Goal: Transaction & Acquisition: Purchase product/service

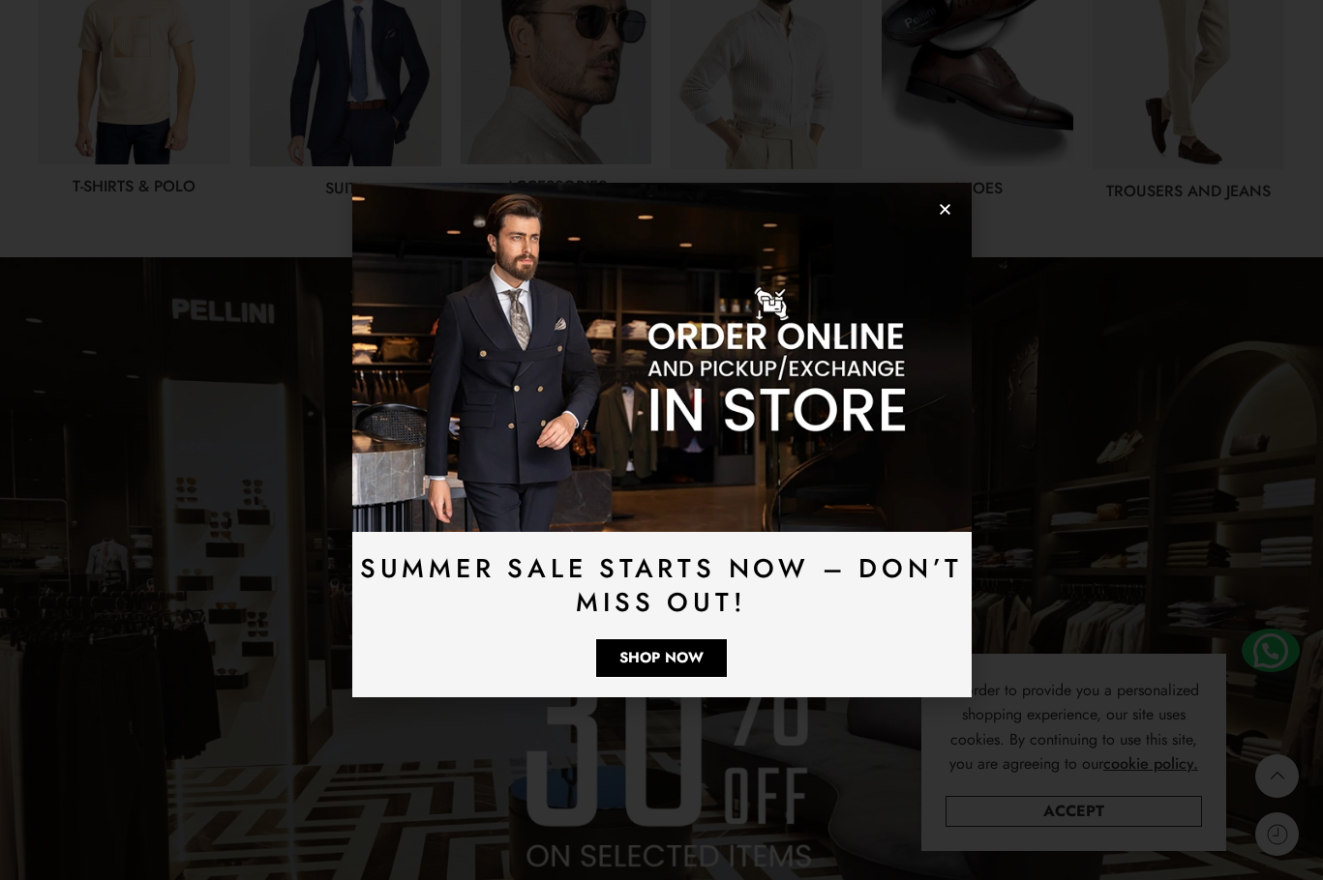
scroll to position [1258, 0]
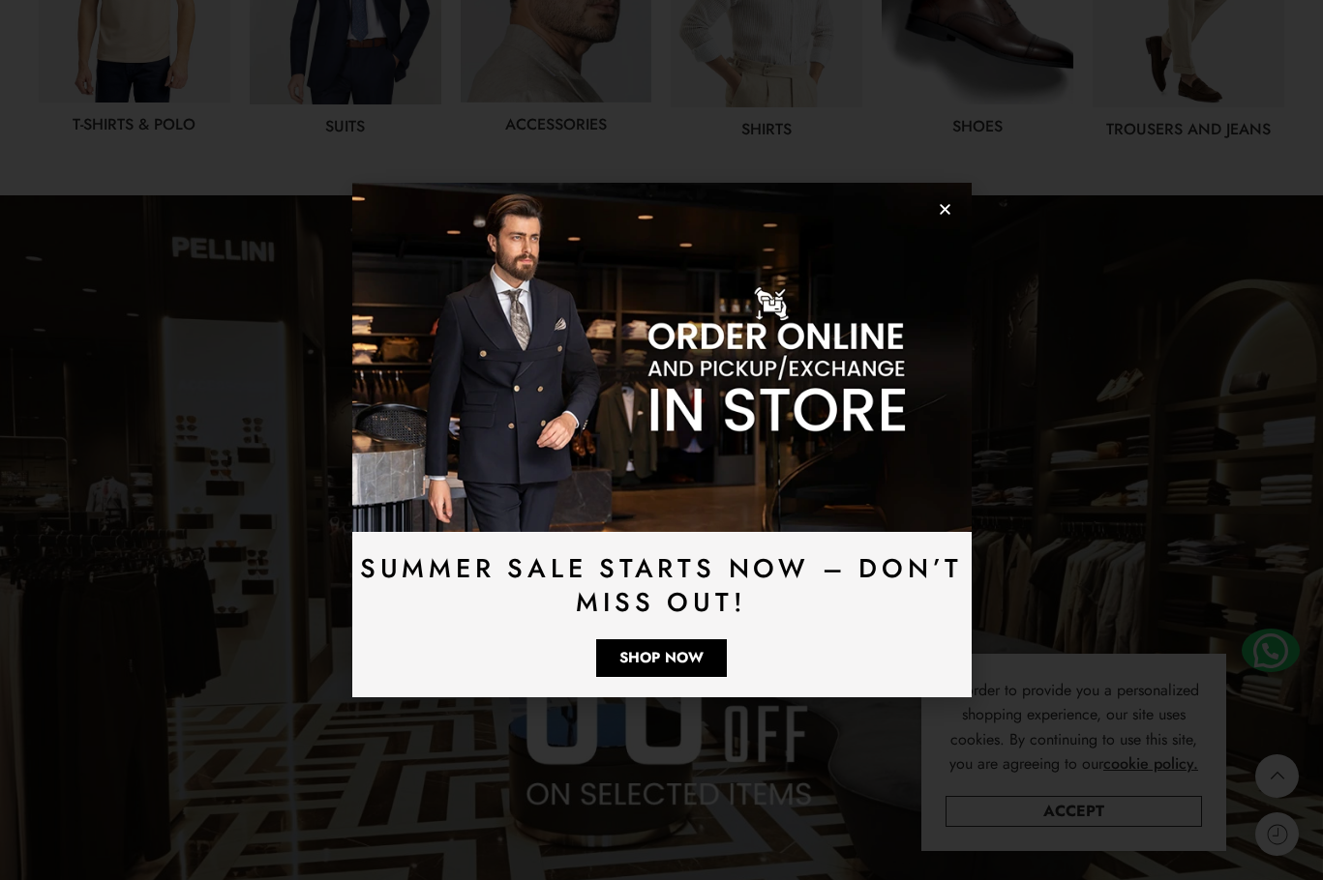
click at [942, 210] on icon "Close" at bounding box center [945, 209] width 15 height 15
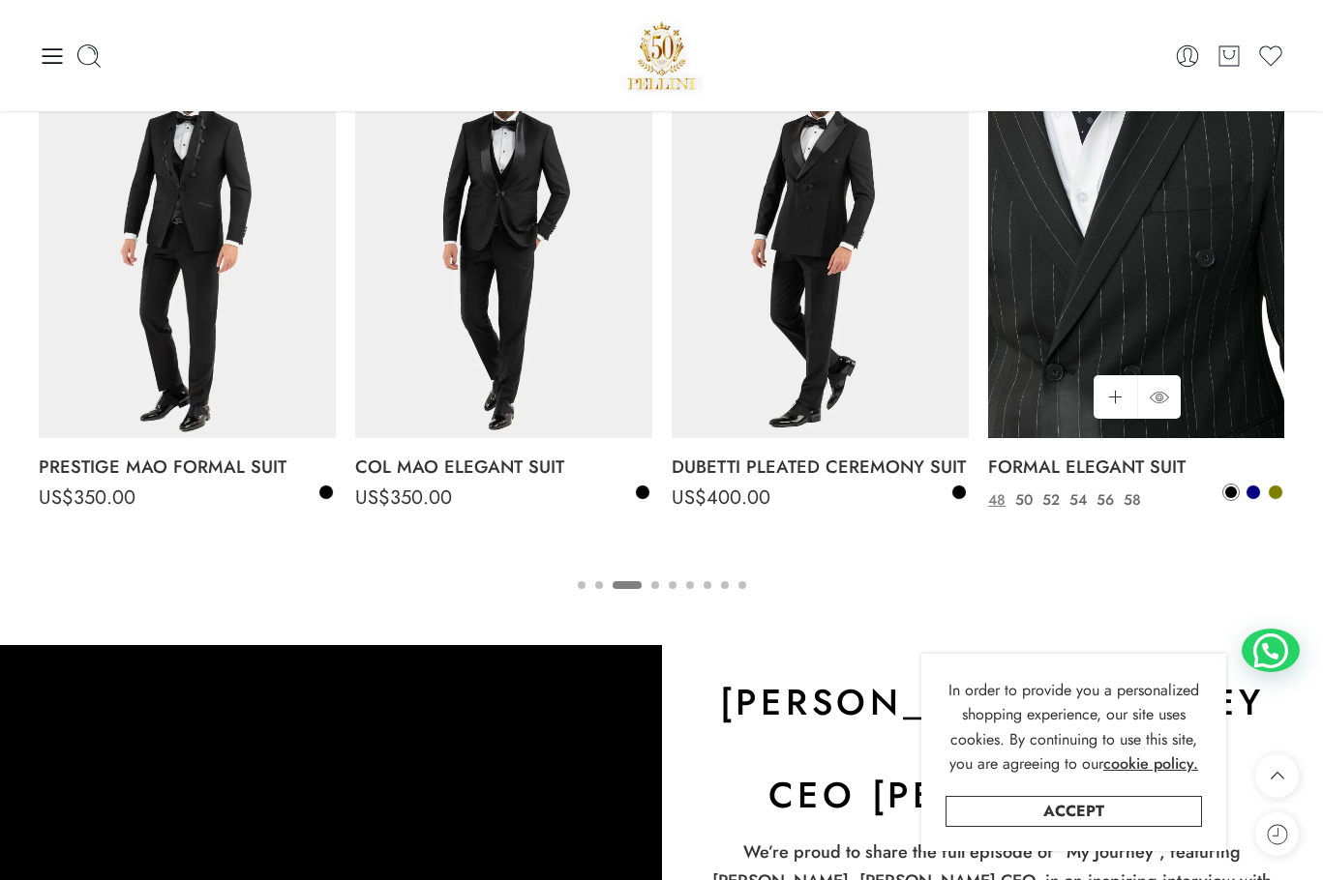
scroll to position [3011, 0]
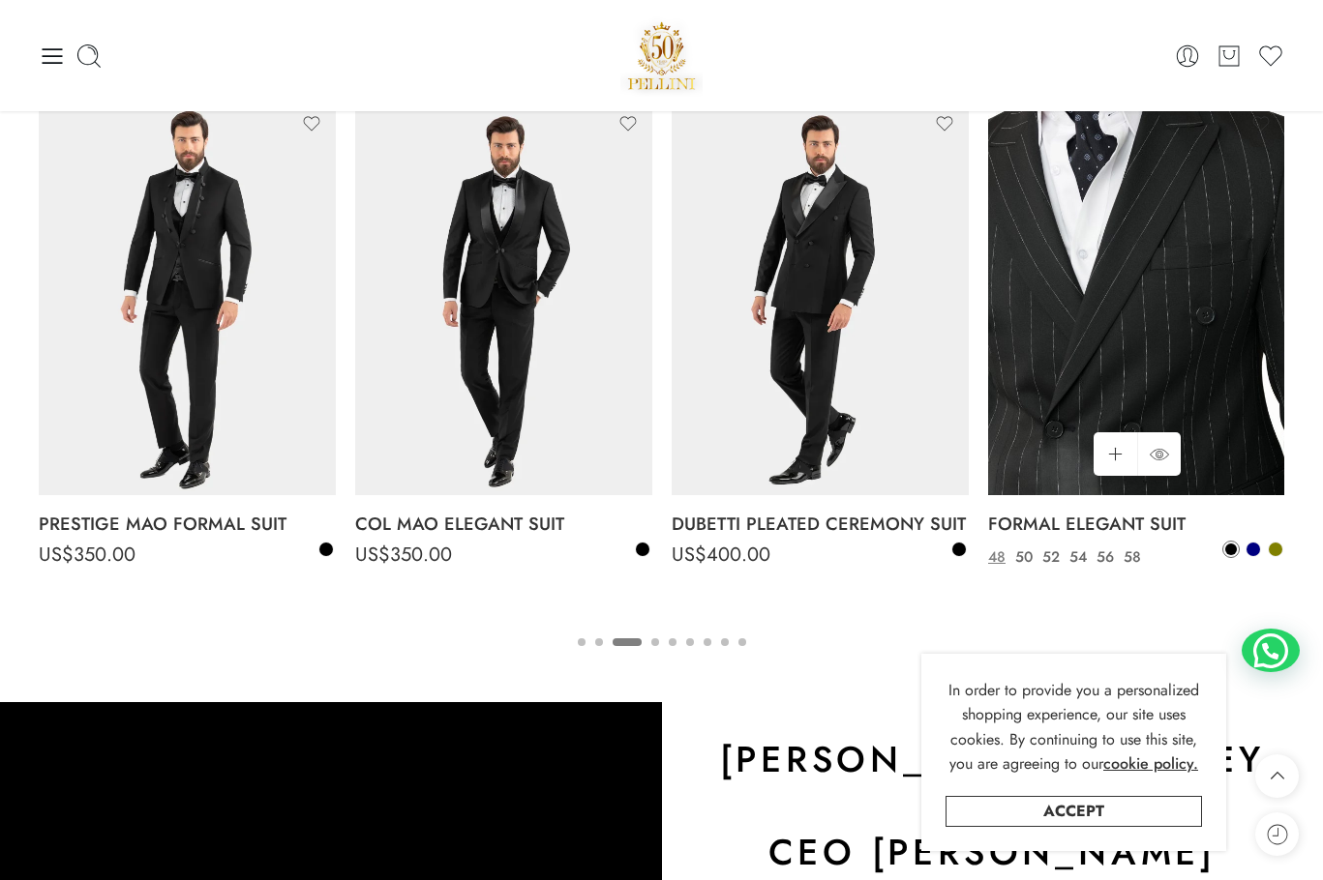
click at [1158, 260] on img at bounding box center [1136, 298] width 297 height 396
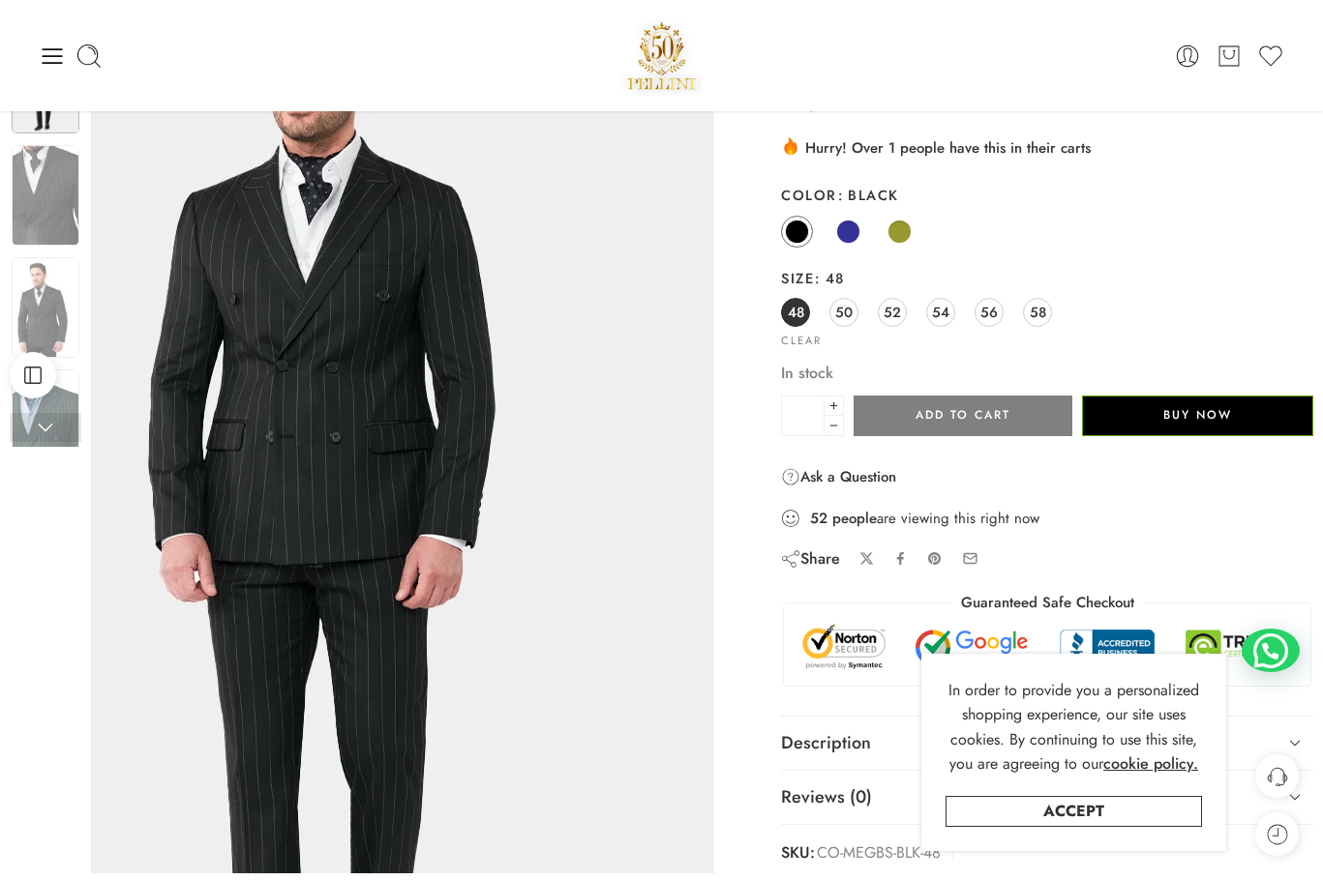
scroll to position [97, 0]
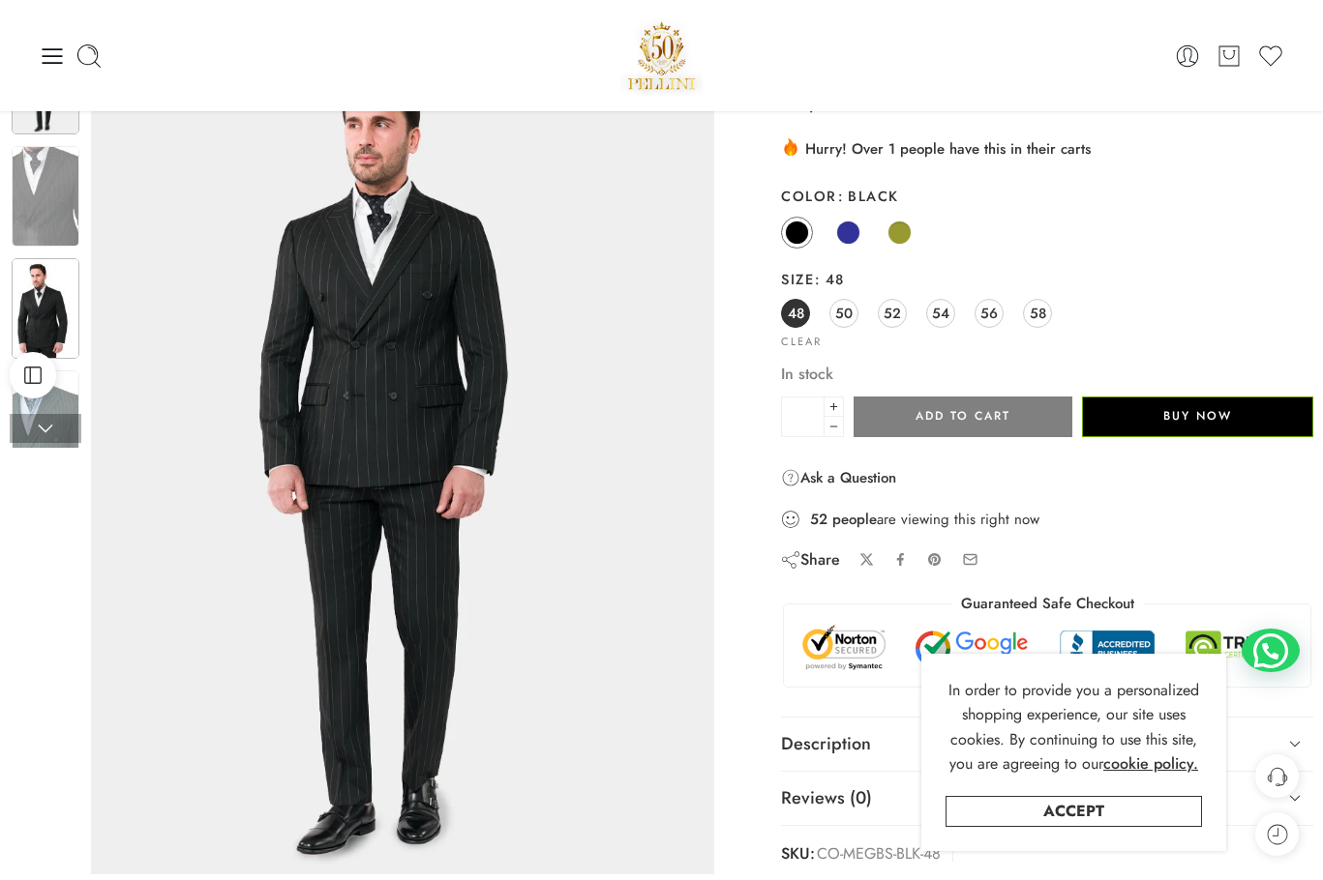
click at [33, 313] on img at bounding box center [46, 308] width 68 height 101
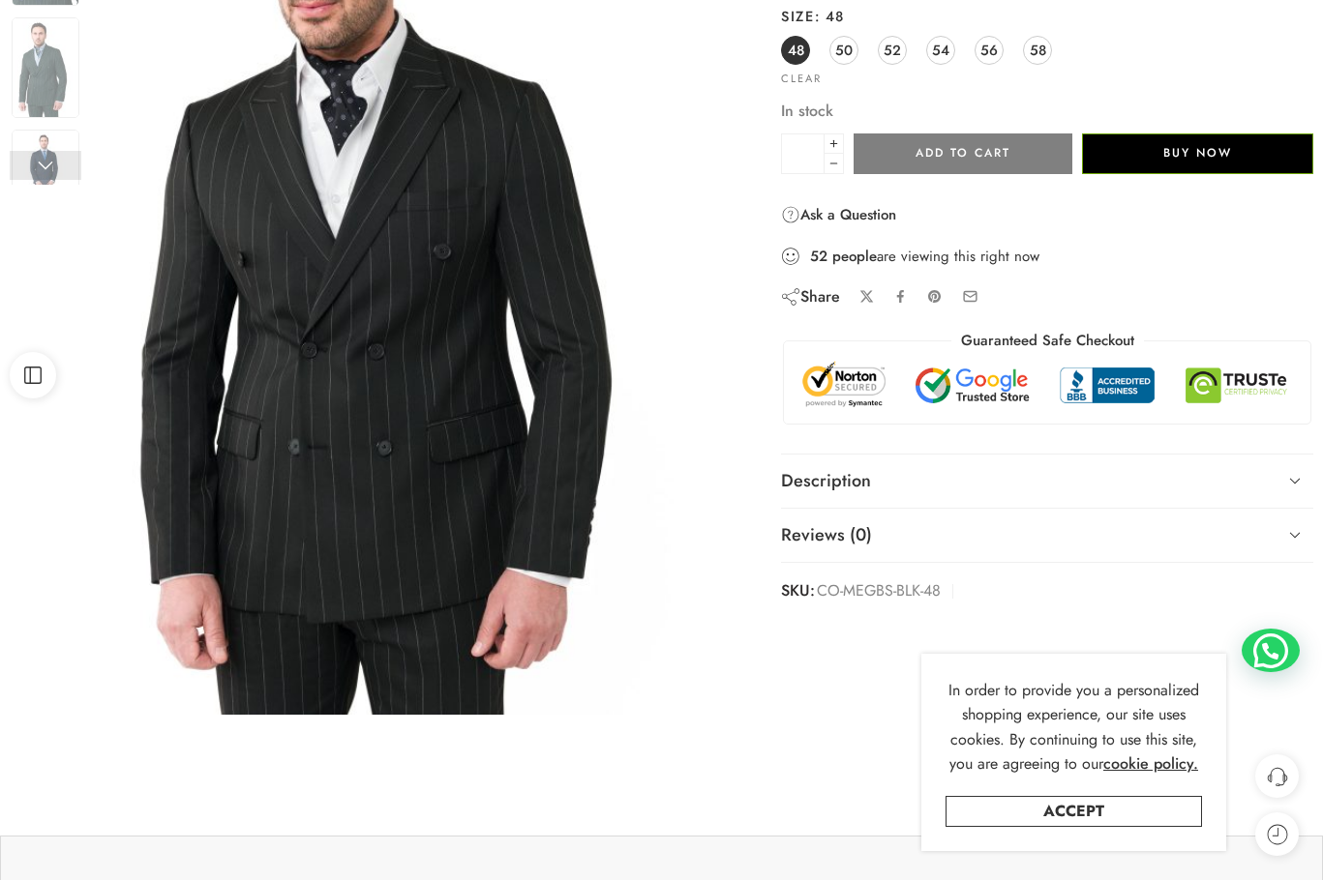
scroll to position [387, 0]
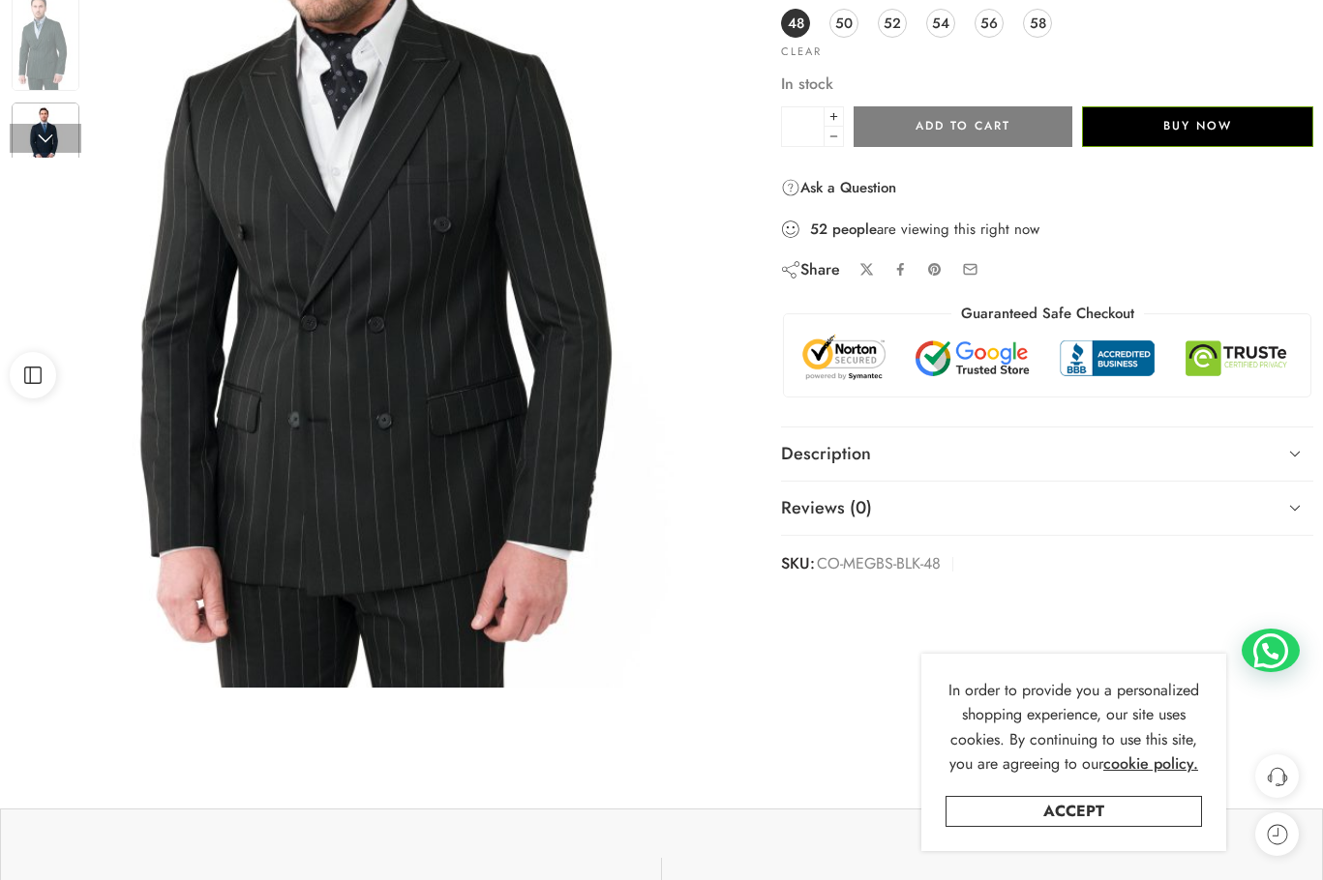
click at [40, 122] on img at bounding box center [46, 153] width 68 height 101
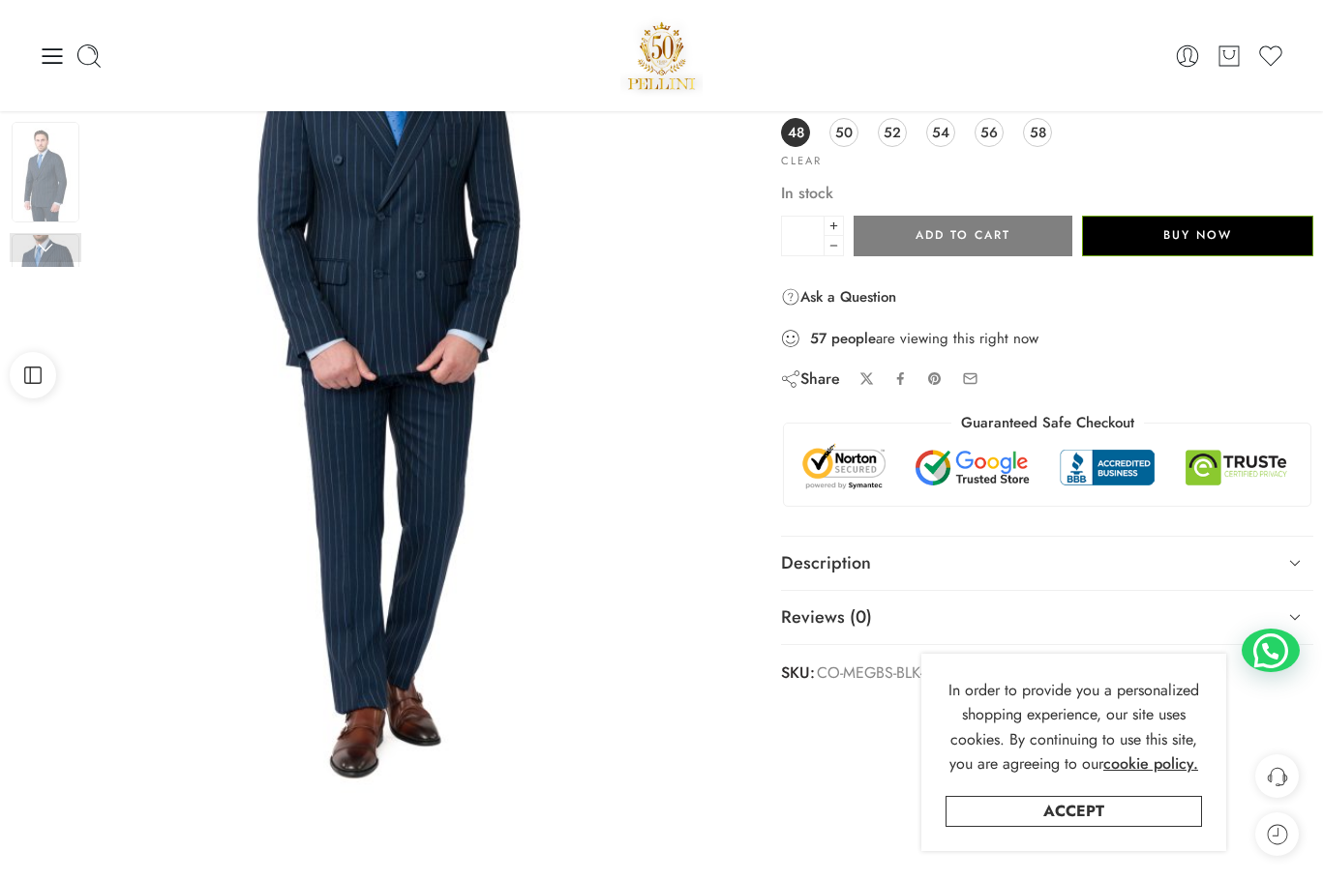
scroll to position [194, 0]
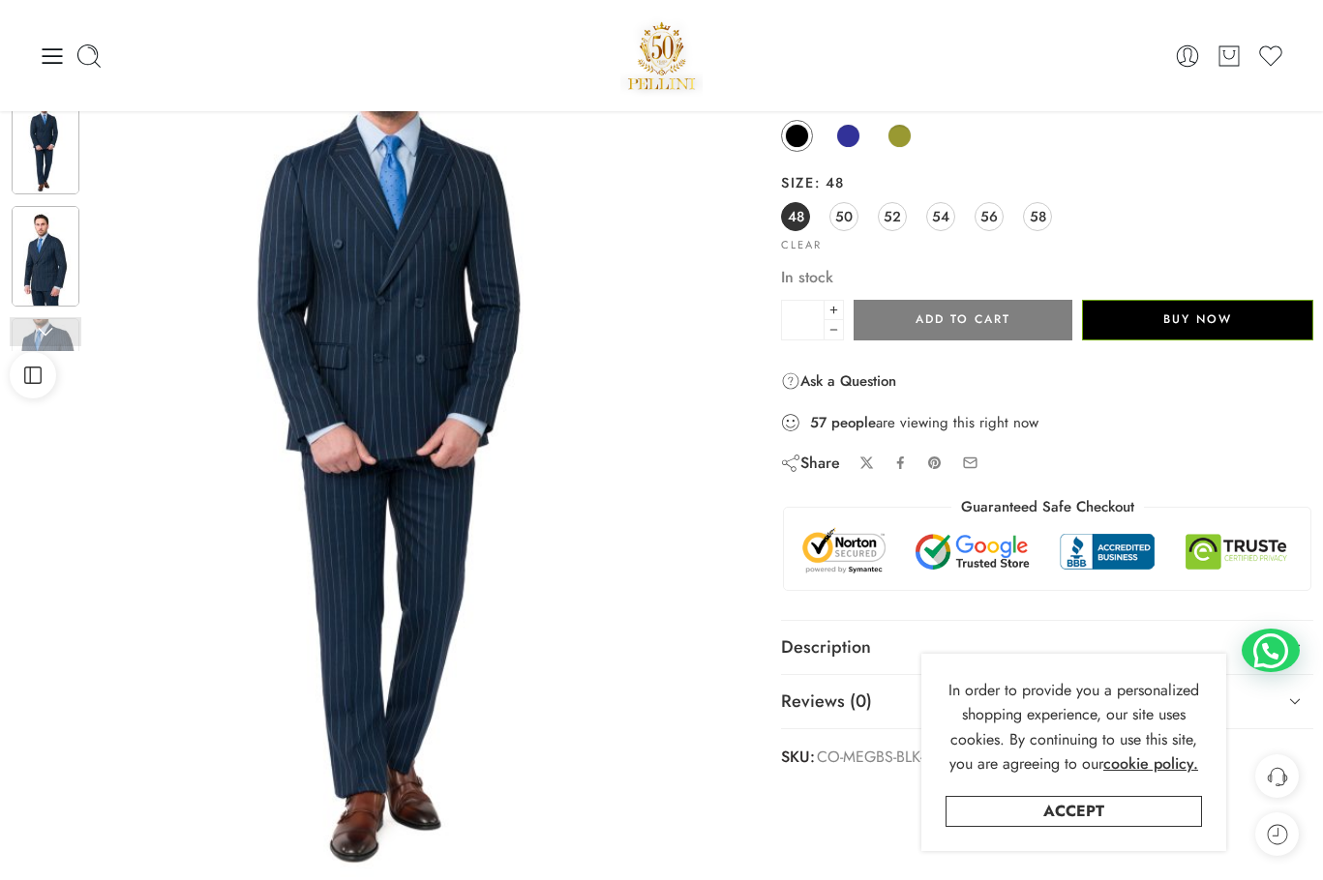
click at [47, 238] on img at bounding box center [46, 256] width 68 height 101
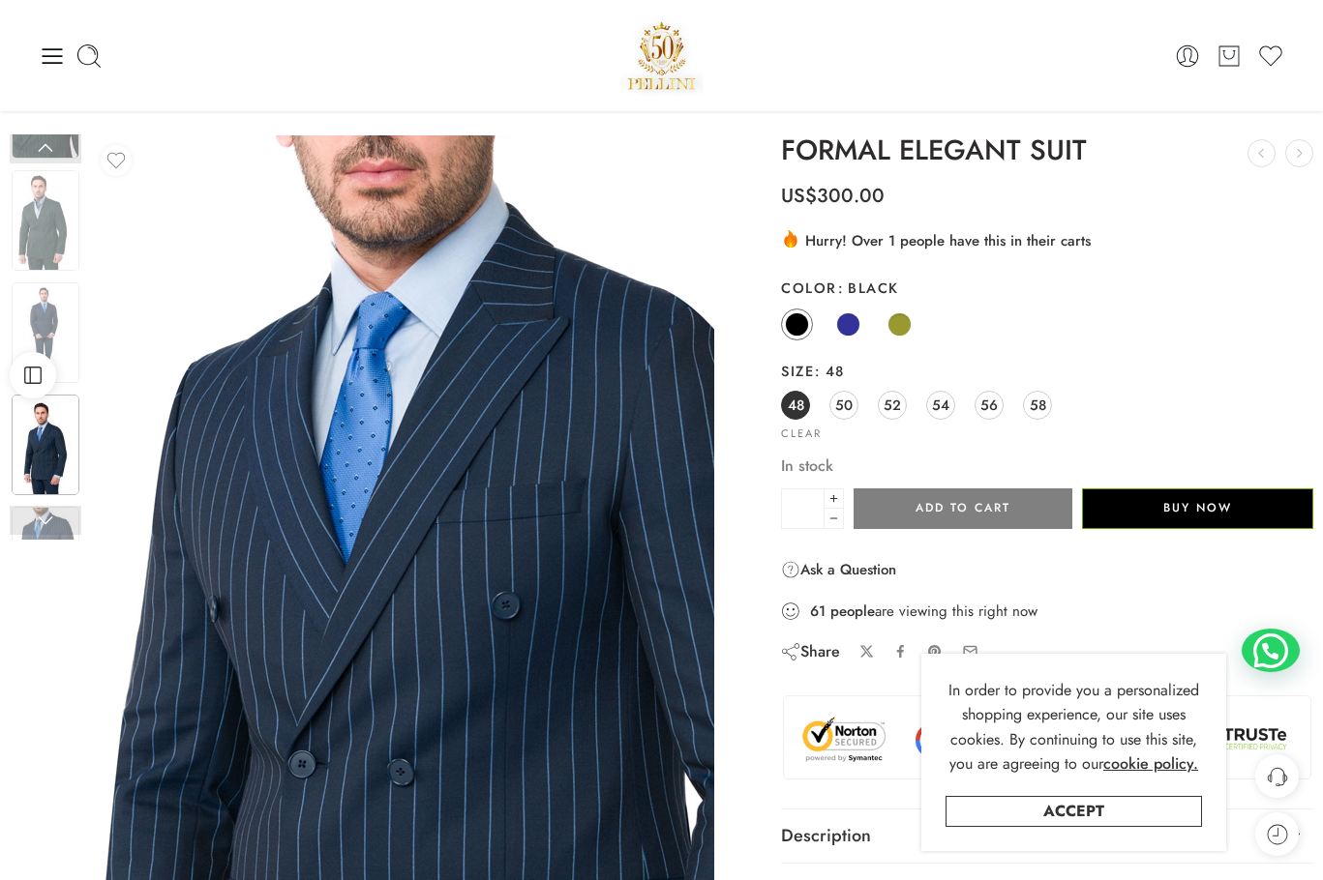
scroll to position [0, 0]
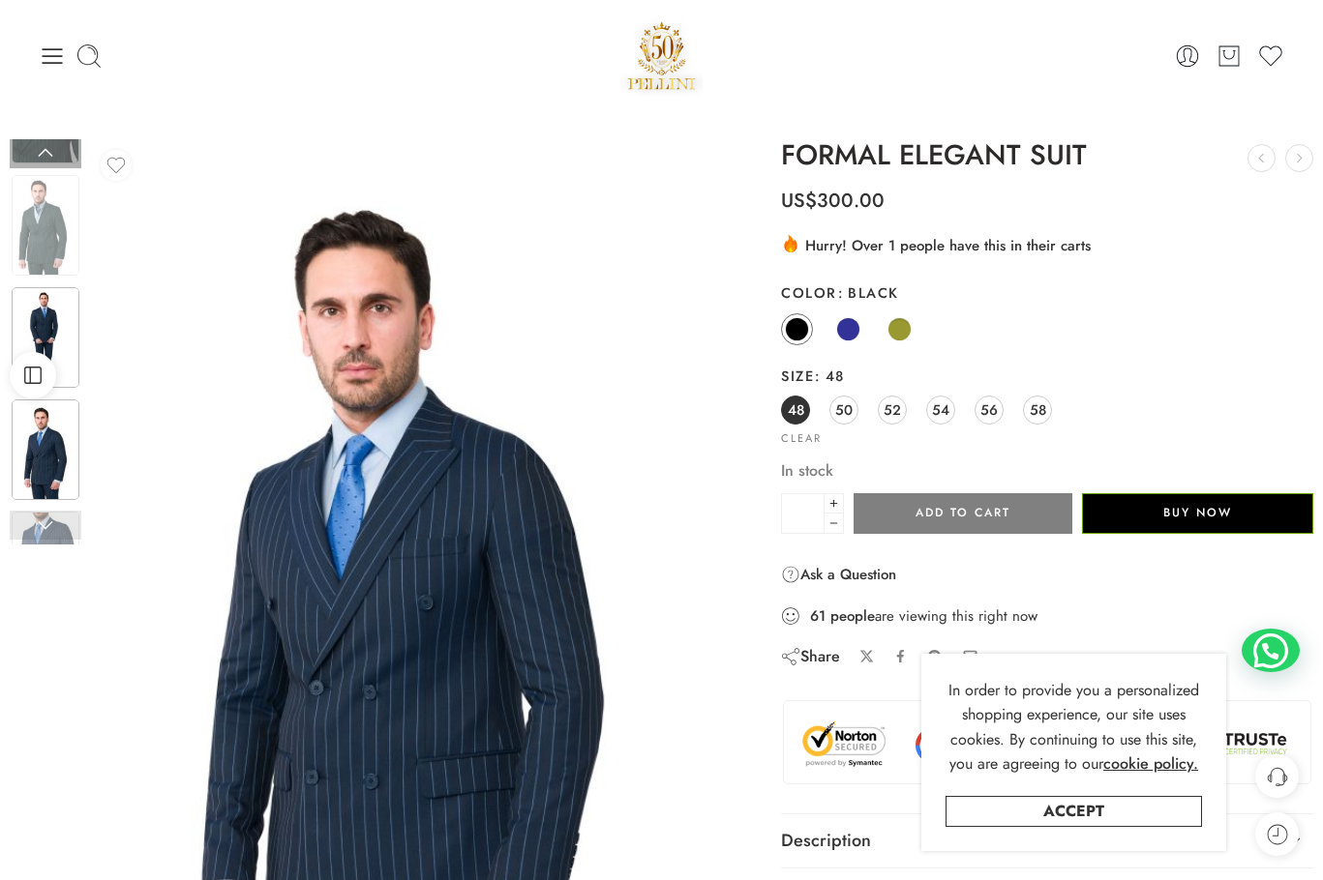
click at [36, 340] on img at bounding box center [46, 337] width 68 height 101
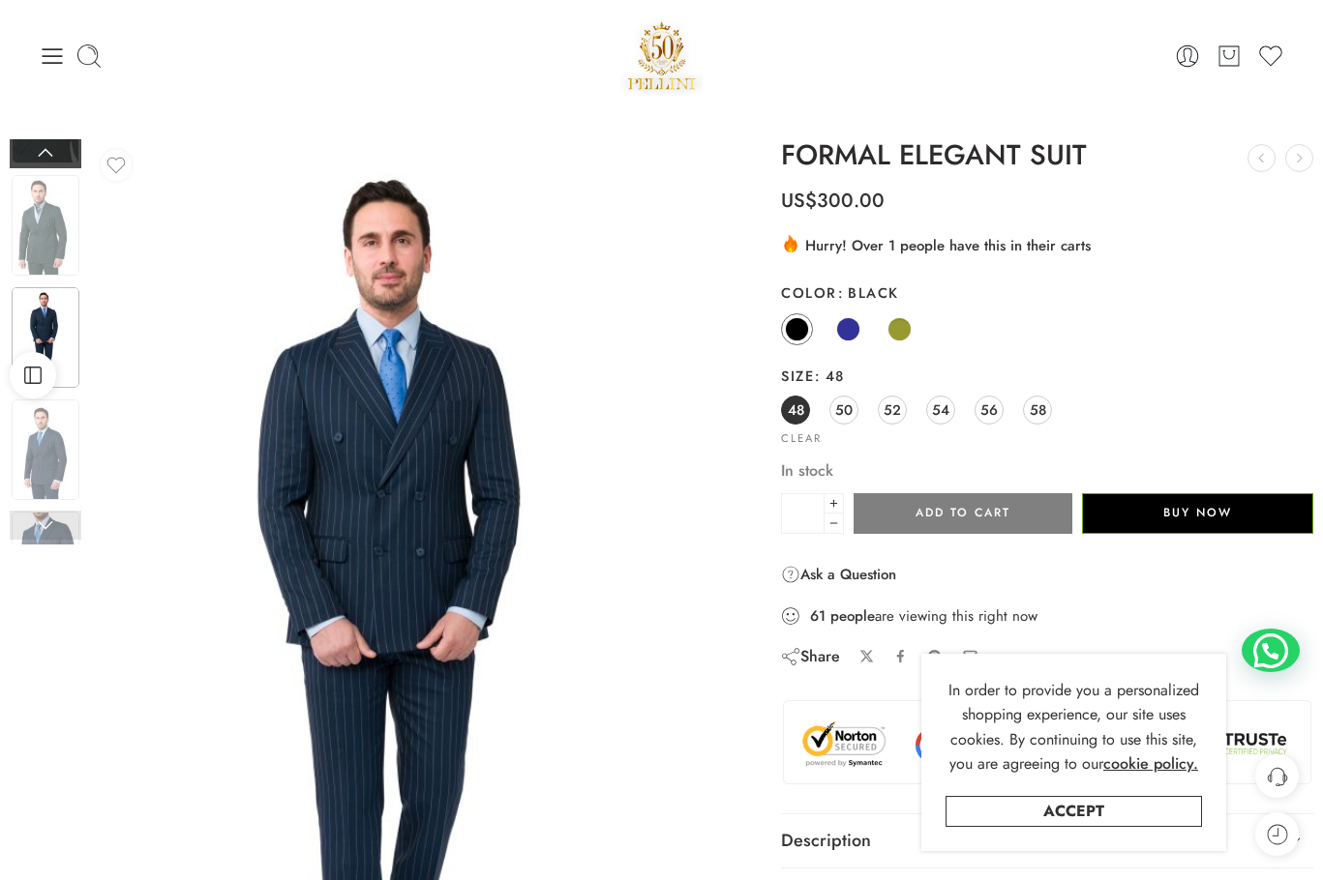
click at [51, 150] on link at bounding box center [46, 153] width 72 height 29
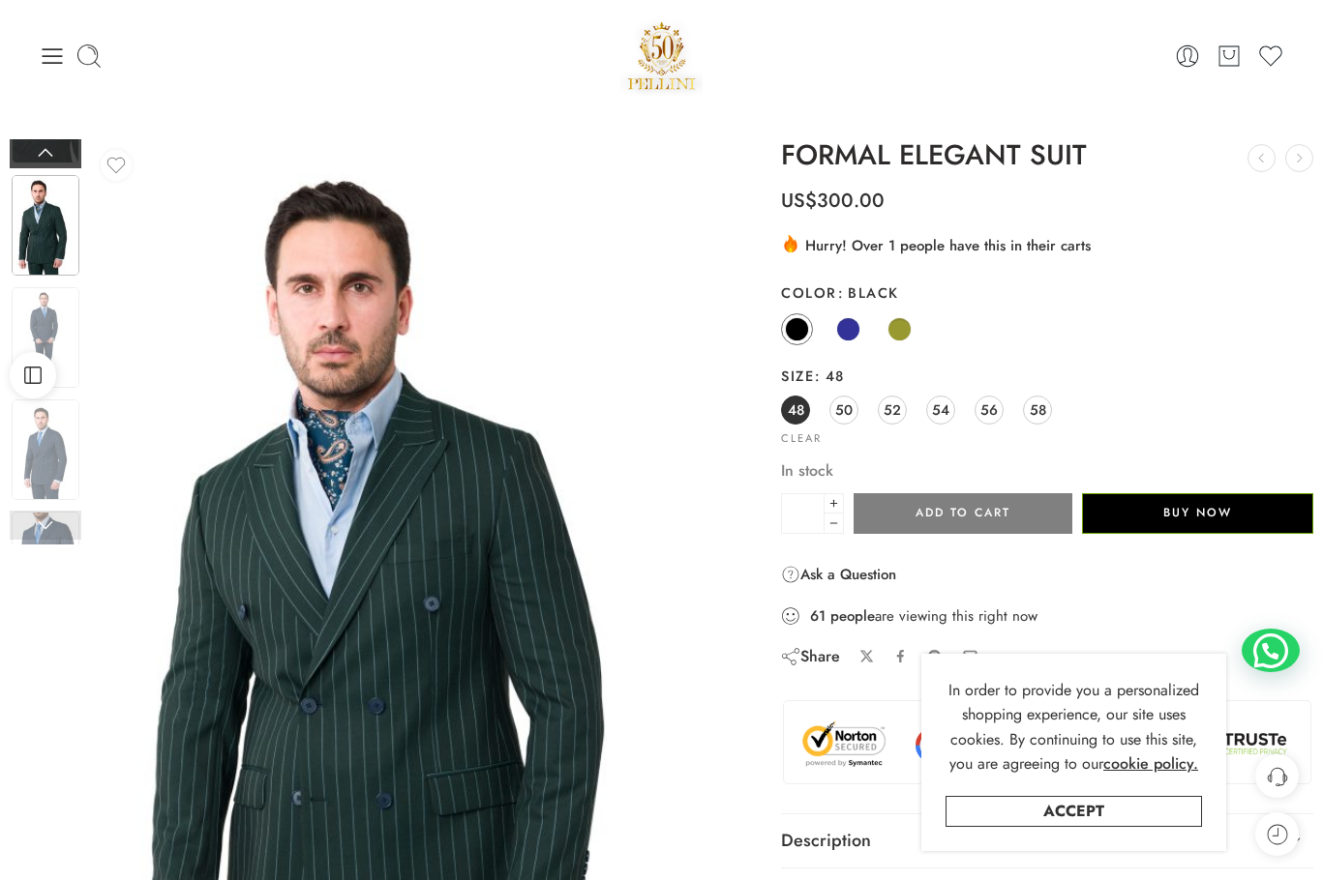
click at [51, 150] on link at bounding box center [46, 153] width 72 height 29
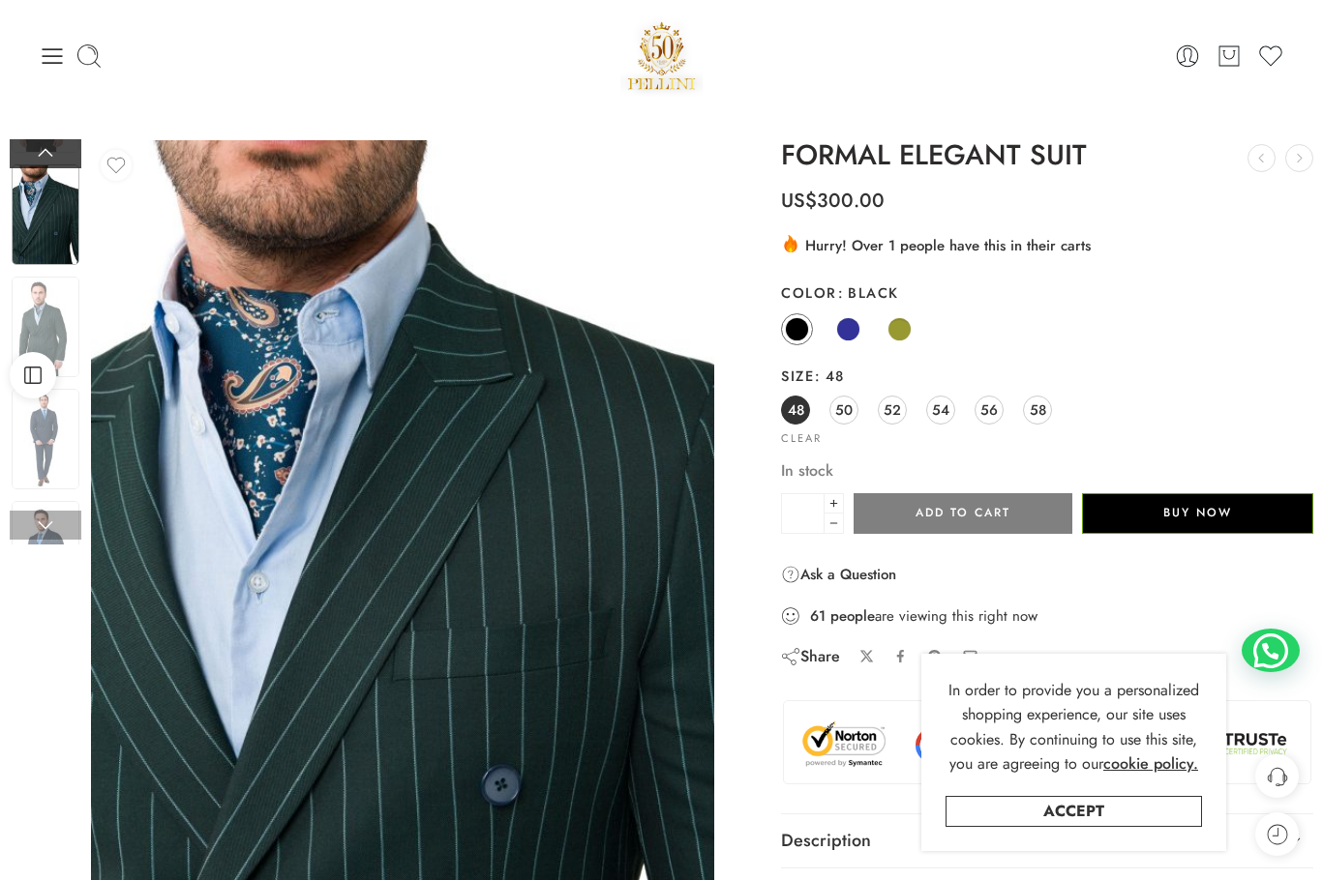
click at [51, 150] on link at bounding box center [46, 153] width 72 height 29
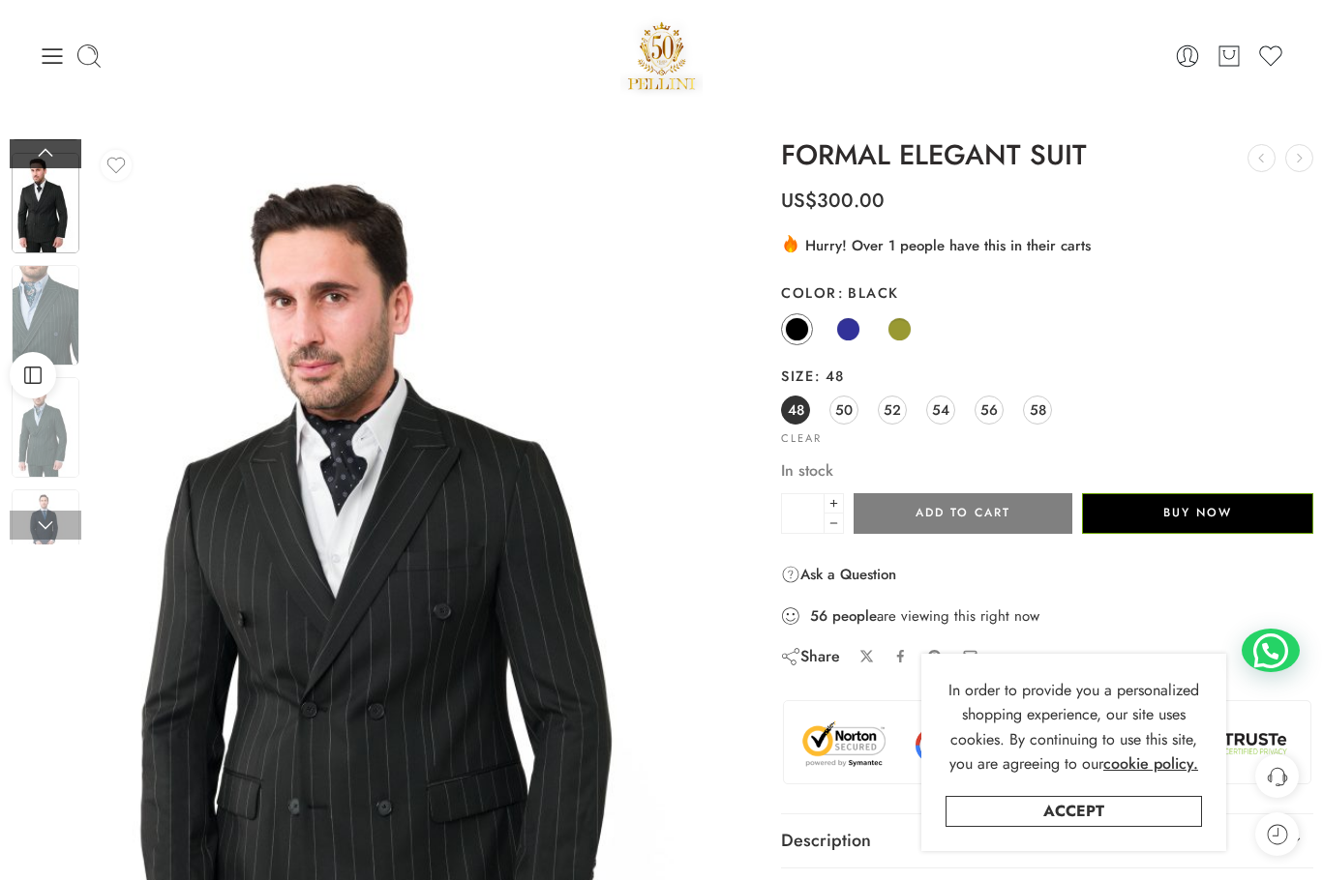
click at [51, 150] on link at bounding box center [46, 153] width 72 height 29
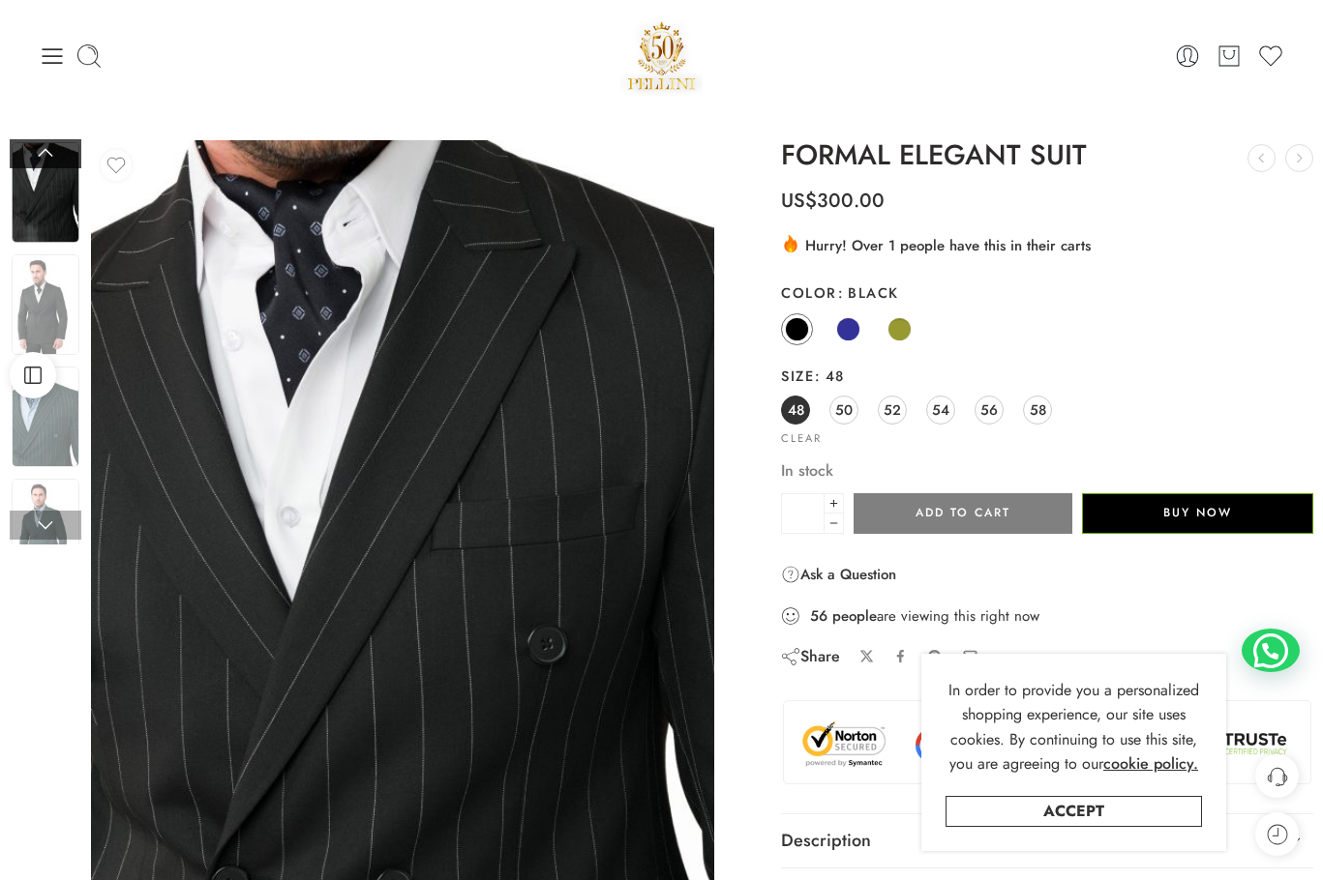
click at [51, 150] on link at bounding box center [46, 153] width 72 height 29
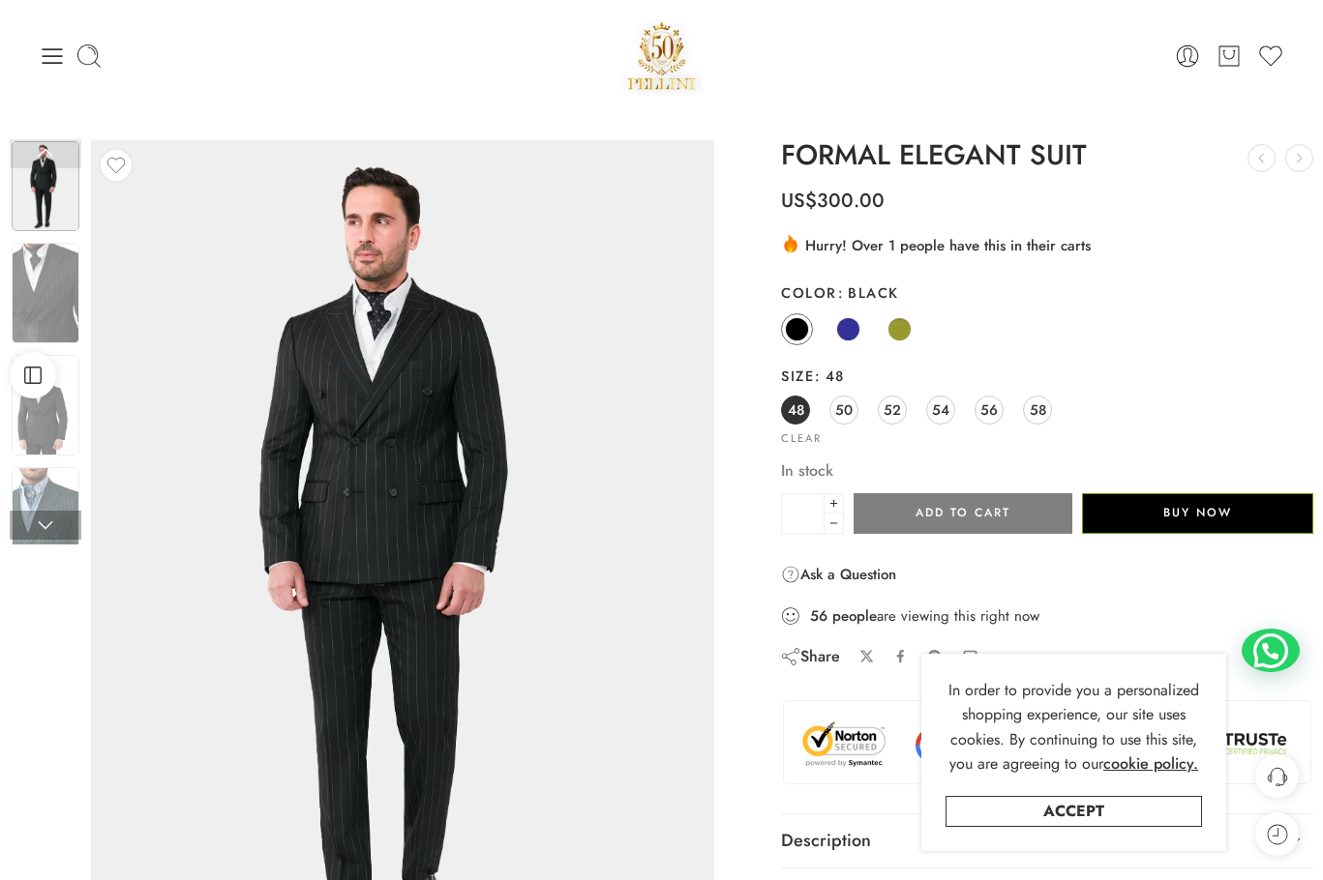
click at [51, 150] on link at bounding box center [46, 153] width 72 height 29
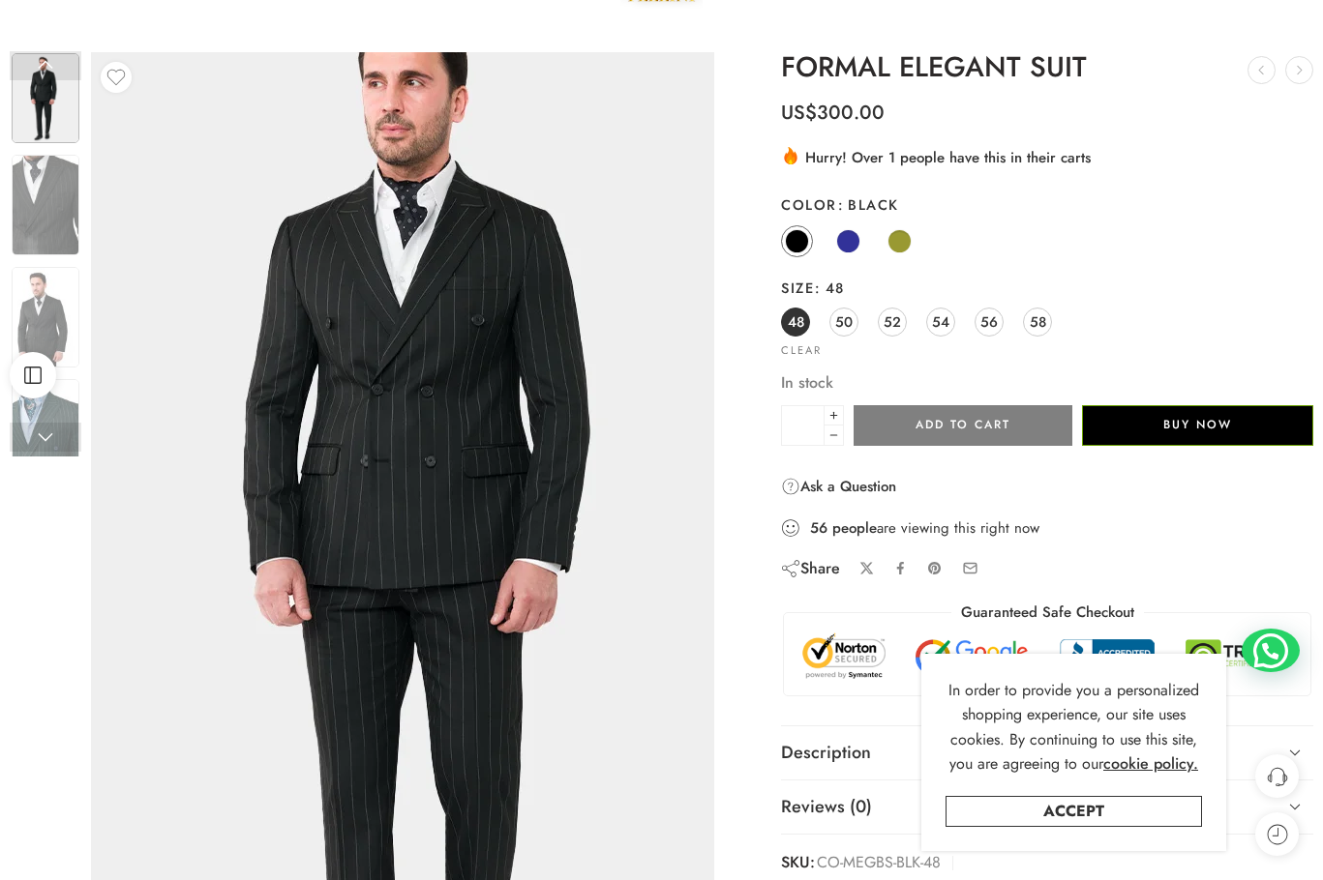
scroll to position [97, 0]
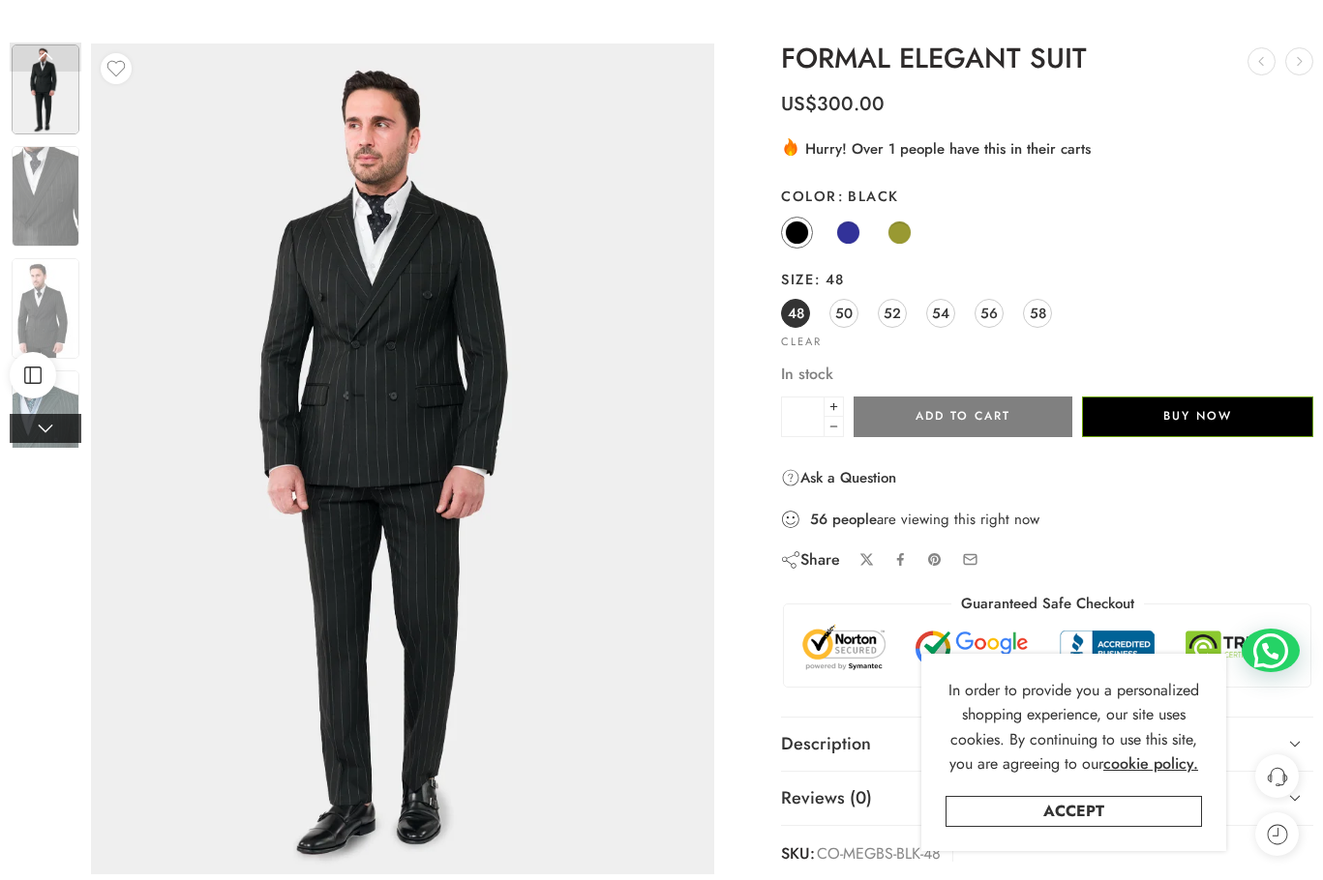
click at [48, 426] on link at bounding box center [46, 428] width 72 height 29
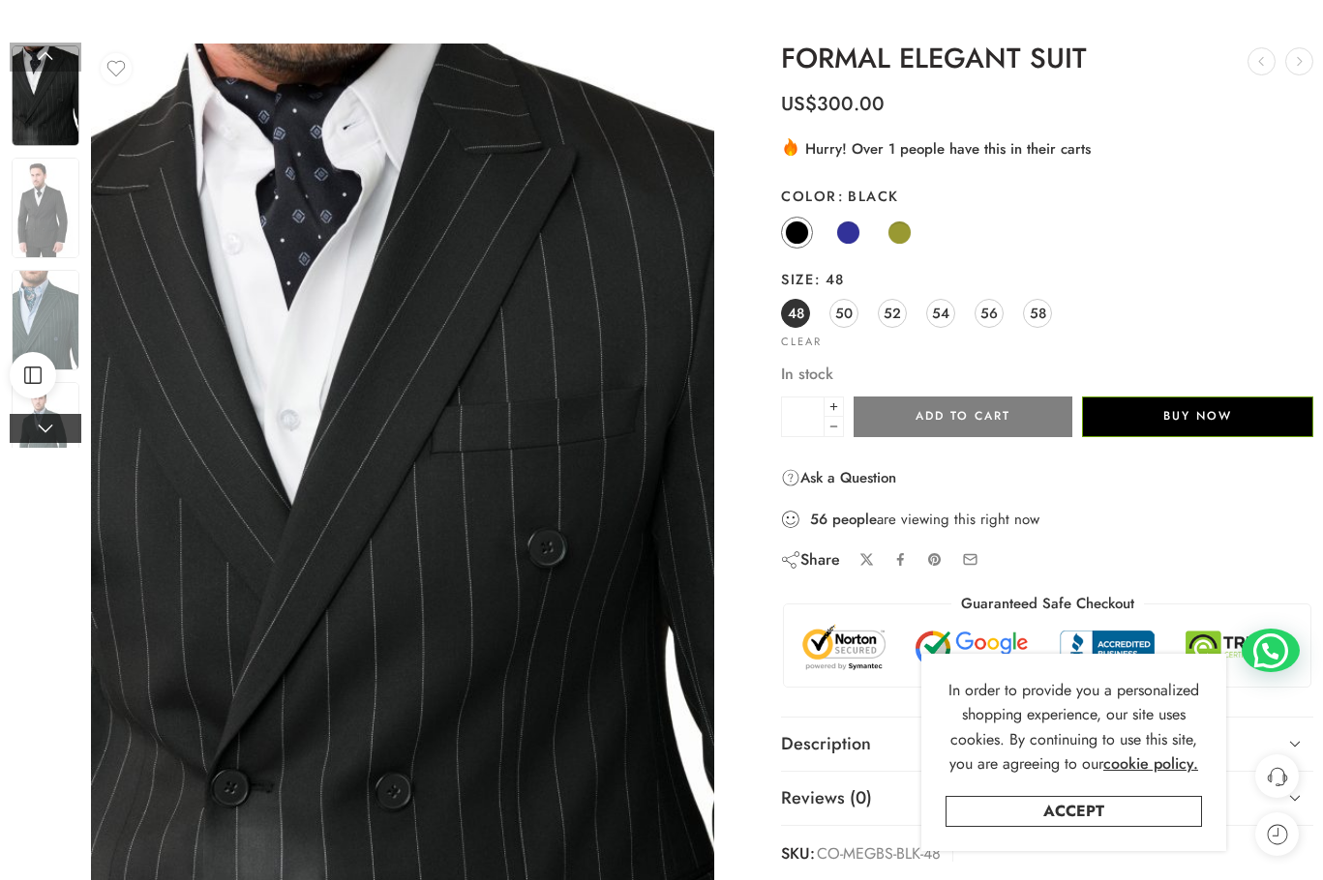
click at [48, 426] on link at bounding box center [46, 428] width 72 height 29
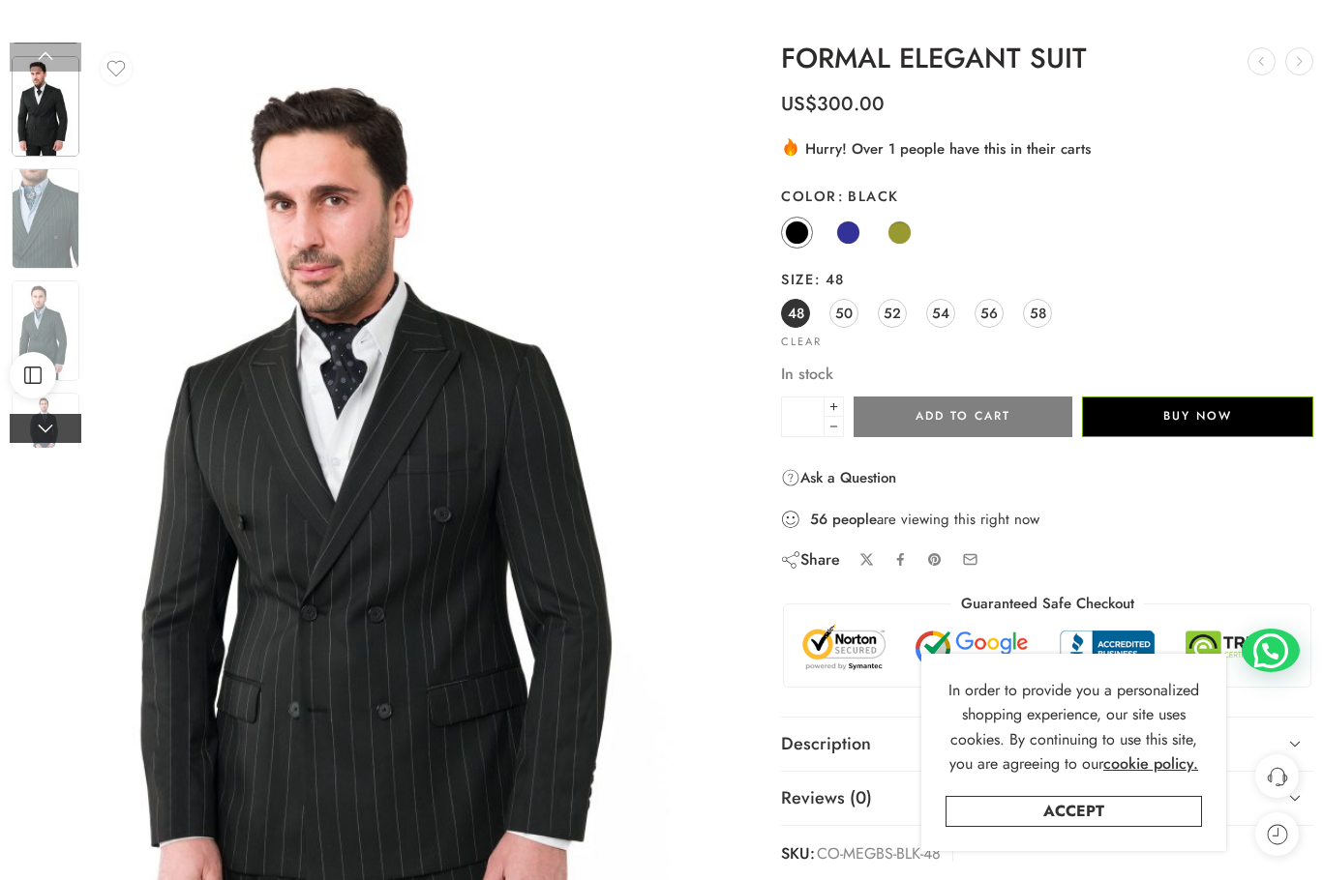
click at [48, 426] on link at bounding box center [46, 428] width 72 height 29
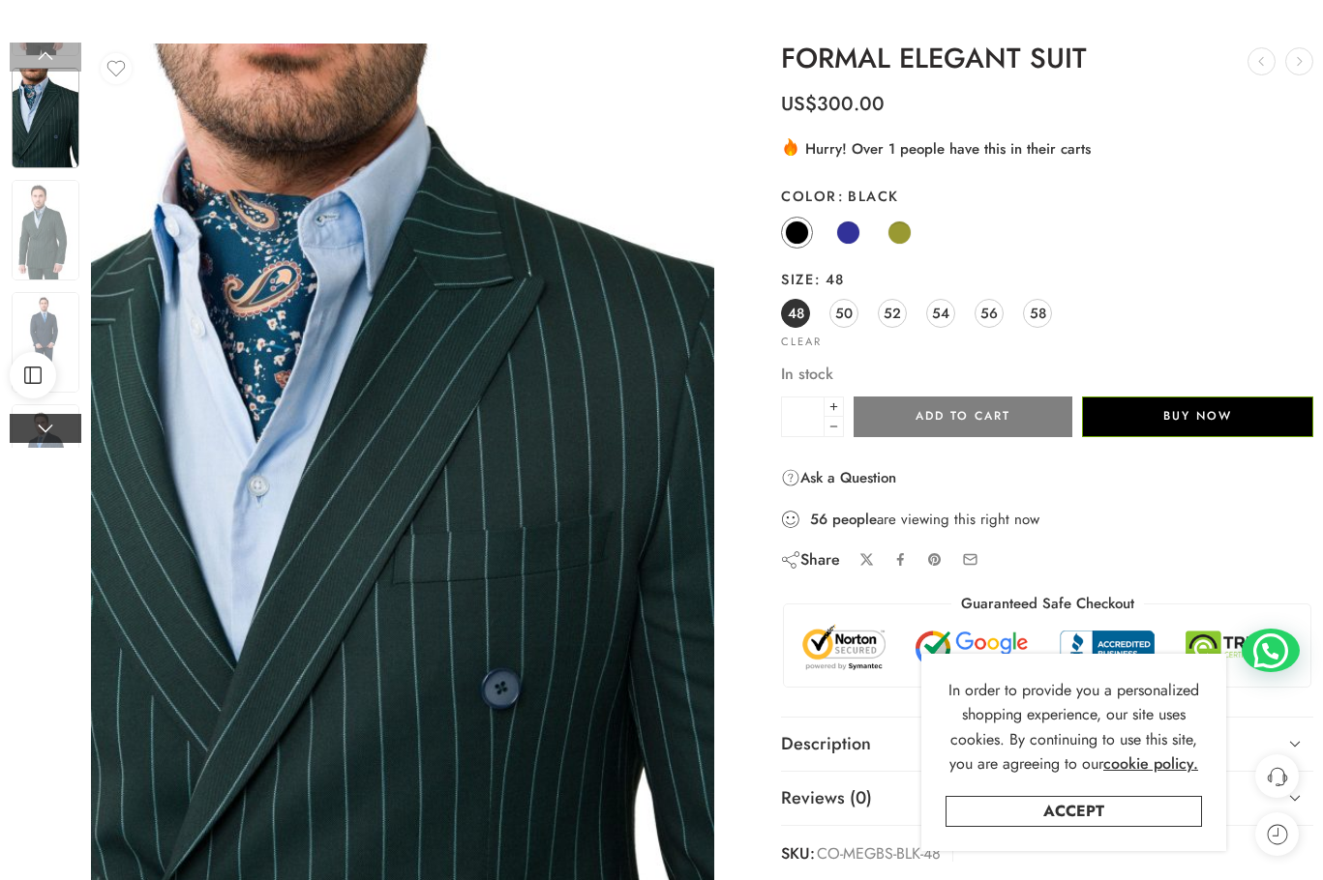
click at [48, 426] on link at bounding box center [46, 428] width 72 height 29
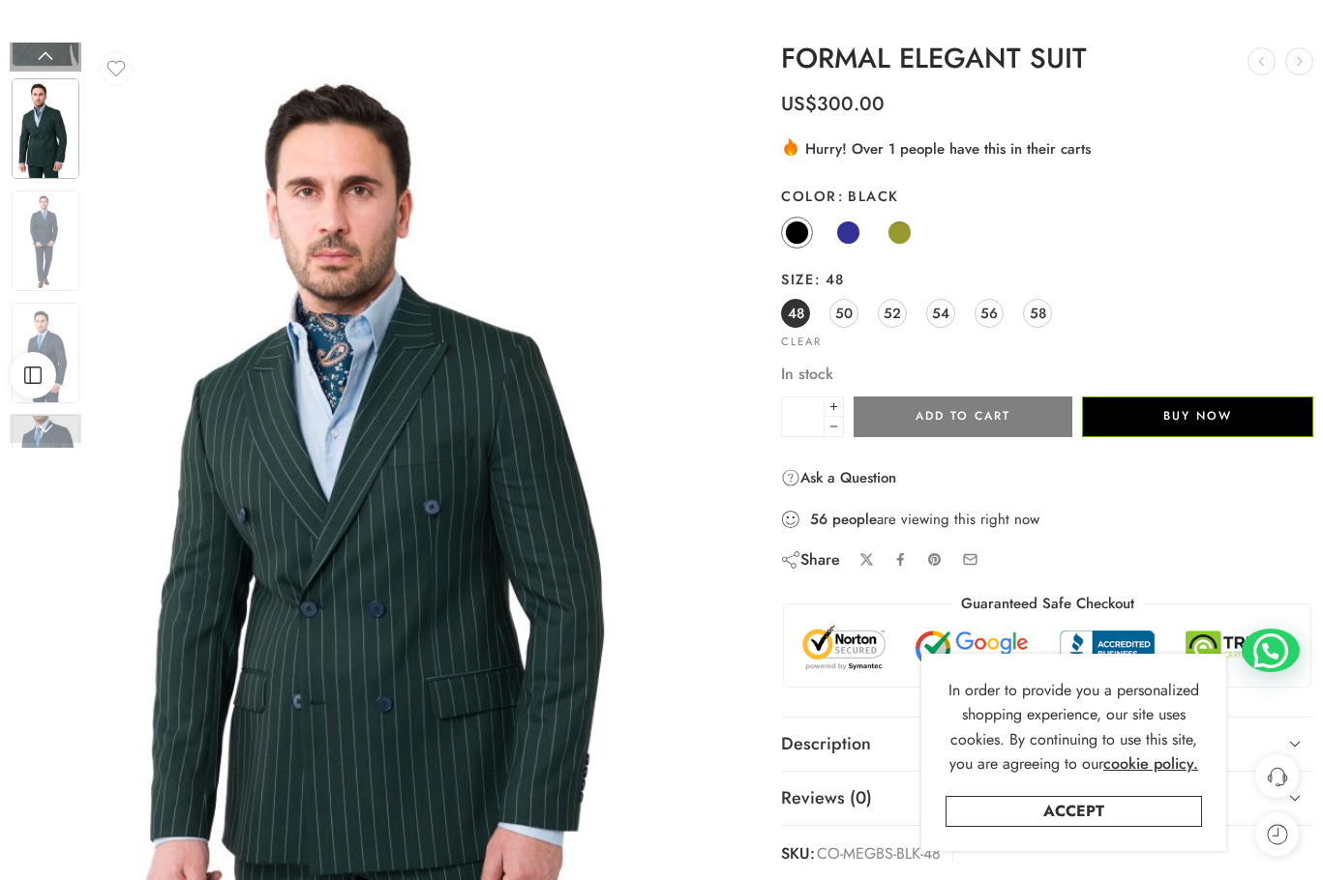
click at [48, 426] on link at bounding box center [46, 428] width 72 height 29
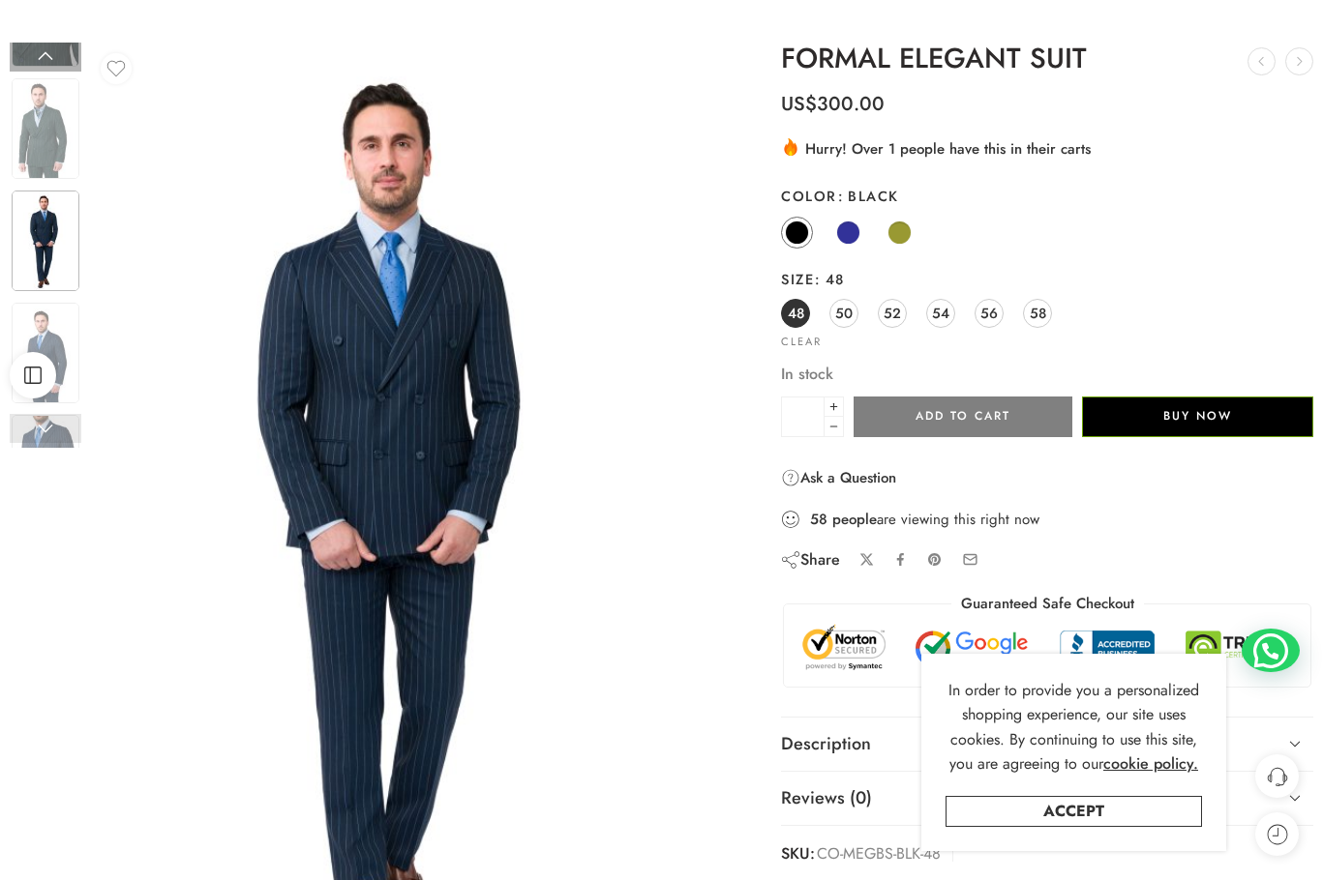
click at [48, 426] on link at bounding box center [46, 428] width 72 height 29
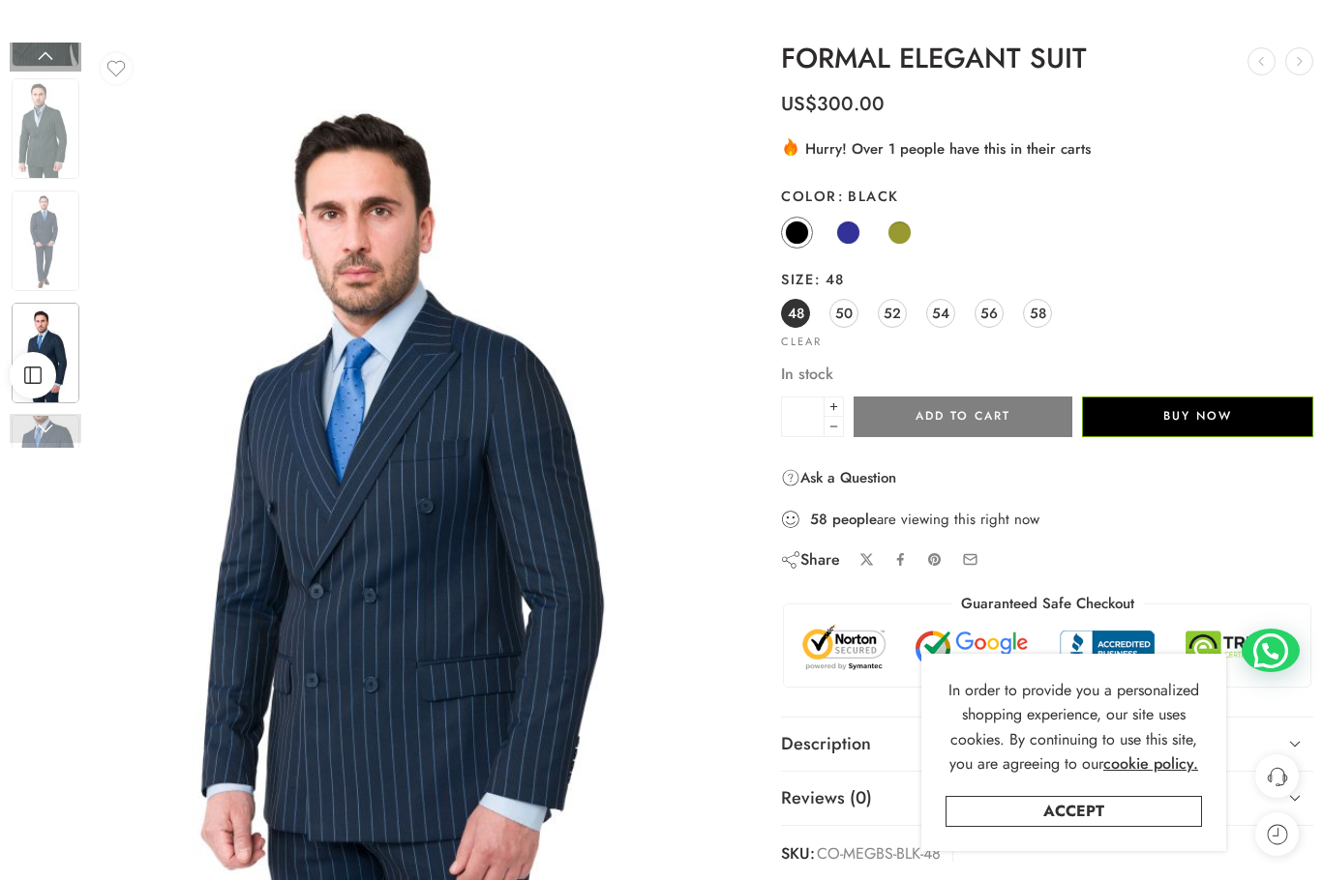
click at [48, 426] on link at bounding box center [46, 428] width 72 height 29
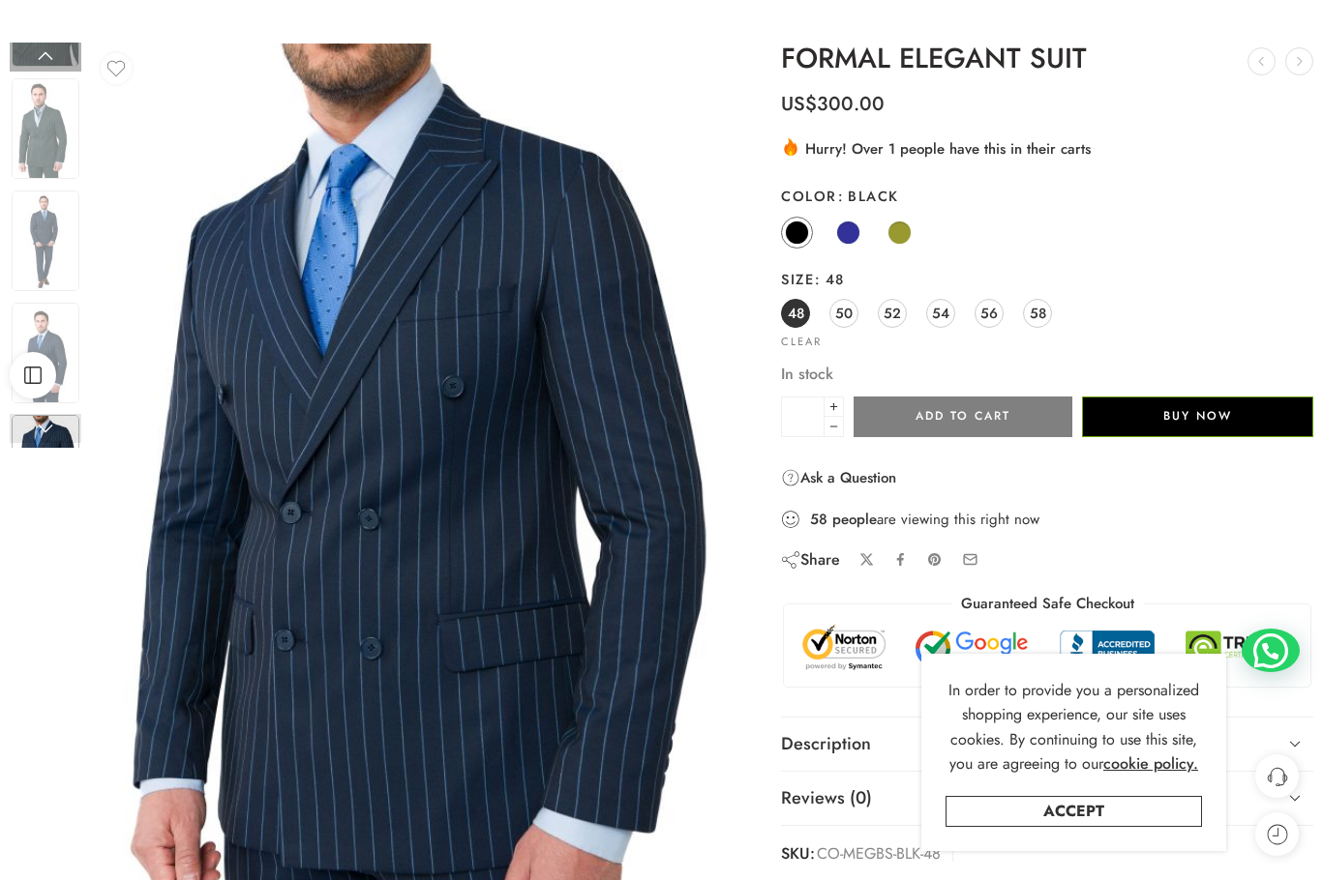
click at [48, 426] on link at bounding box center [46, 428] width 72 height 29
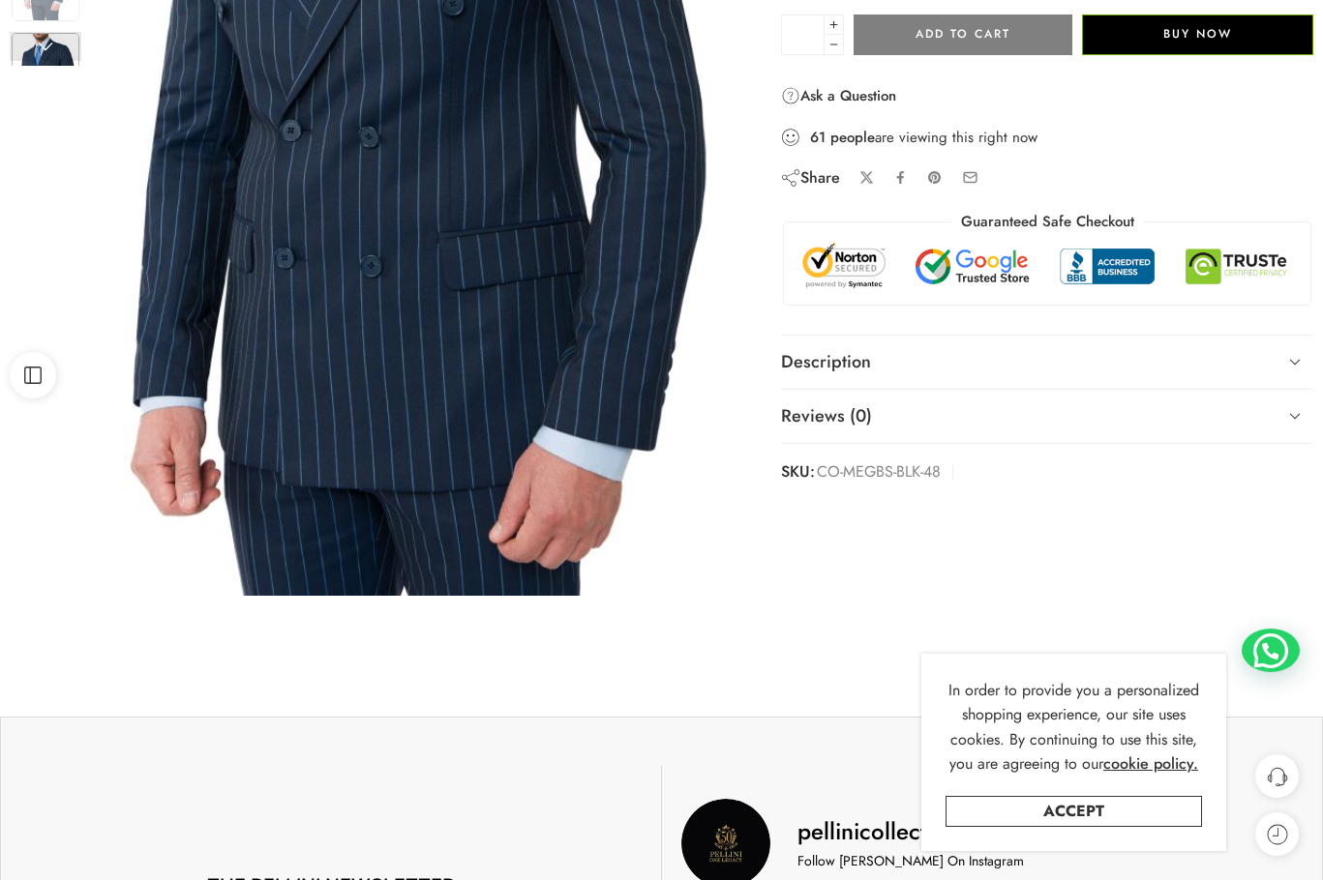
scroll to position [484, 0]
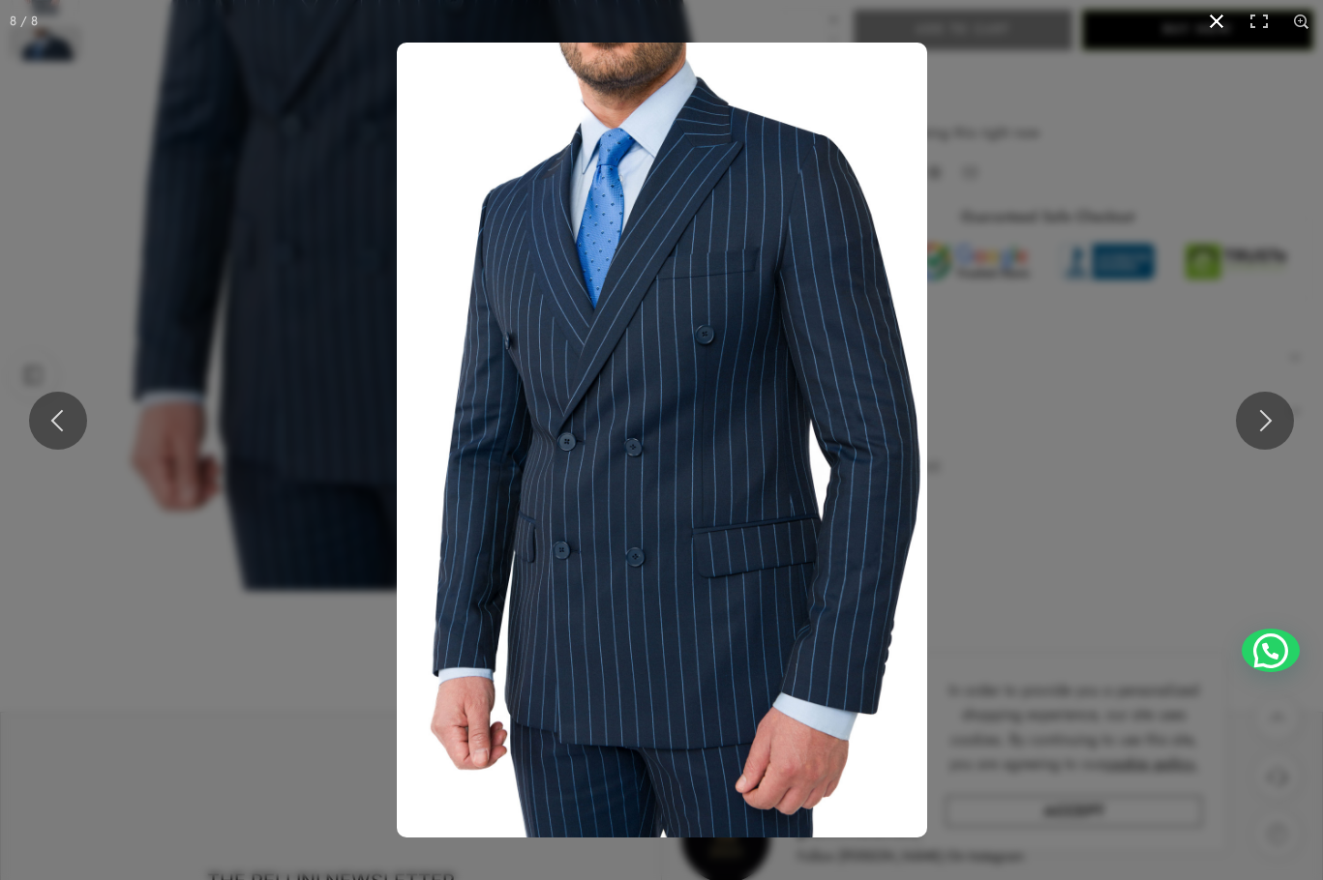
click at [1213, 15] on button at bounding box center [1216, 21] width 43 height 43
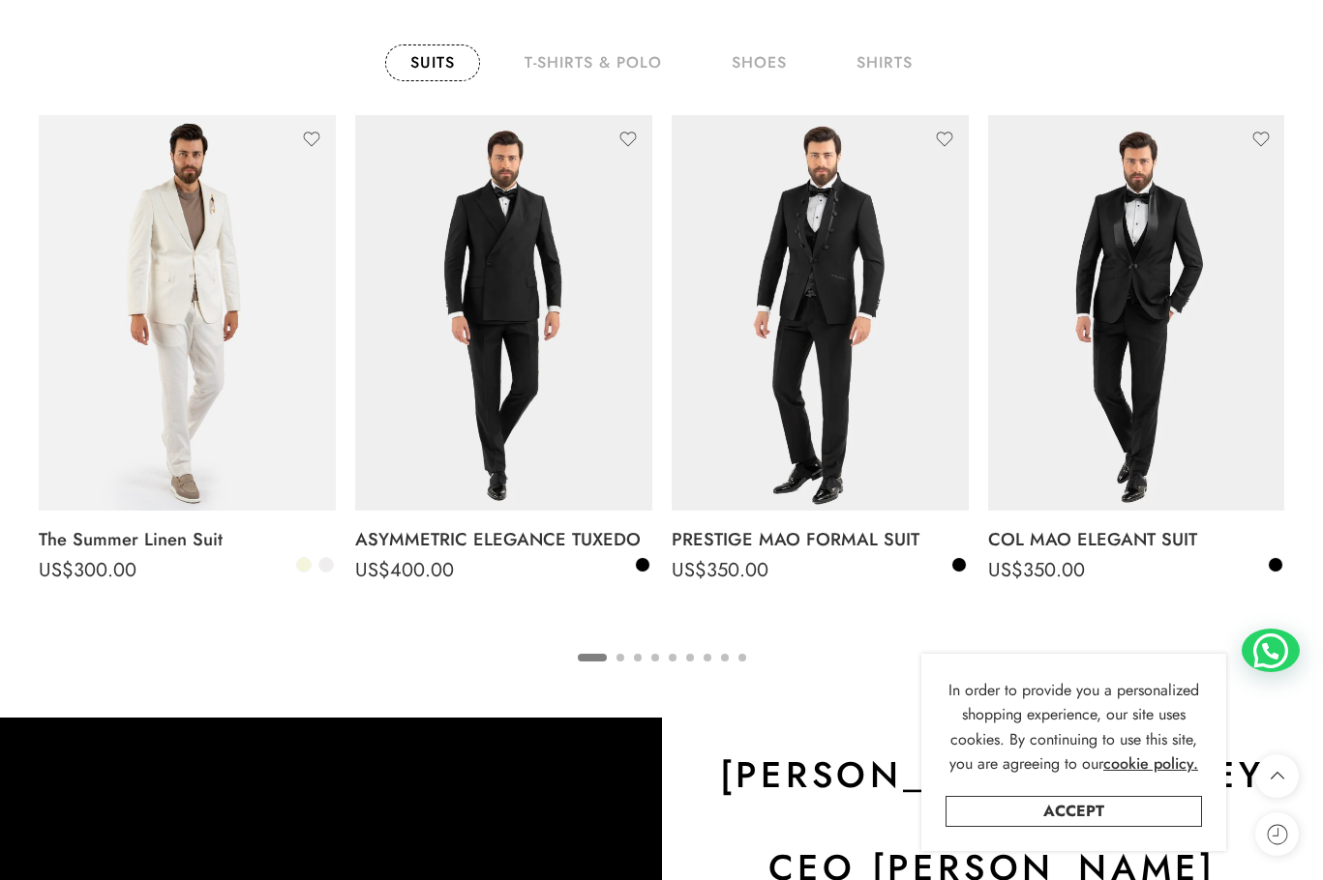
scroll to position [2999, 0]
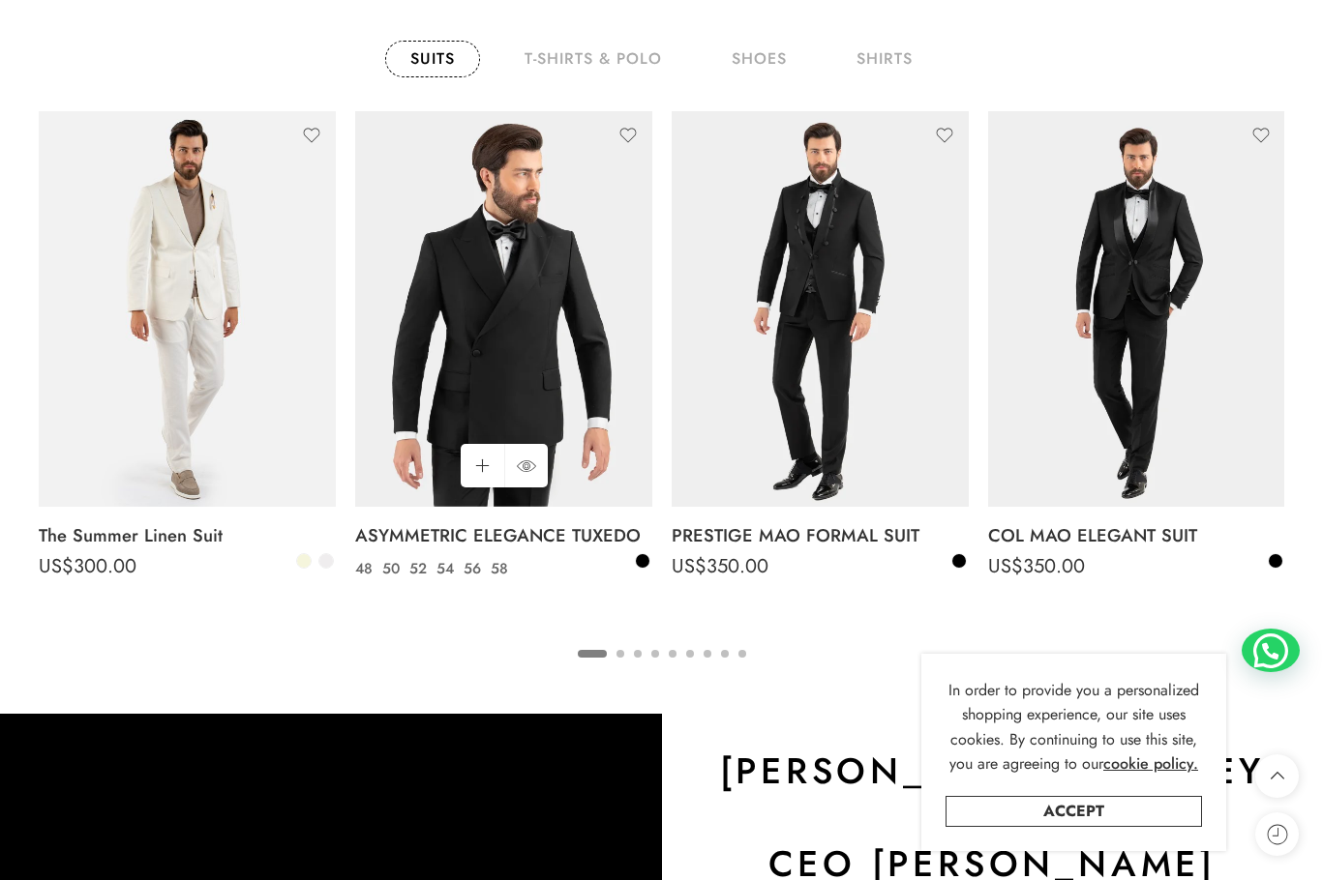
click at [502, 233] on img at bounding box center [503, 309] width 297 height 396
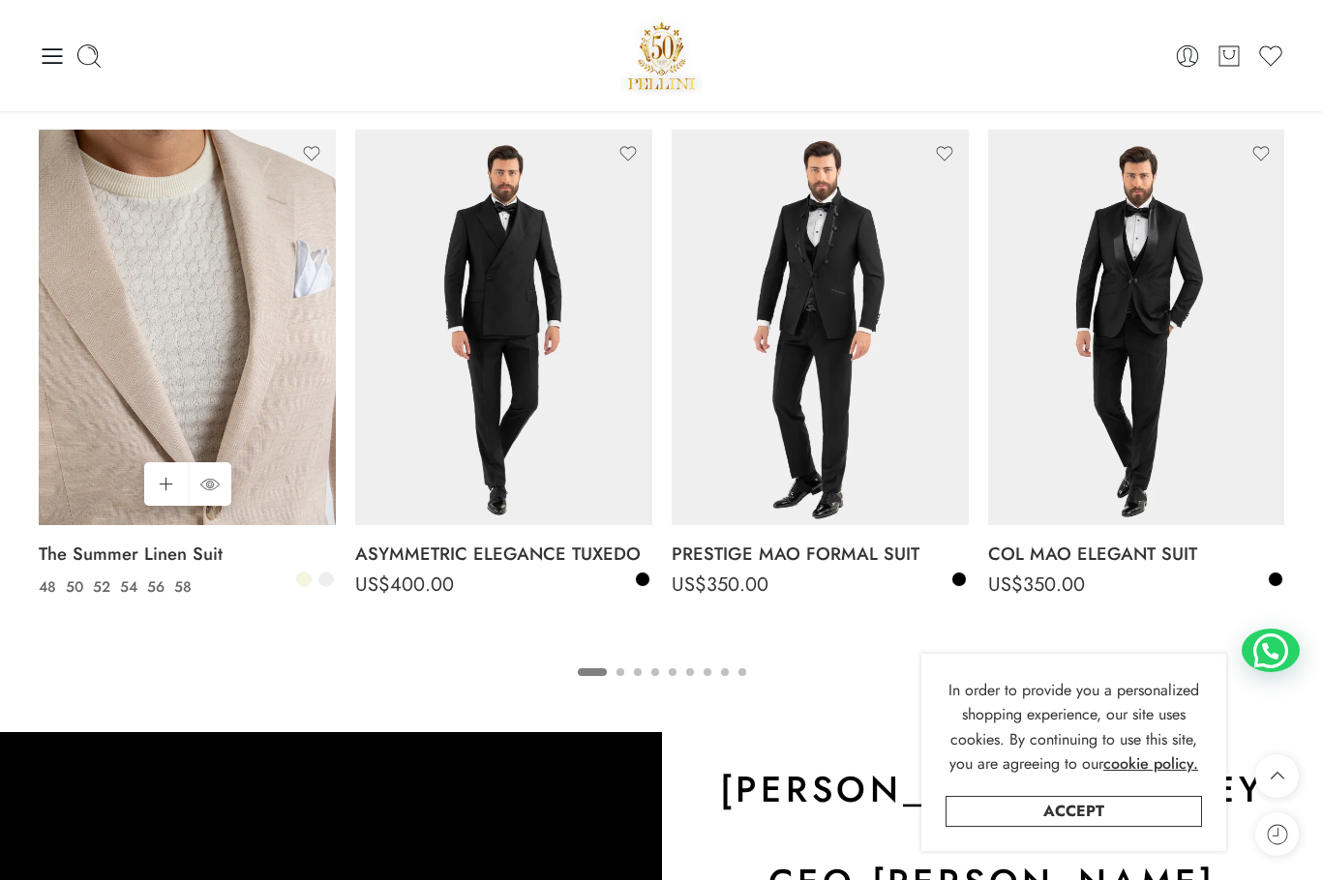
click at [232, 271] on img at bounding box center [187, 328] width 297 height 396
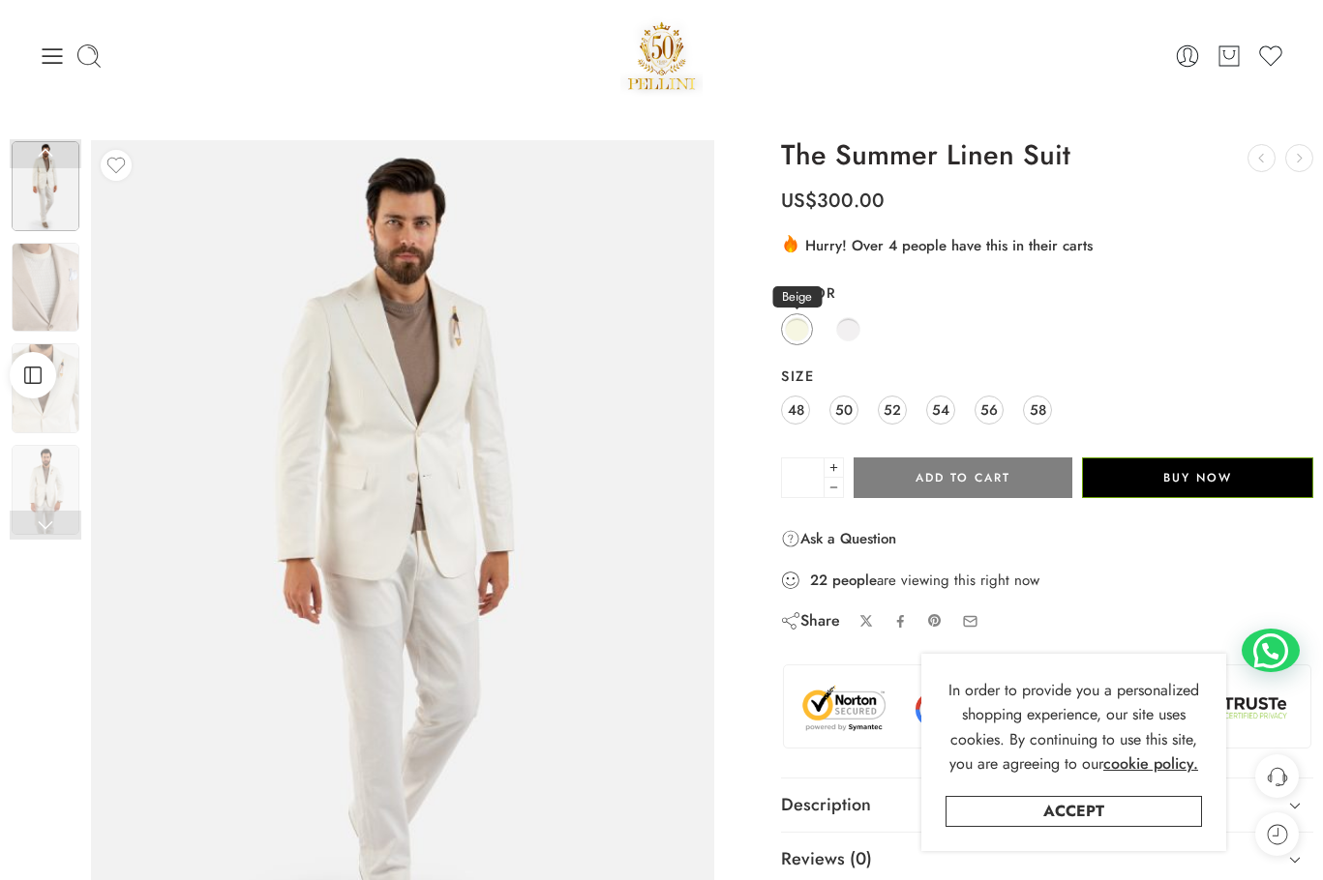
click at [793, 338] on span at bounding box center [797, 329] width 24 height 24
click at [845, 325] on span at bounding box center [848, 329] width 24 height 24
click at [804, 331] on span at bounding box center [797, 329] width 24 height 24
click at [35, 174] on img at bounding box center [46, 186] width 68 height 90
click at [50, 259] on img at bounding box center [46, 288] width 68 height 90
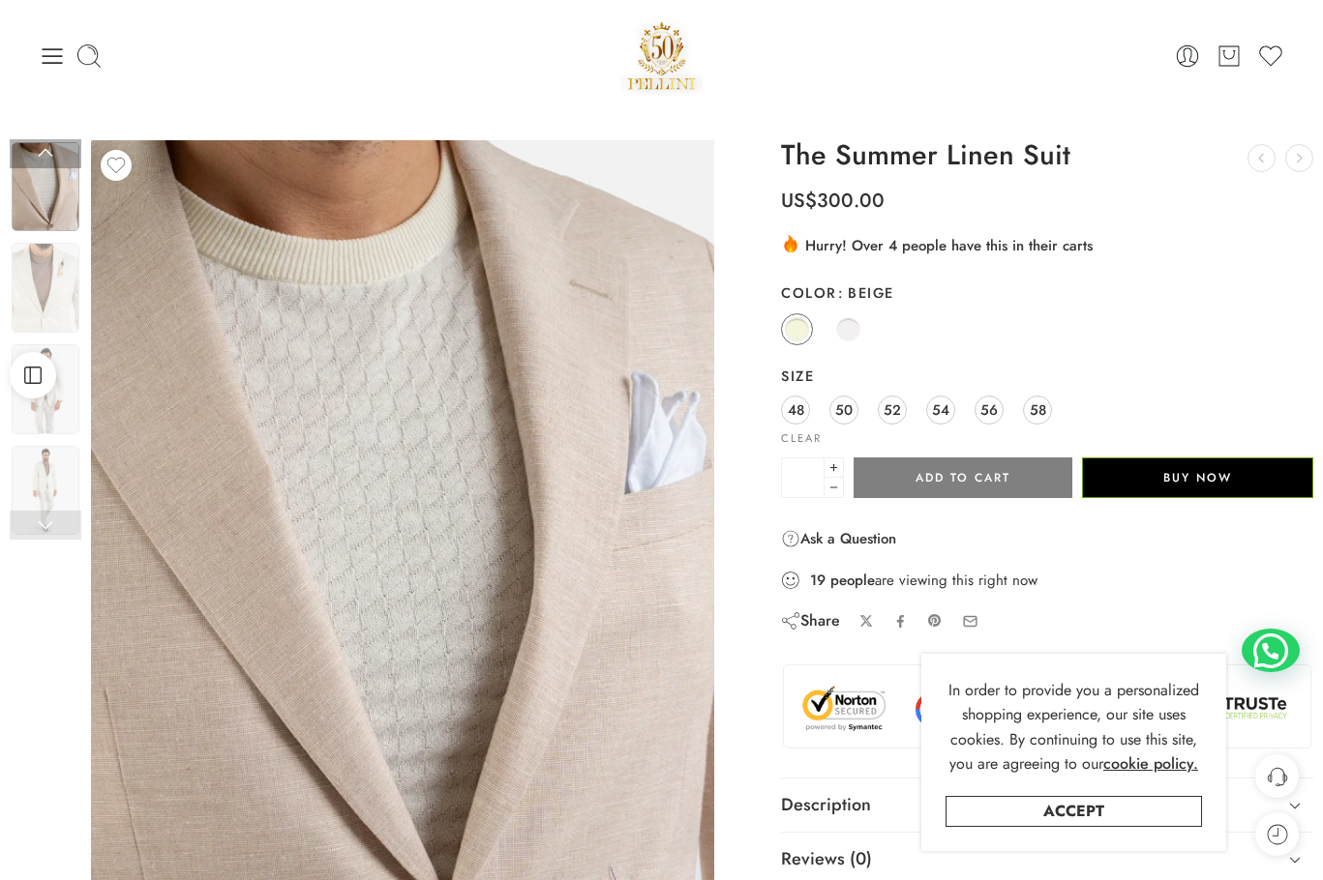
click at [56, 177] on img at bounding box center [46, 187] width 68 height 90
click at [38, 280] on img at bounding box center [46, 288] width 68 height 90
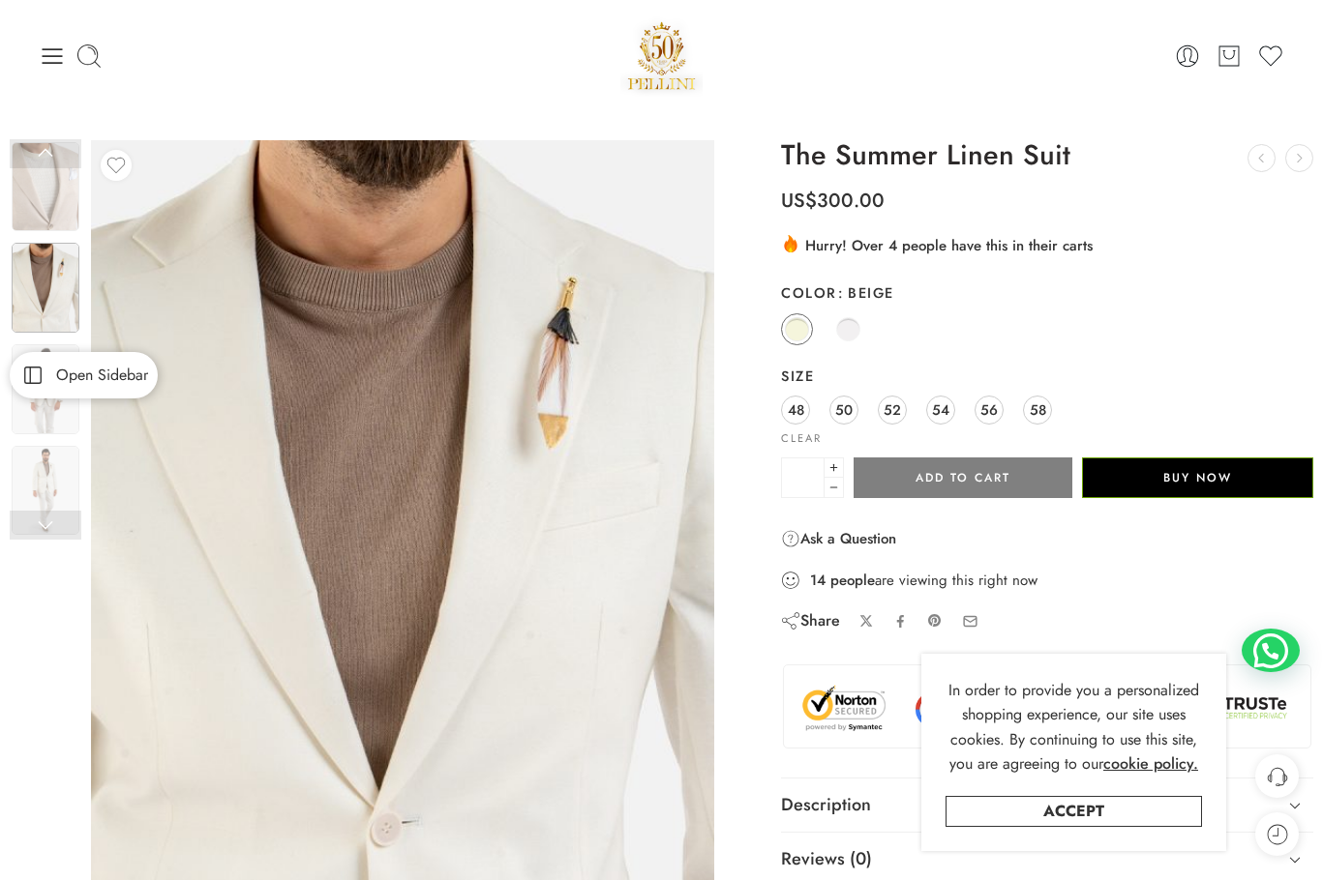
click at [38, 362] on link "Open Sidebar" at bounding box center [84, 375] width 148 height 46
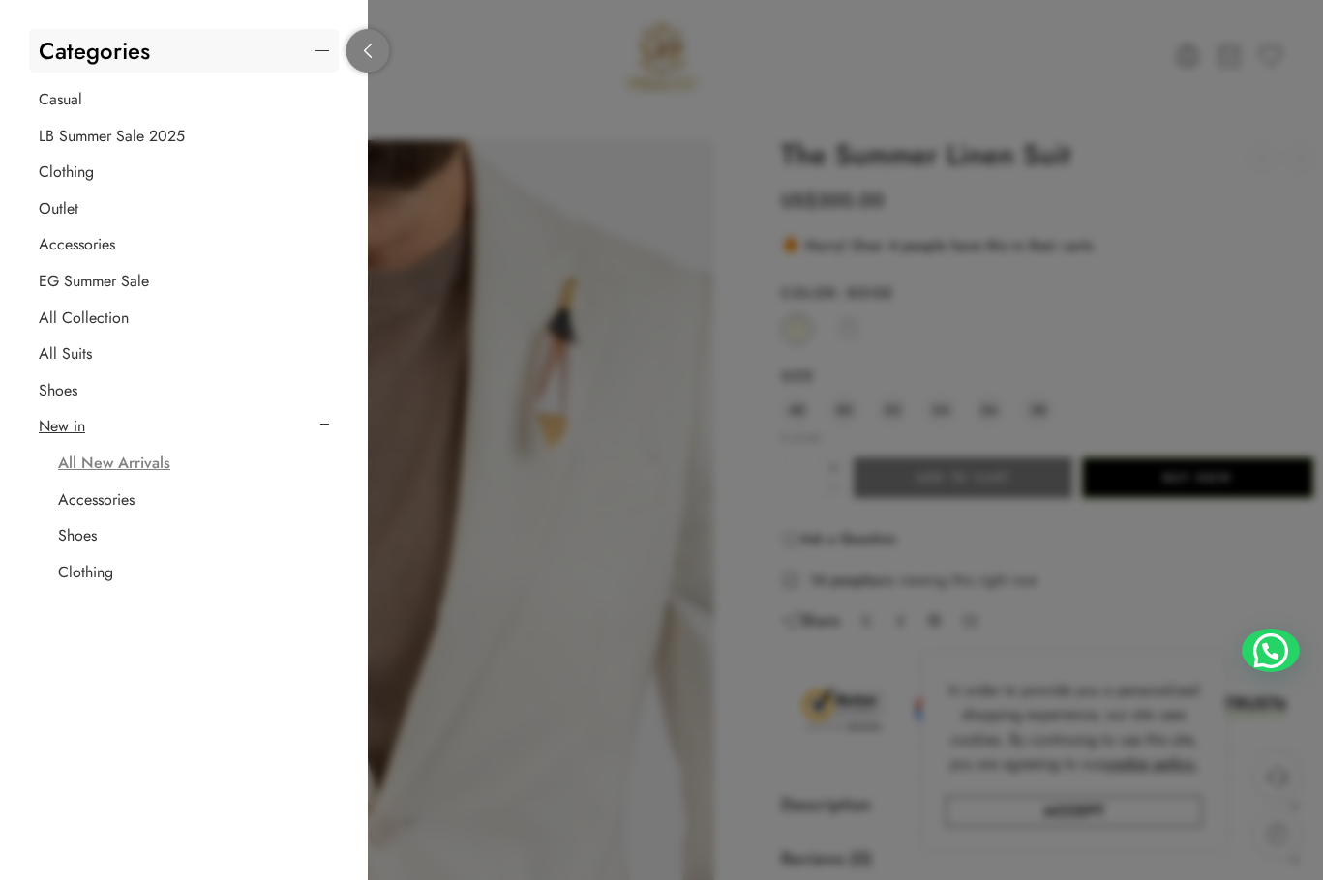
click at [363, 52] on icon at bounding box center [368, 51] width 15 height 15
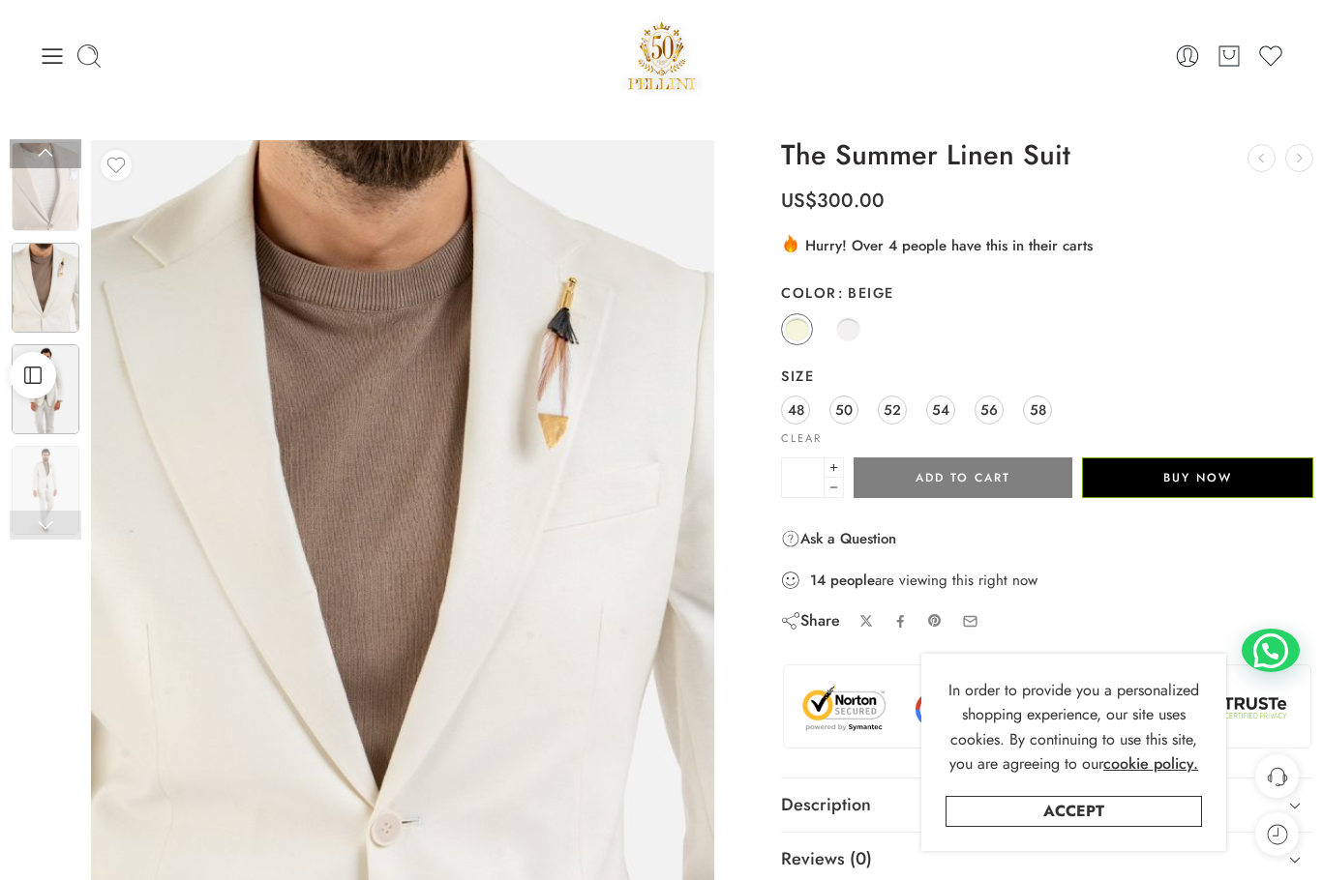
click at [57, 402] on img at bounding box center [46, 389] width 68 height 90
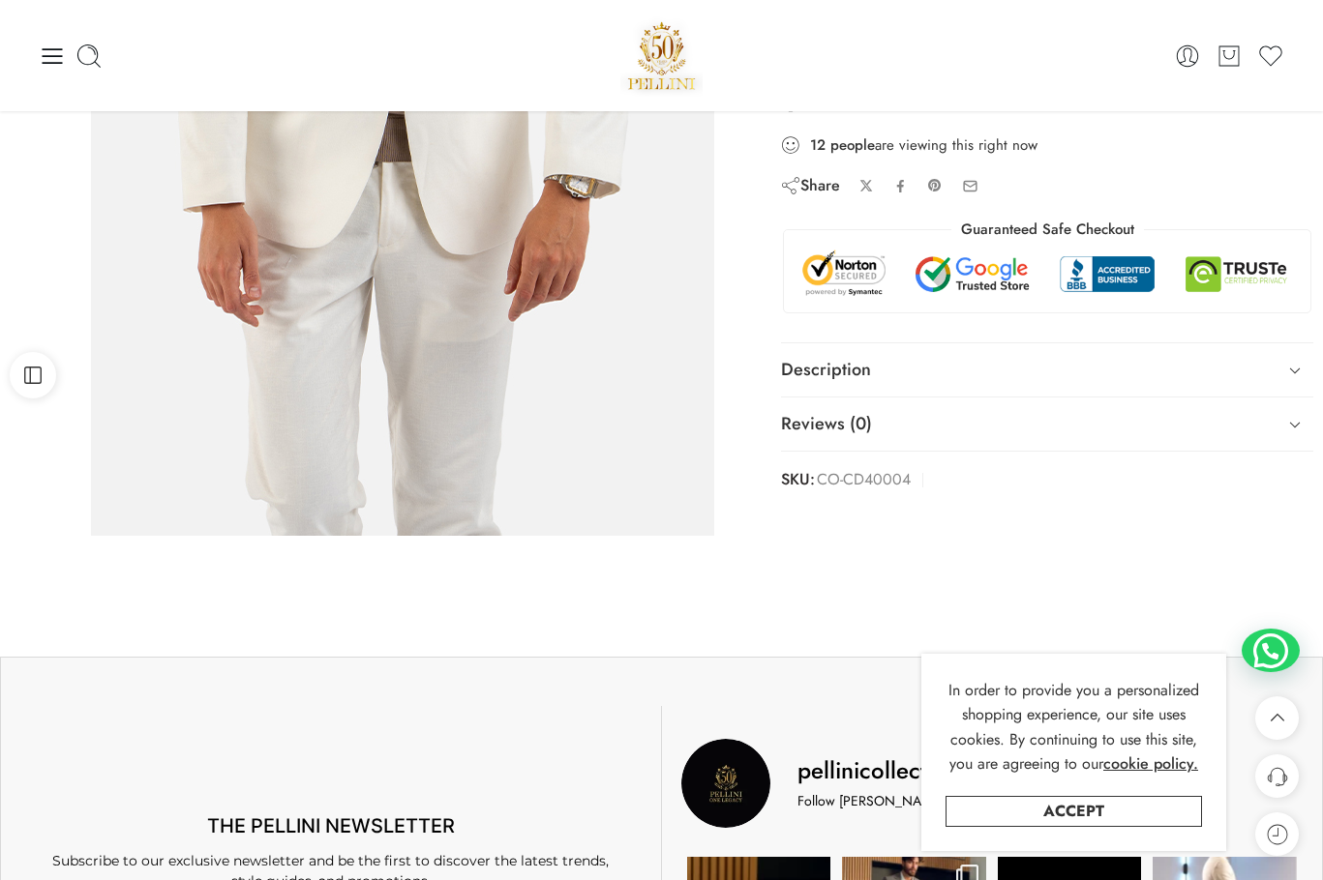
scroll to position [387, 0]
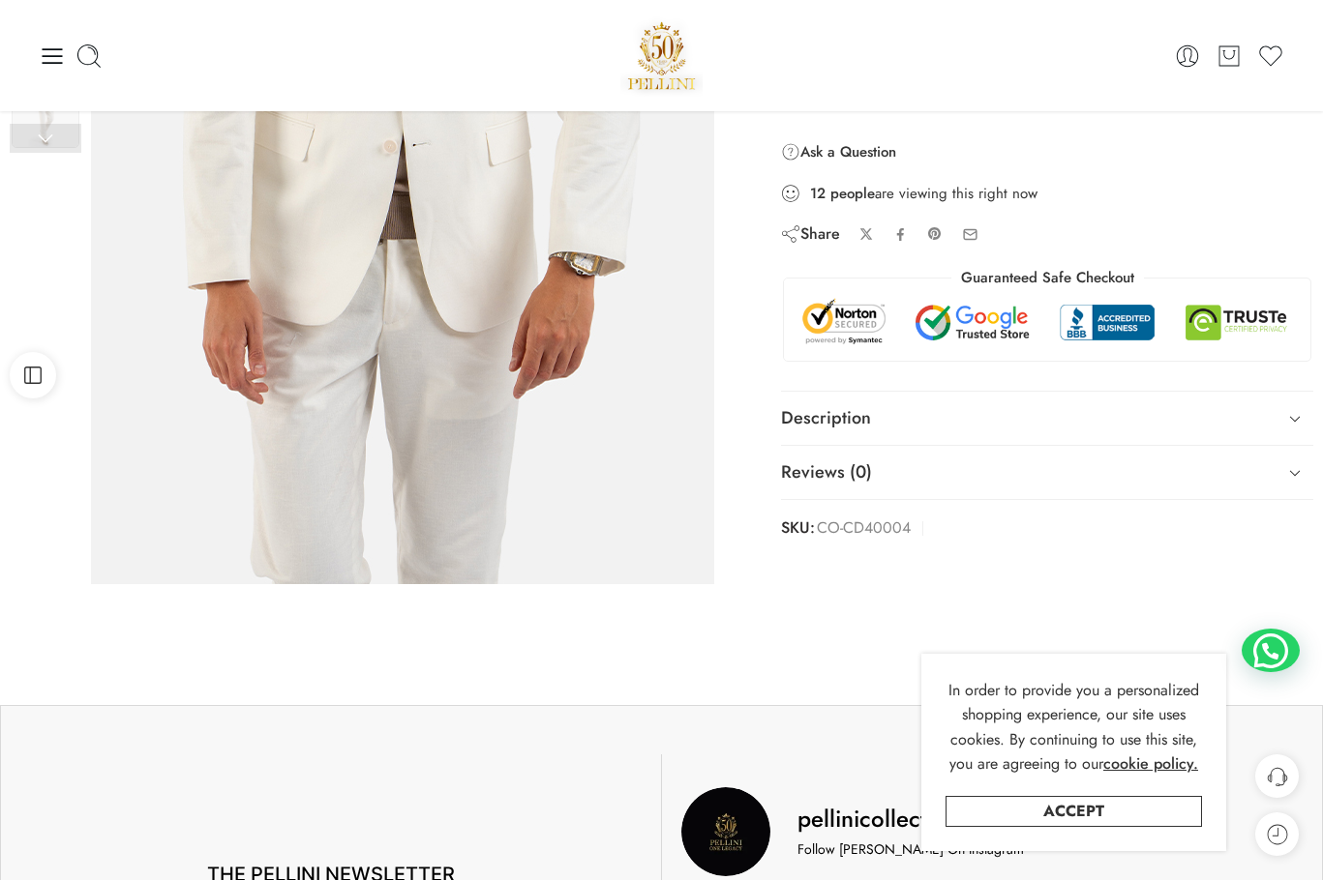
click at [412, 321] on img at bounding box center [397, 107] width 871 height 1161
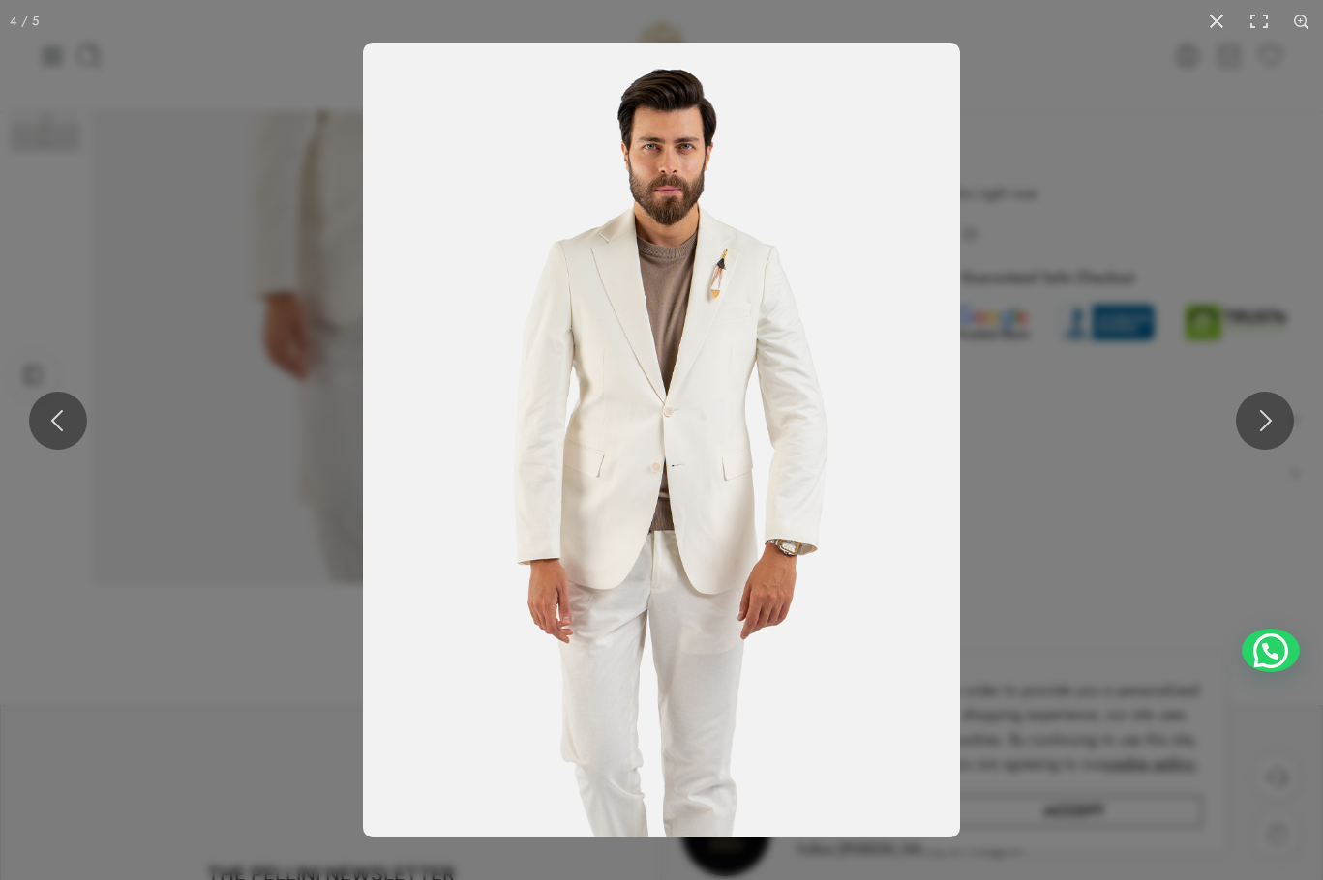
click at [671, 437] on img at bounding box center [661, 440] width 597 height 795
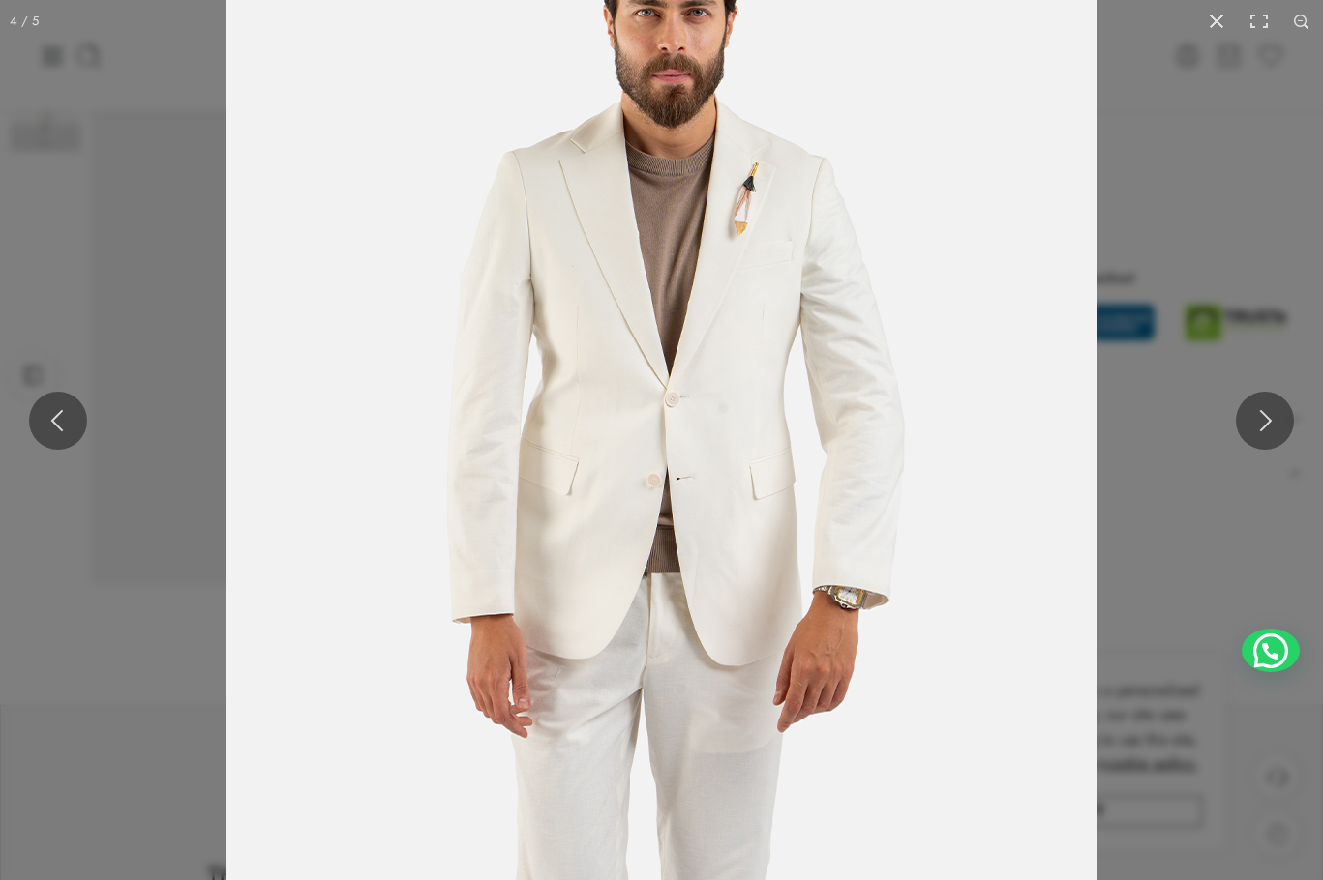
click at [677, 457] on img at bounding box center [661, 441] width 871 height 1161
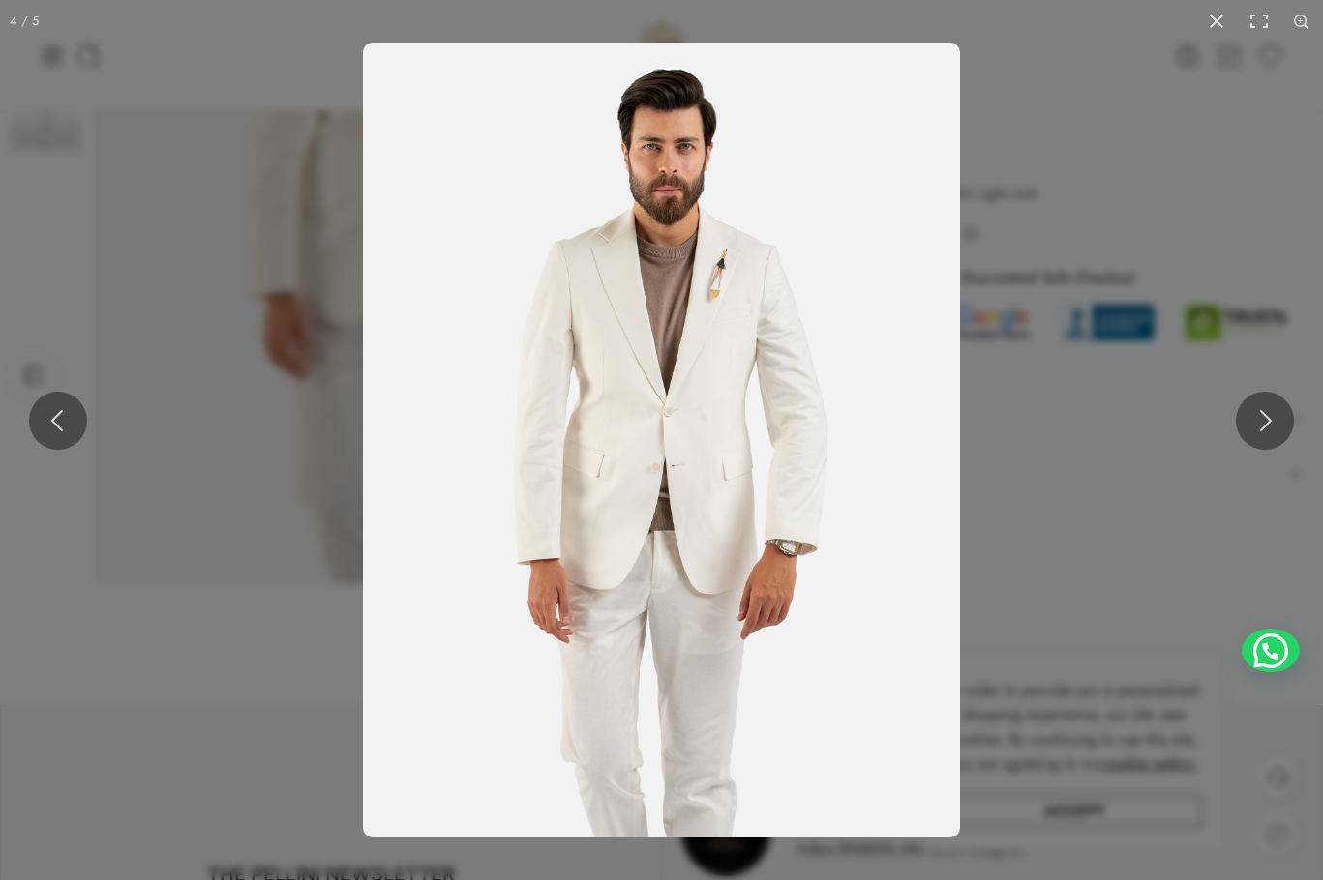
click at [676, 454] on img at bounding box center [661, 440] width 597 height 795
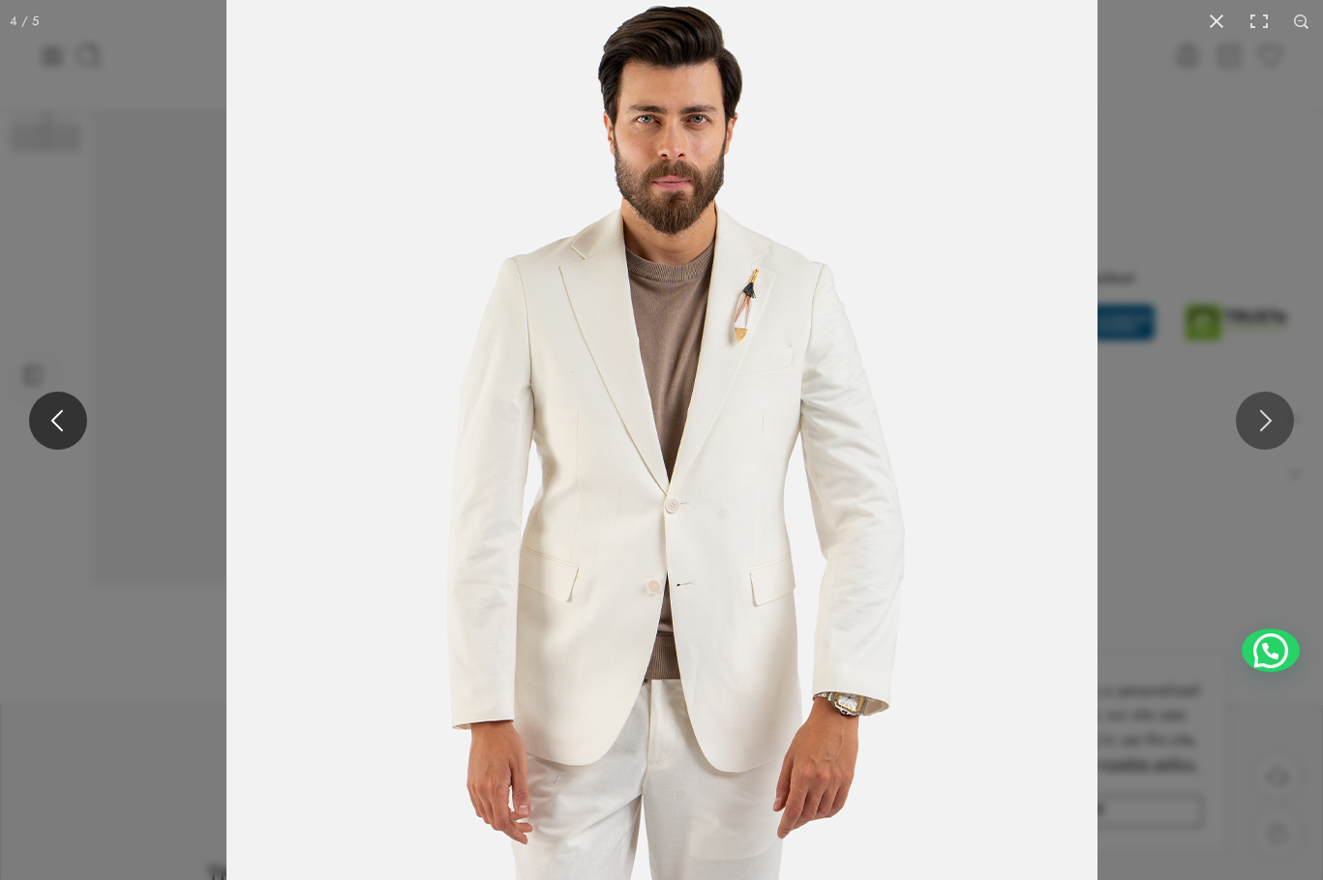
click at [61, 418] on button at bounding box center [58, 421] width 58 height 58
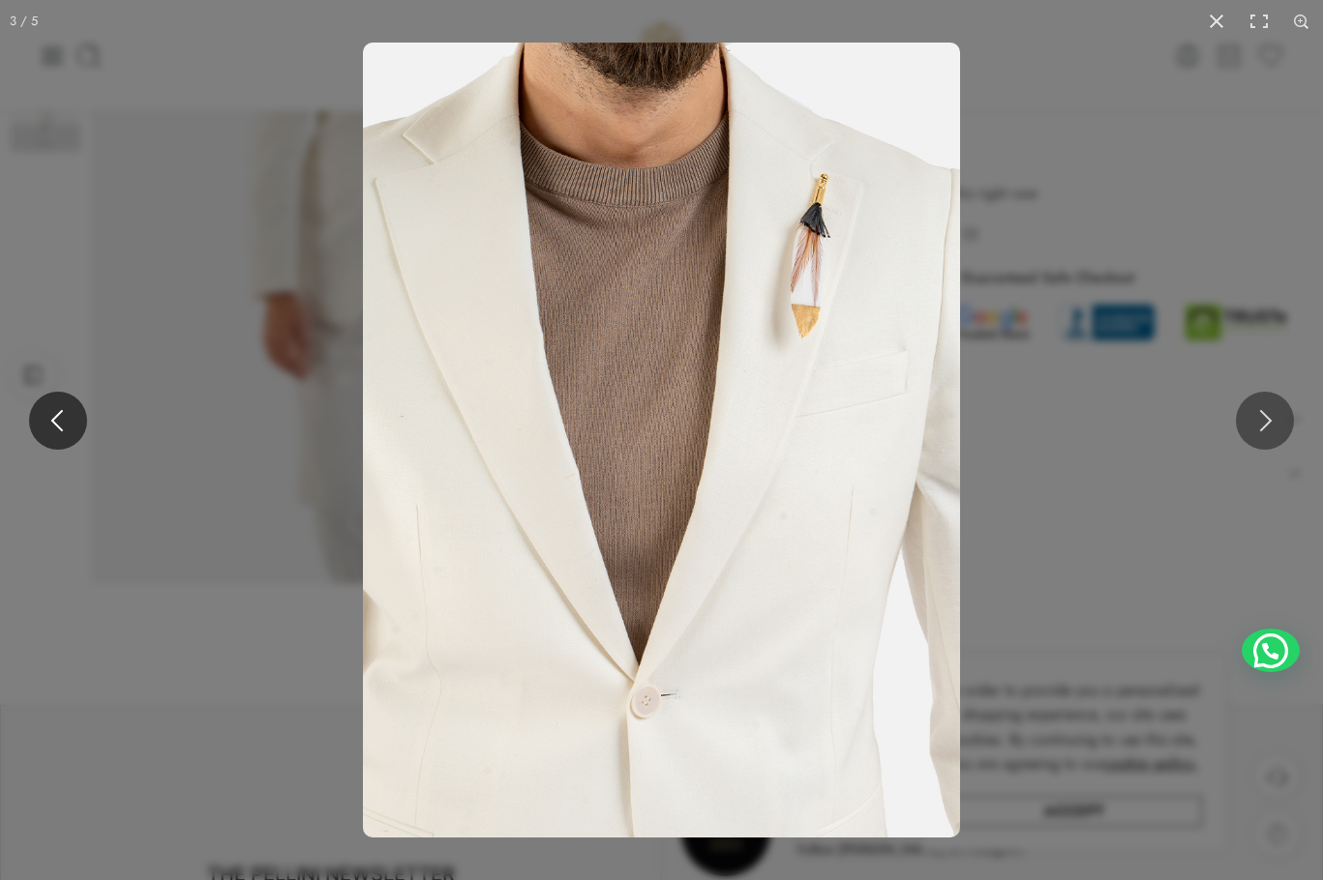
click at [61, 418] on button at bounding box center [58, 421] width 58 height 58
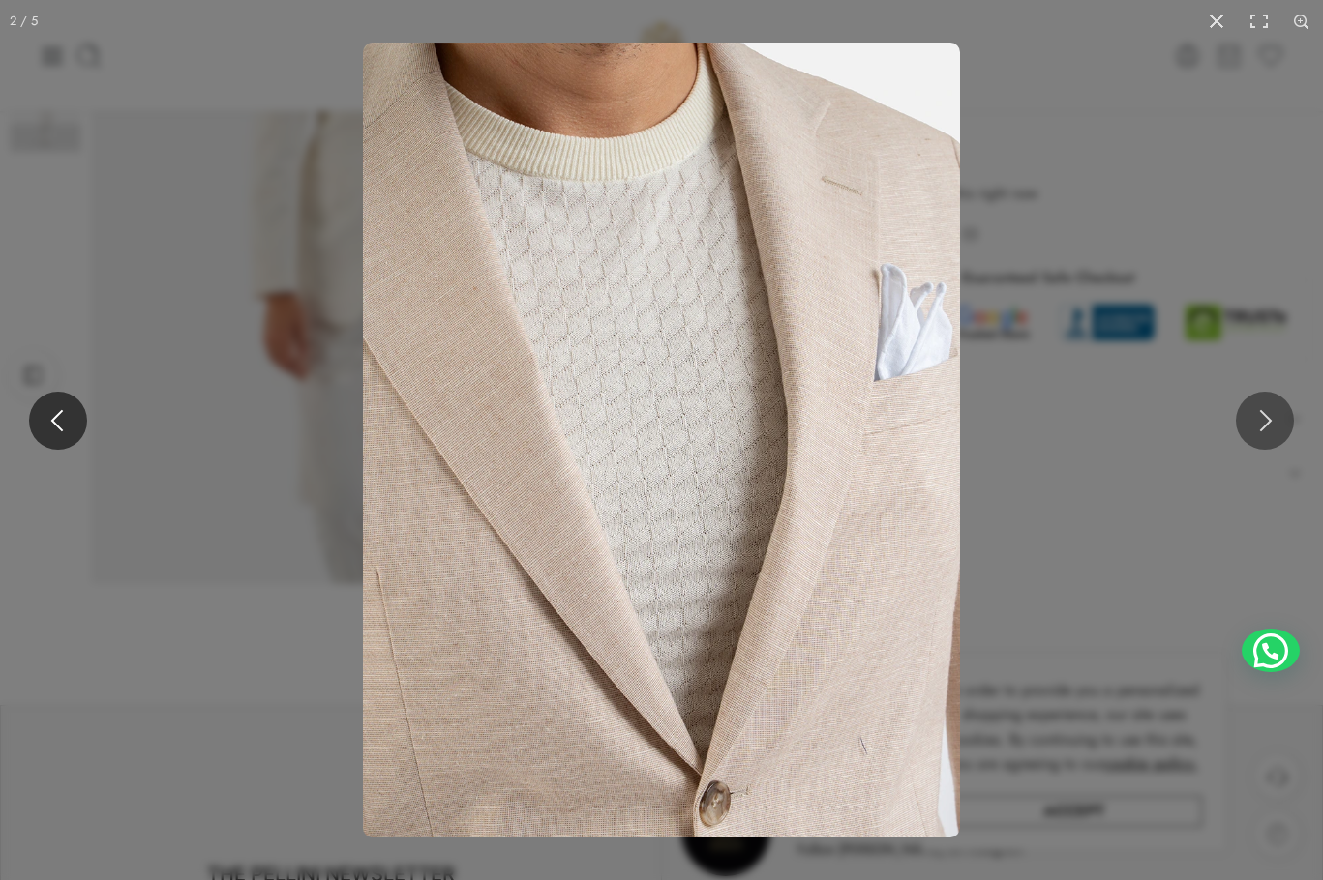
click at [56, 419] on button at bounding box center [58, 421] width 58 height 58
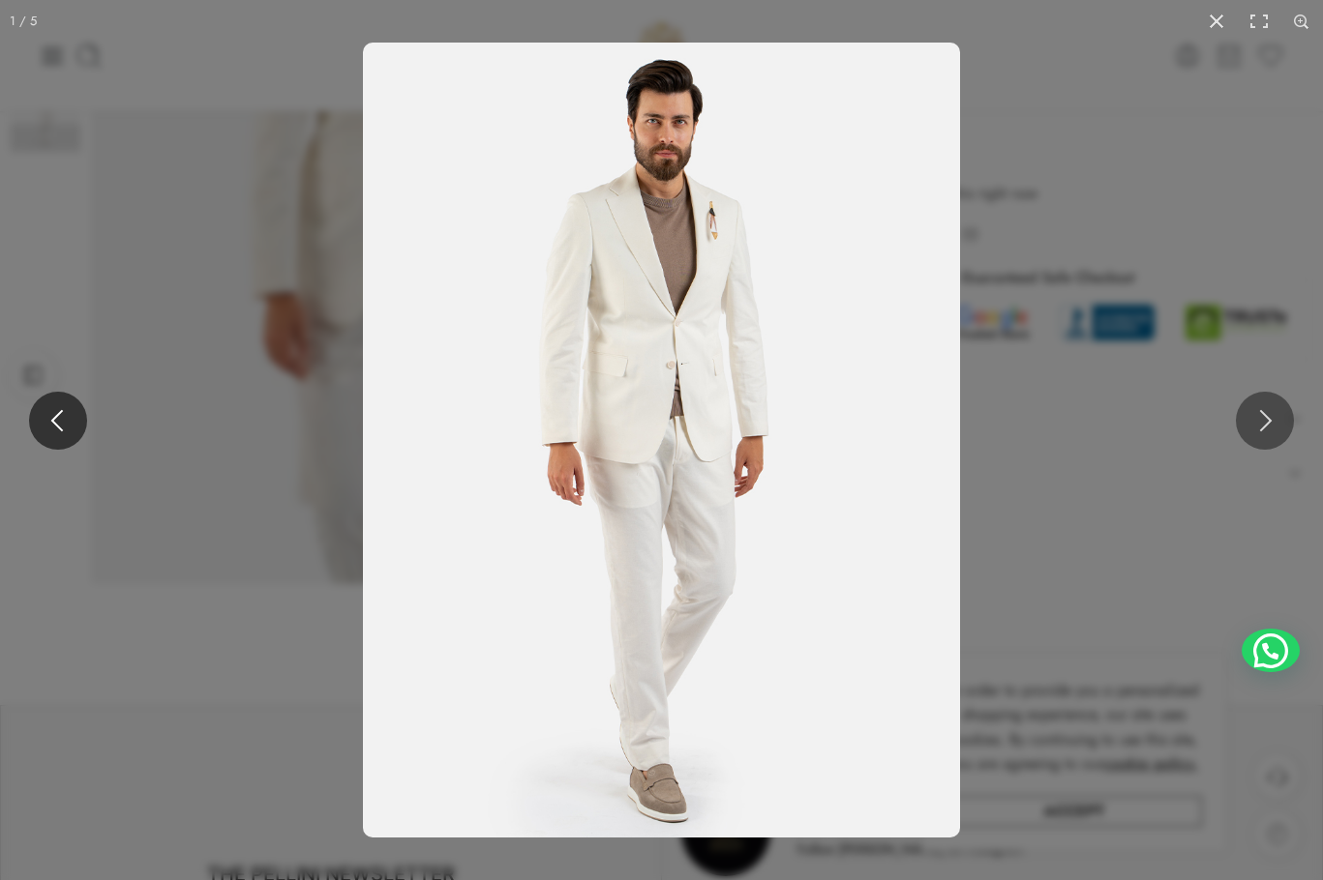
click at [56, 419] on button at bounding box center [58, 421] width 58 height 58
click at [58, 419] on button at bounding box center [58, 421] width 58 height 58
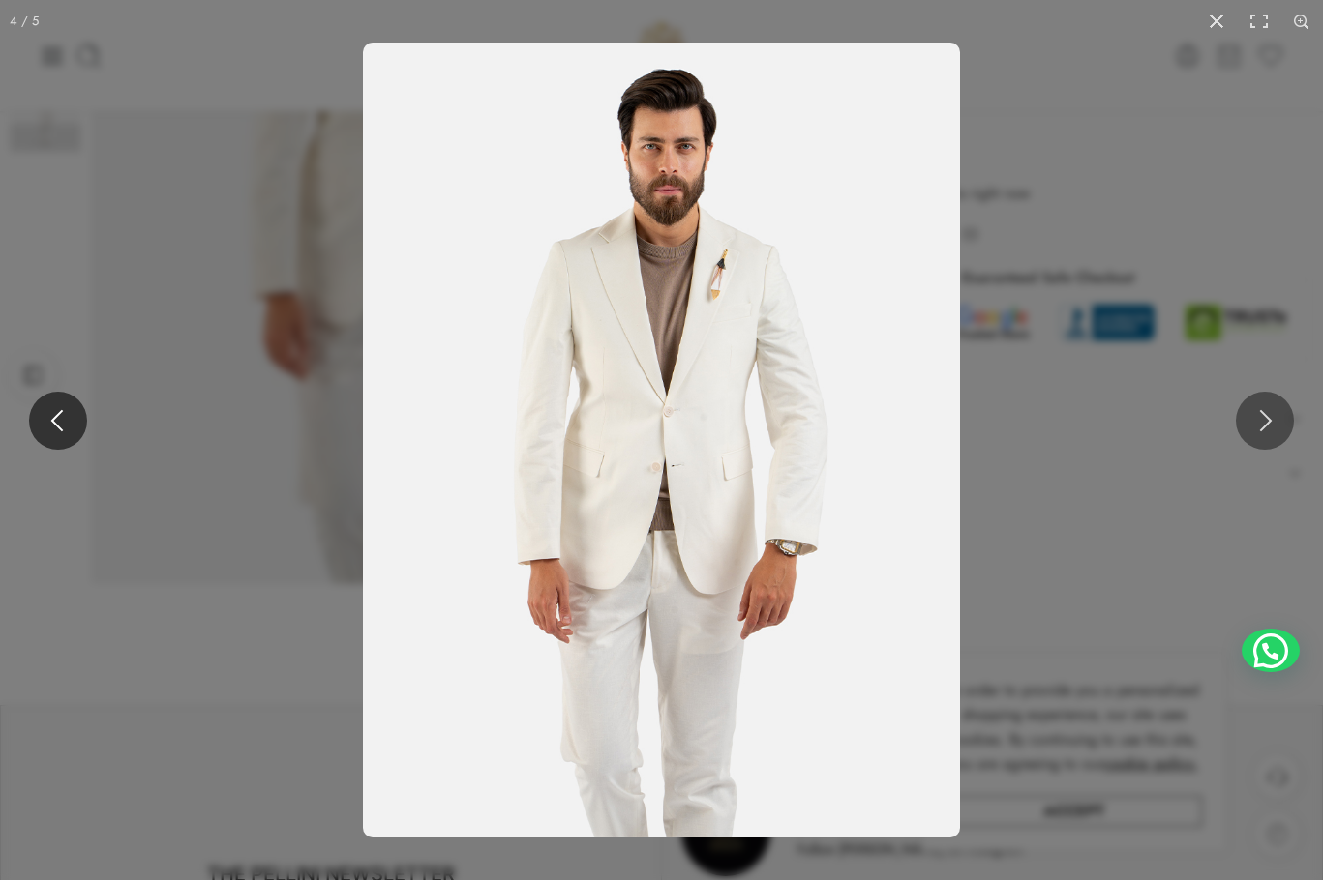
click at [58, 419] on button at bounding box center [58, 421] width 58 height 58
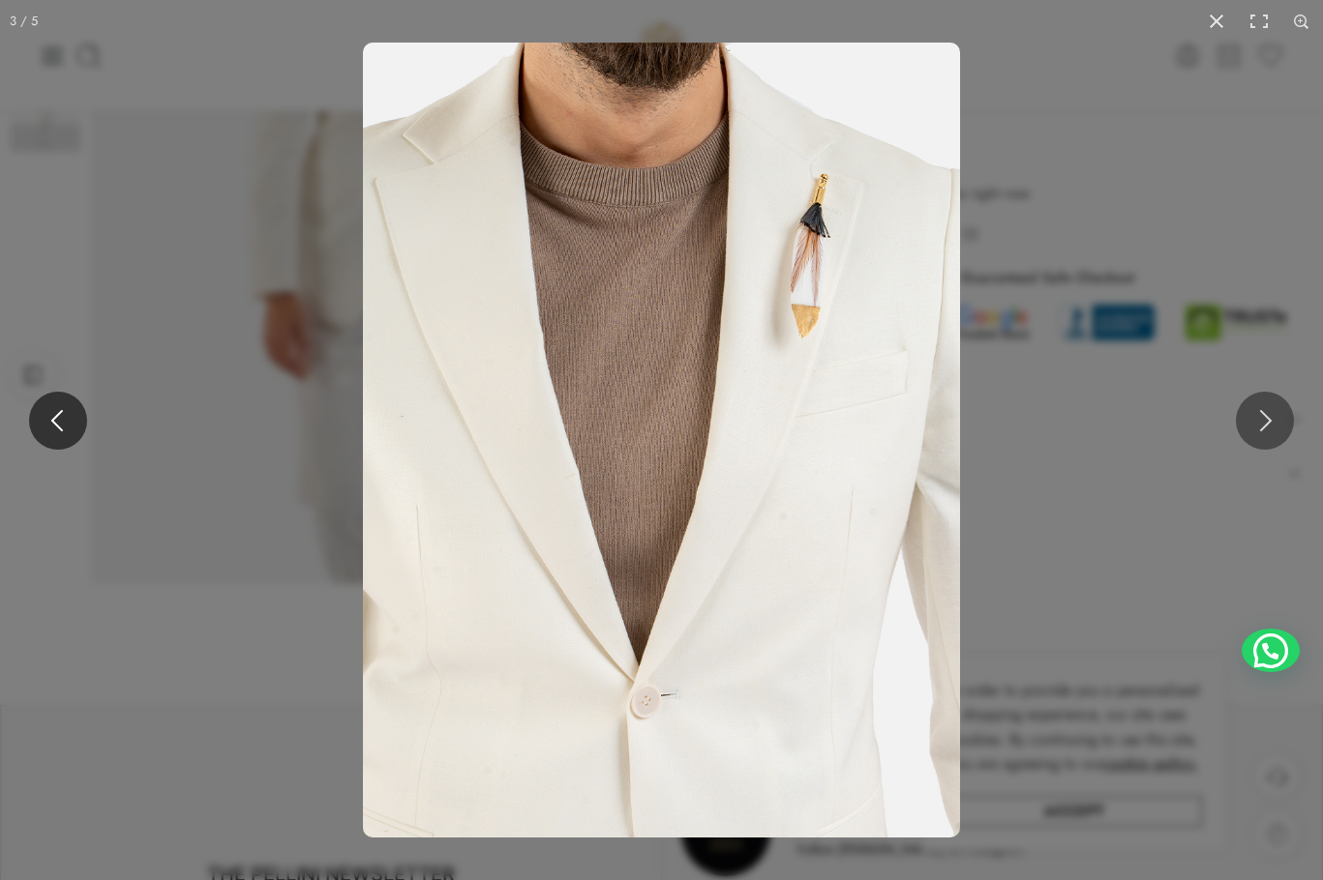
click at [58, 419] on button at bounding box center [58, 421] width 58 height 58
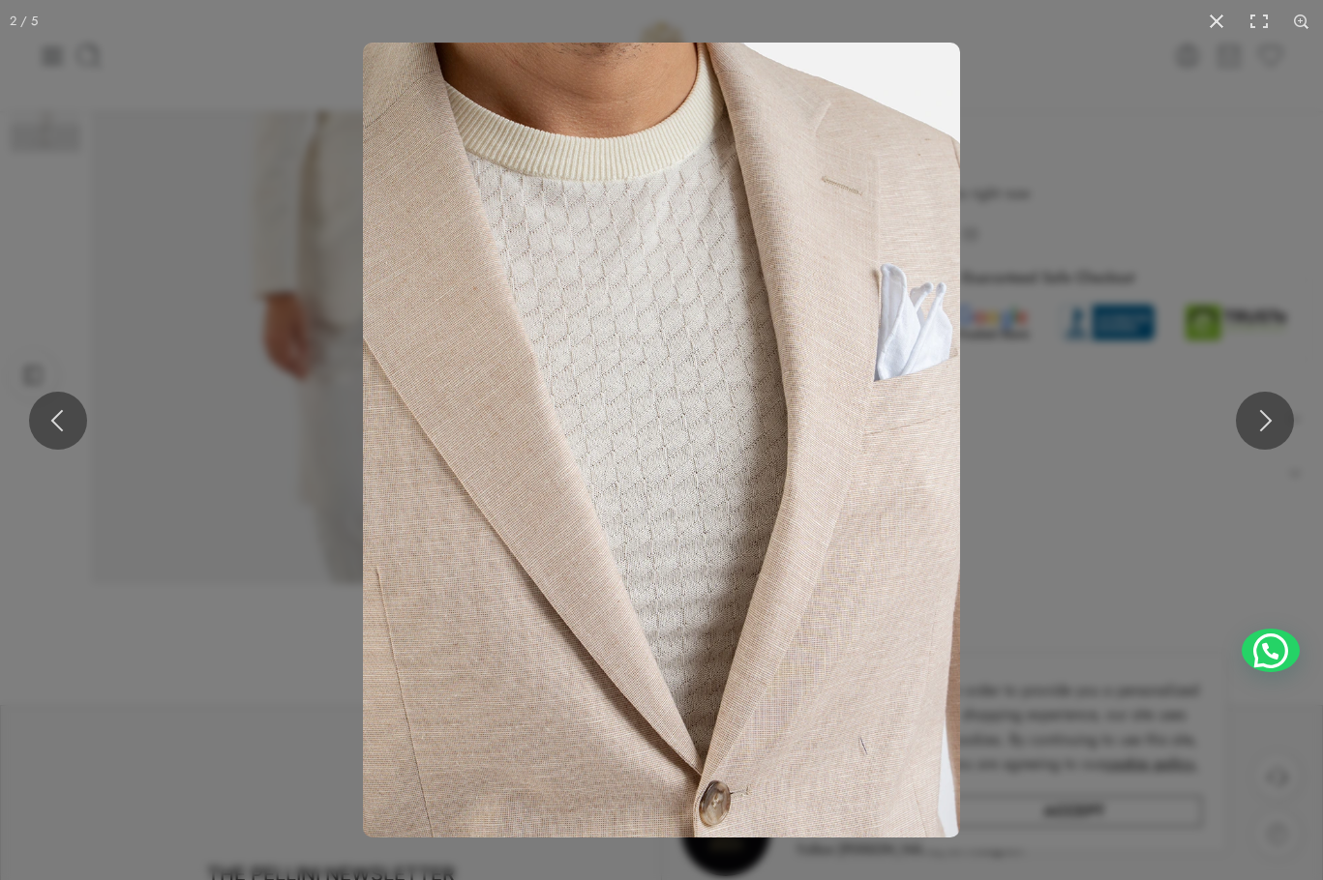
click at [690, 397] on img at bounding box center [661, 440] width 597 height 795
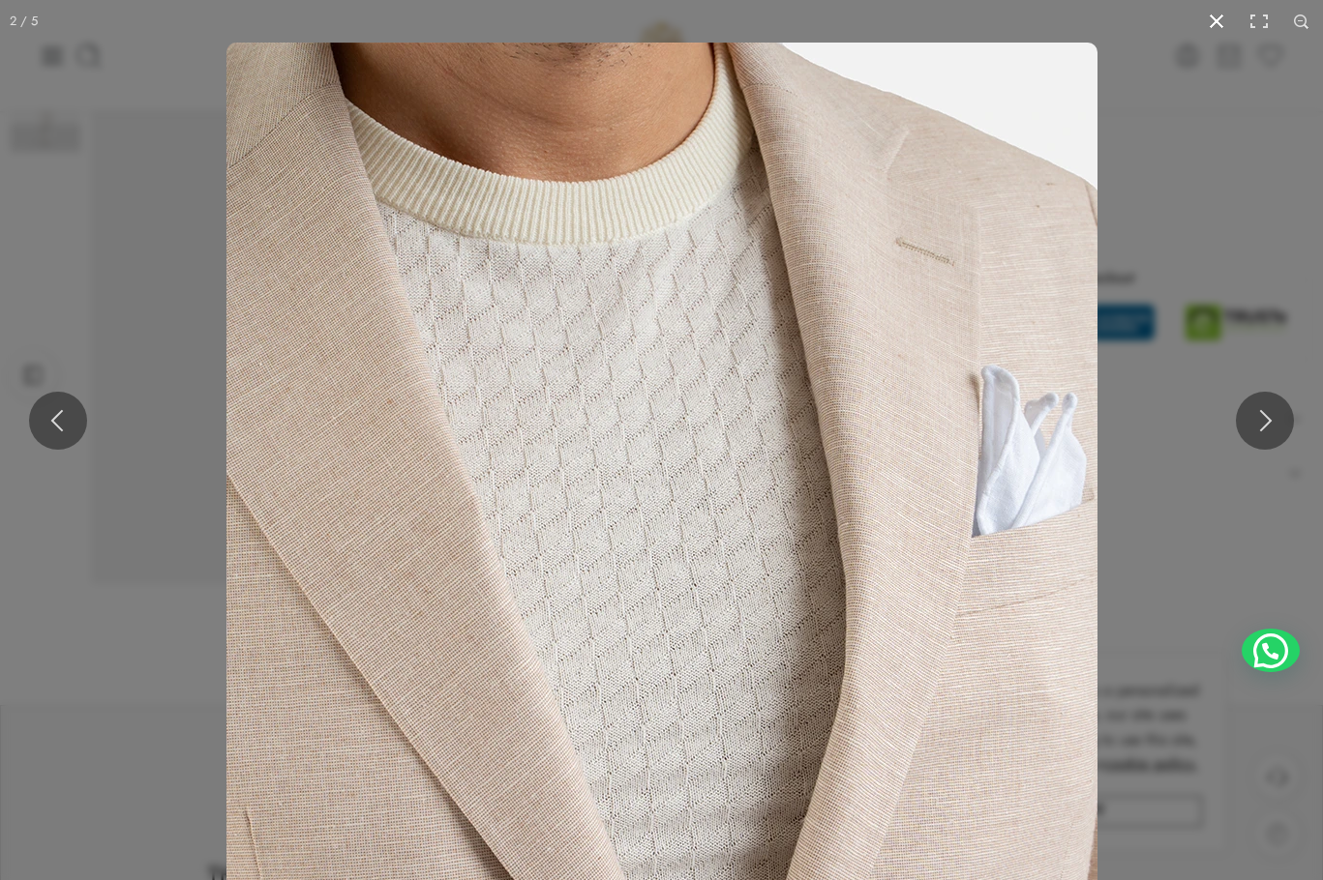
click at [1219, 18] on button at bounding box center [1216, 21] width 43 height 43
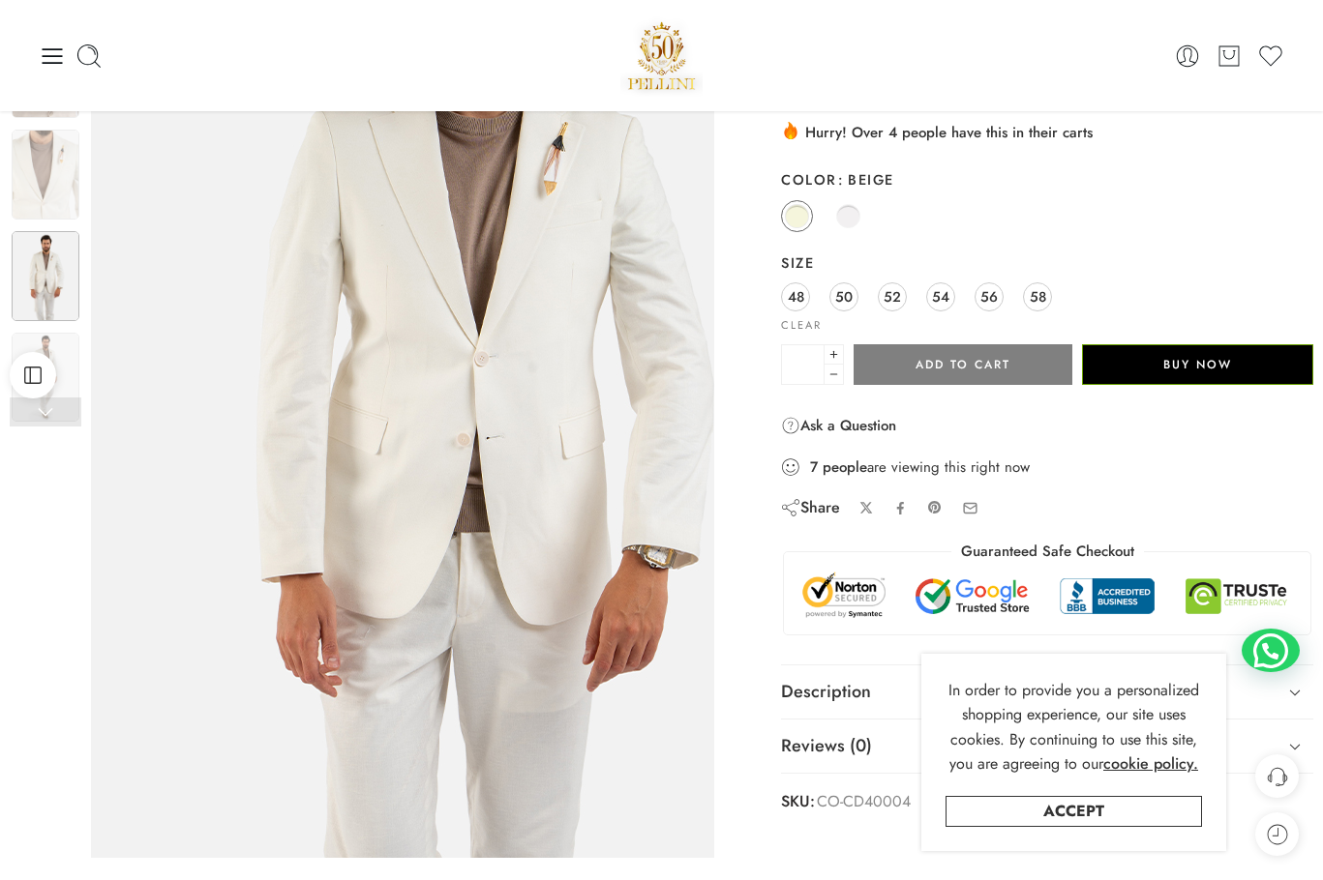
scroll to position [0, 0]
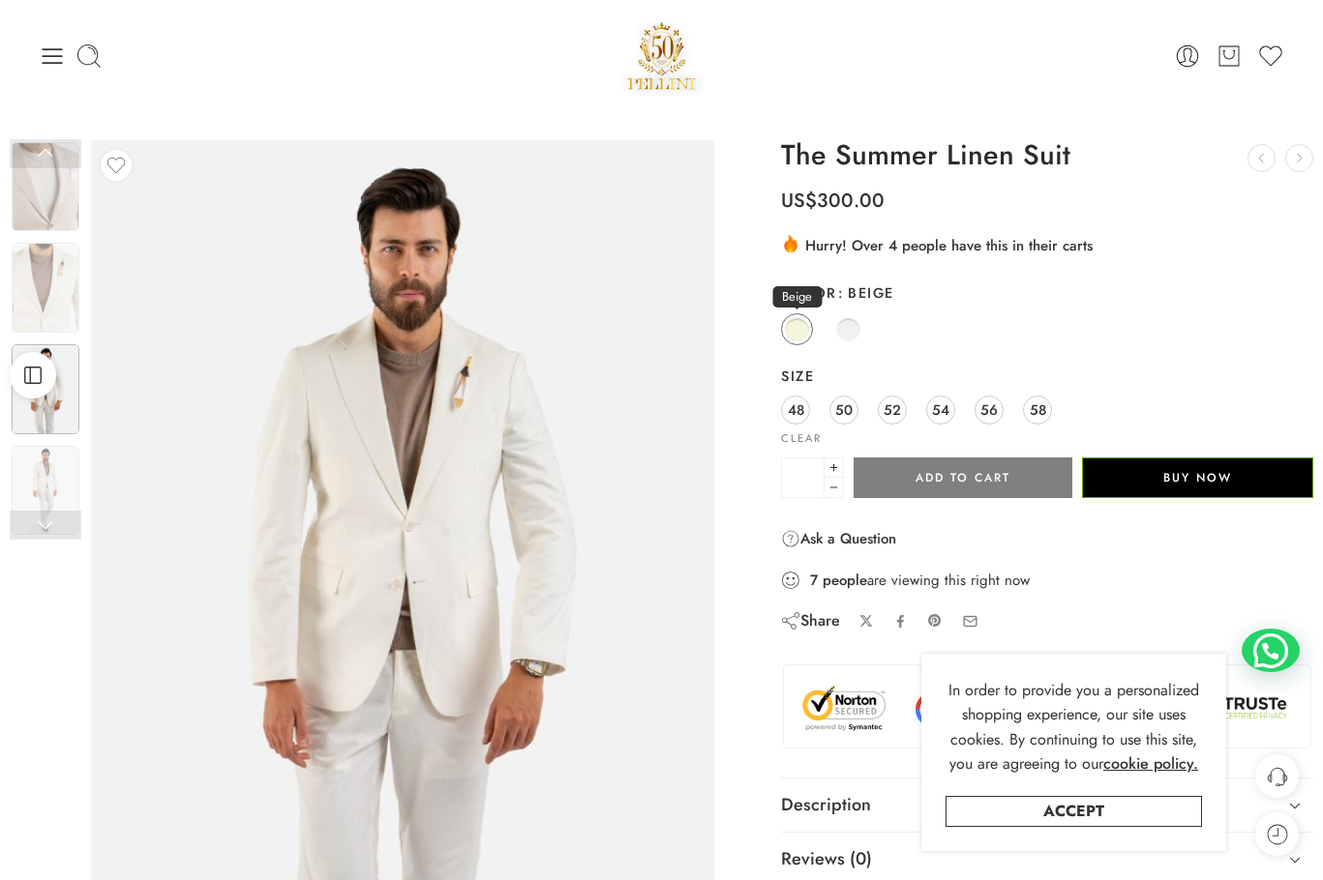
click at [791, 317] on span at bounding box center [797, 329] width 24 height 24
click at [1043, 414] on span "58" at bounding box center [1037, 410] width 16 height 26
click at [50, 178] on img at bounding box center [46, 187] width 68 height 90
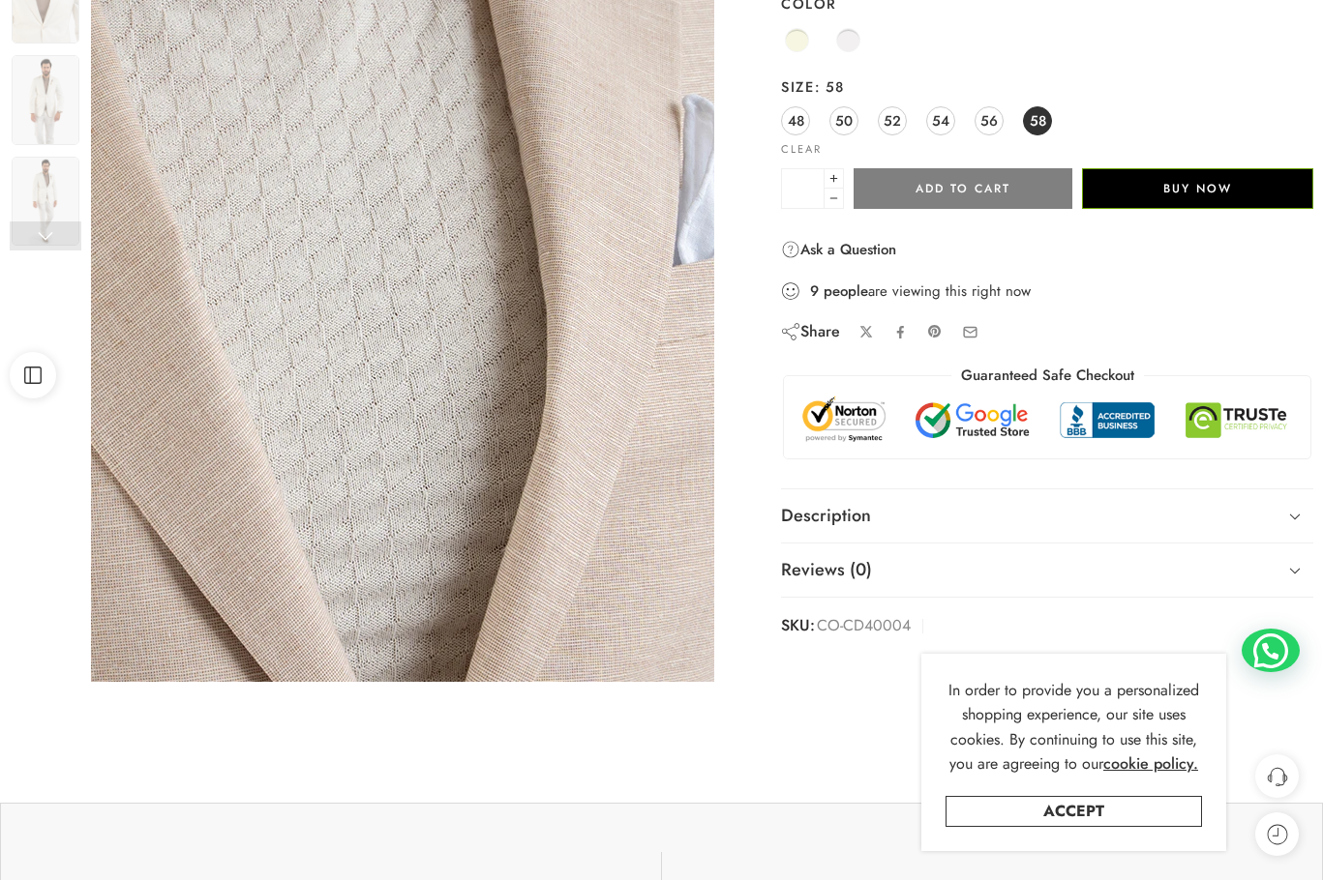
scroll to position [290, 0]
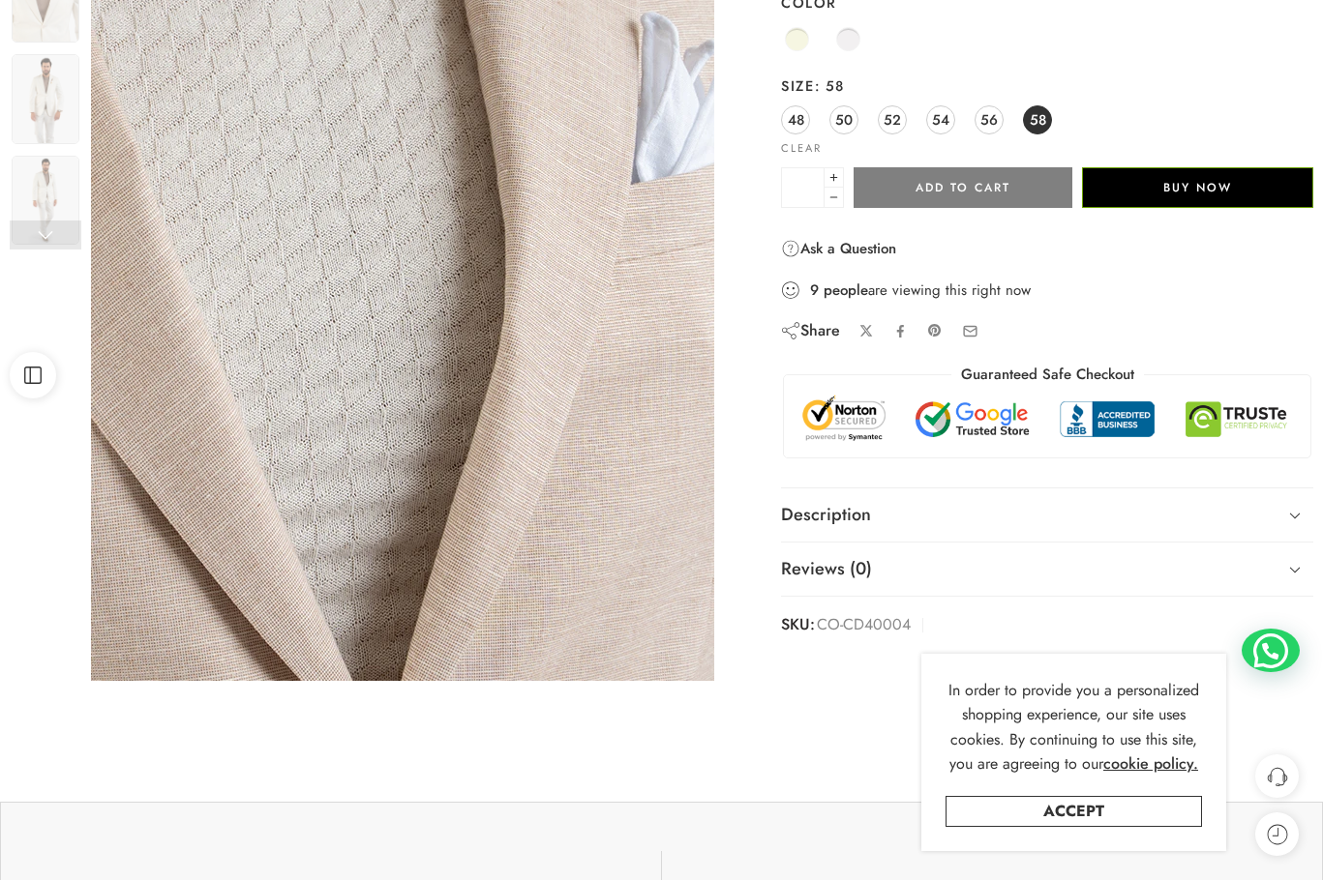
click at [606, 253] on img at bounding box center [321, 269] width 871 height 1161
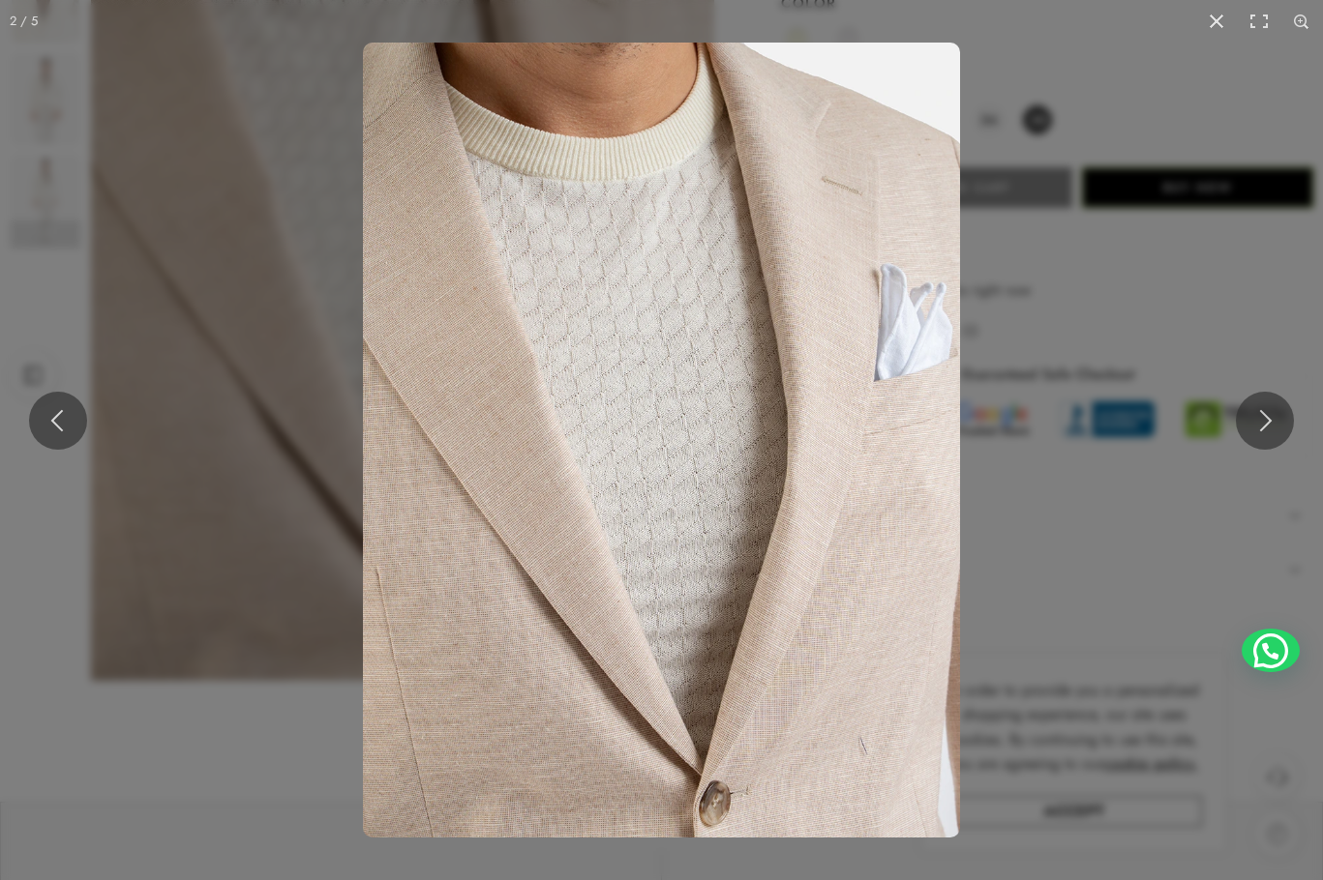
click at [789, 239] on img at bounding box center [661, 440] width 597 height 795
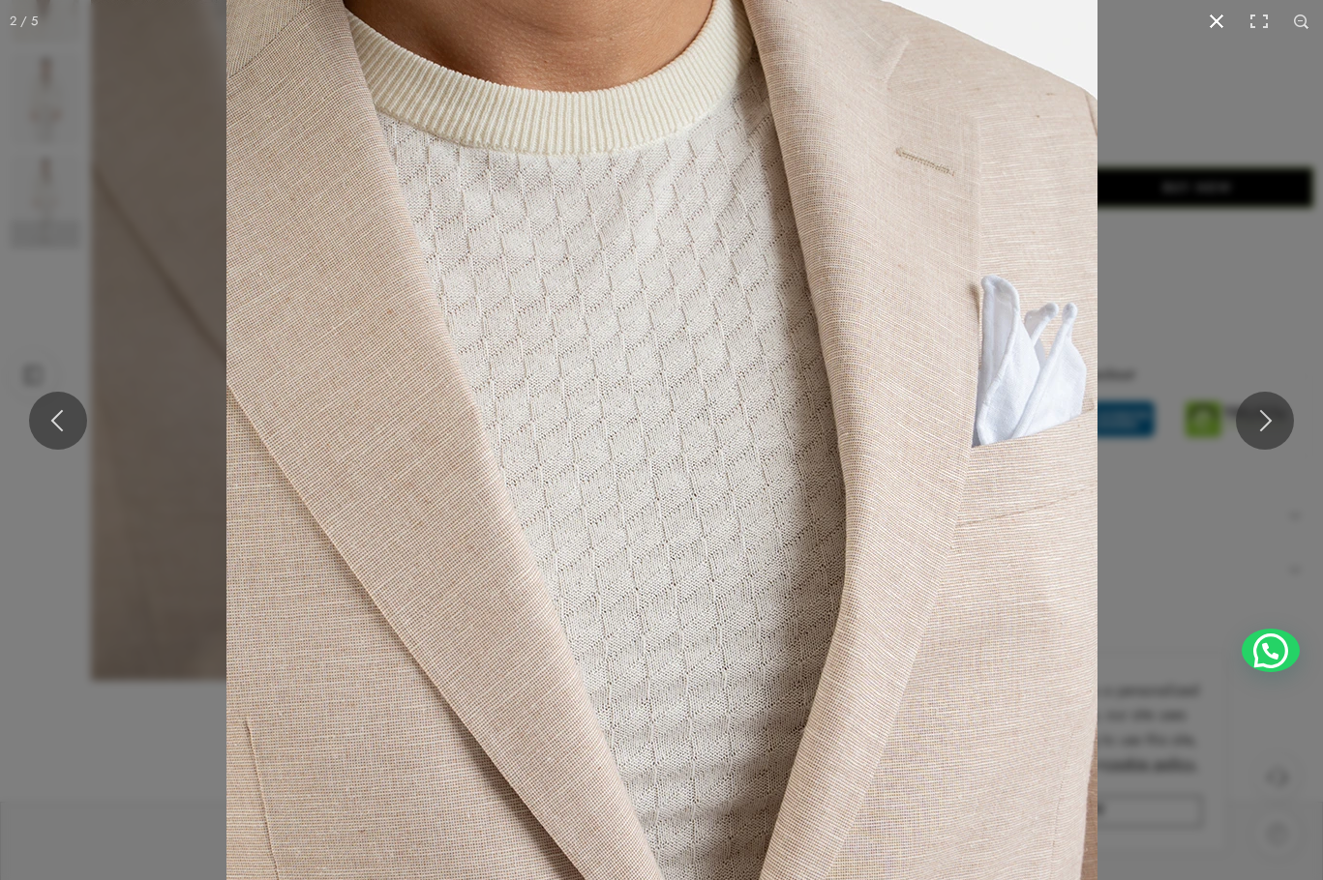
click at [1213, 18] on button at bounding box center [1216, 21] width 43 height 43
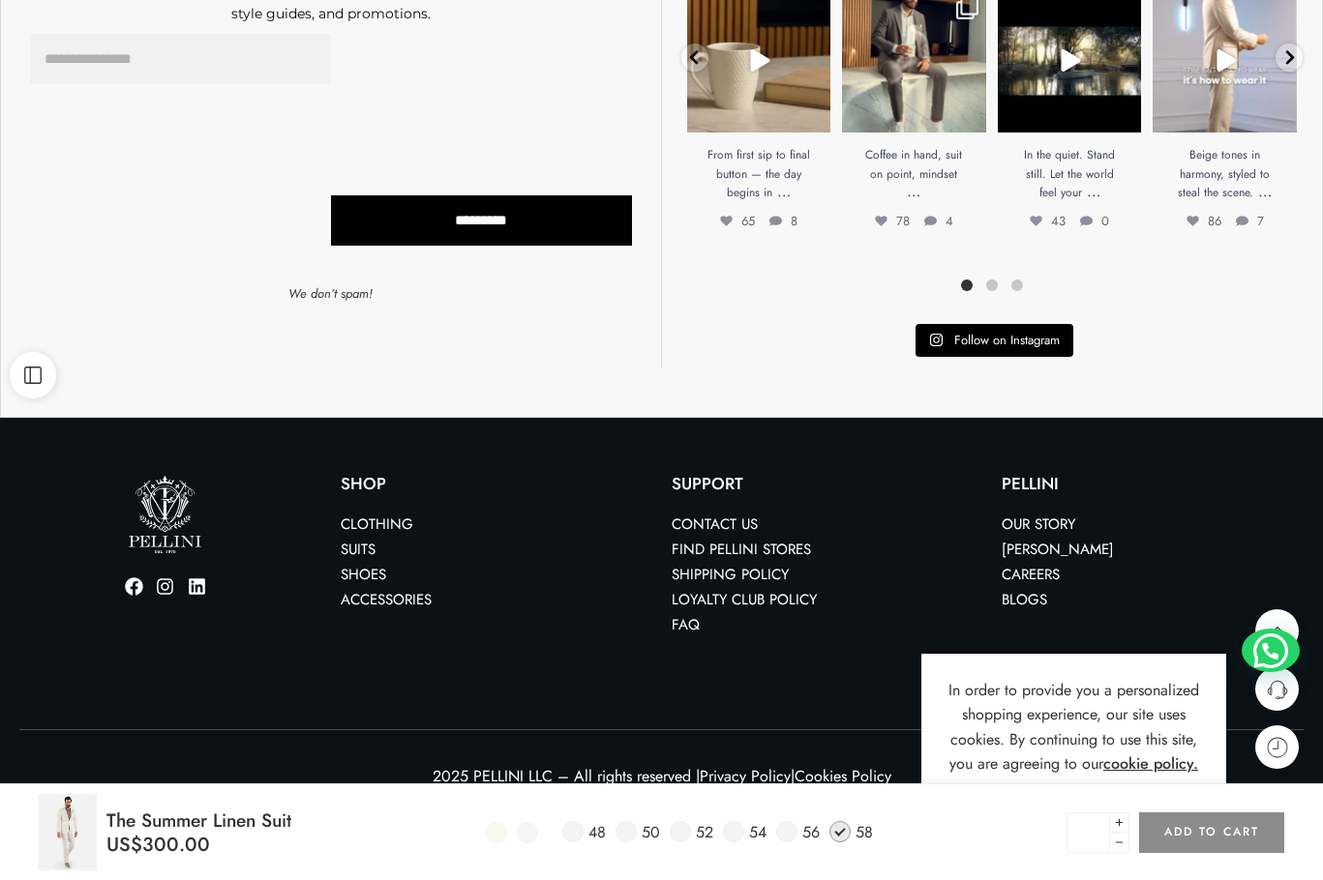
scroll to position [1327, 0]
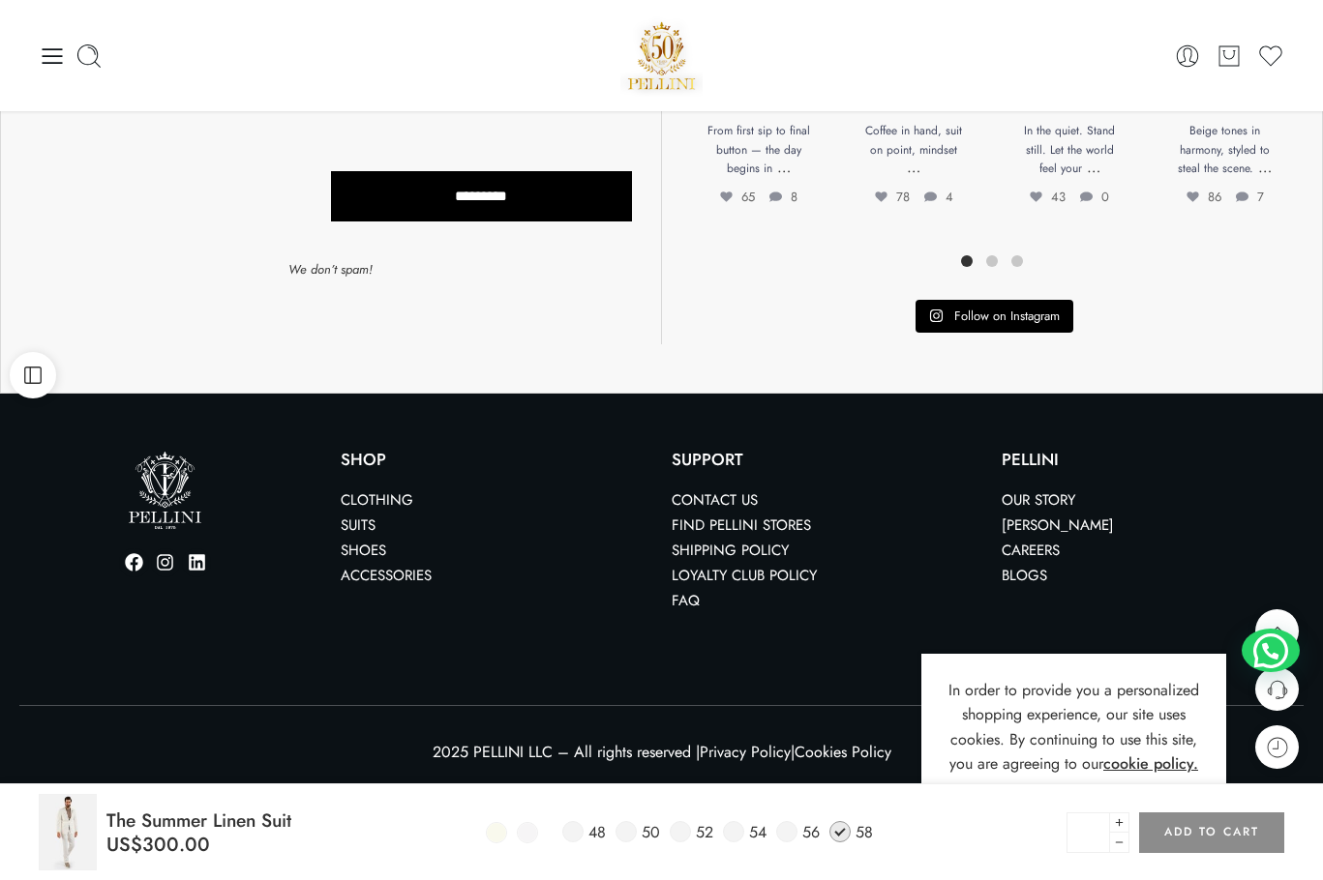
click at [376, 495] on link "Clothing" at bounding box center [377, 500] width 73 height 21
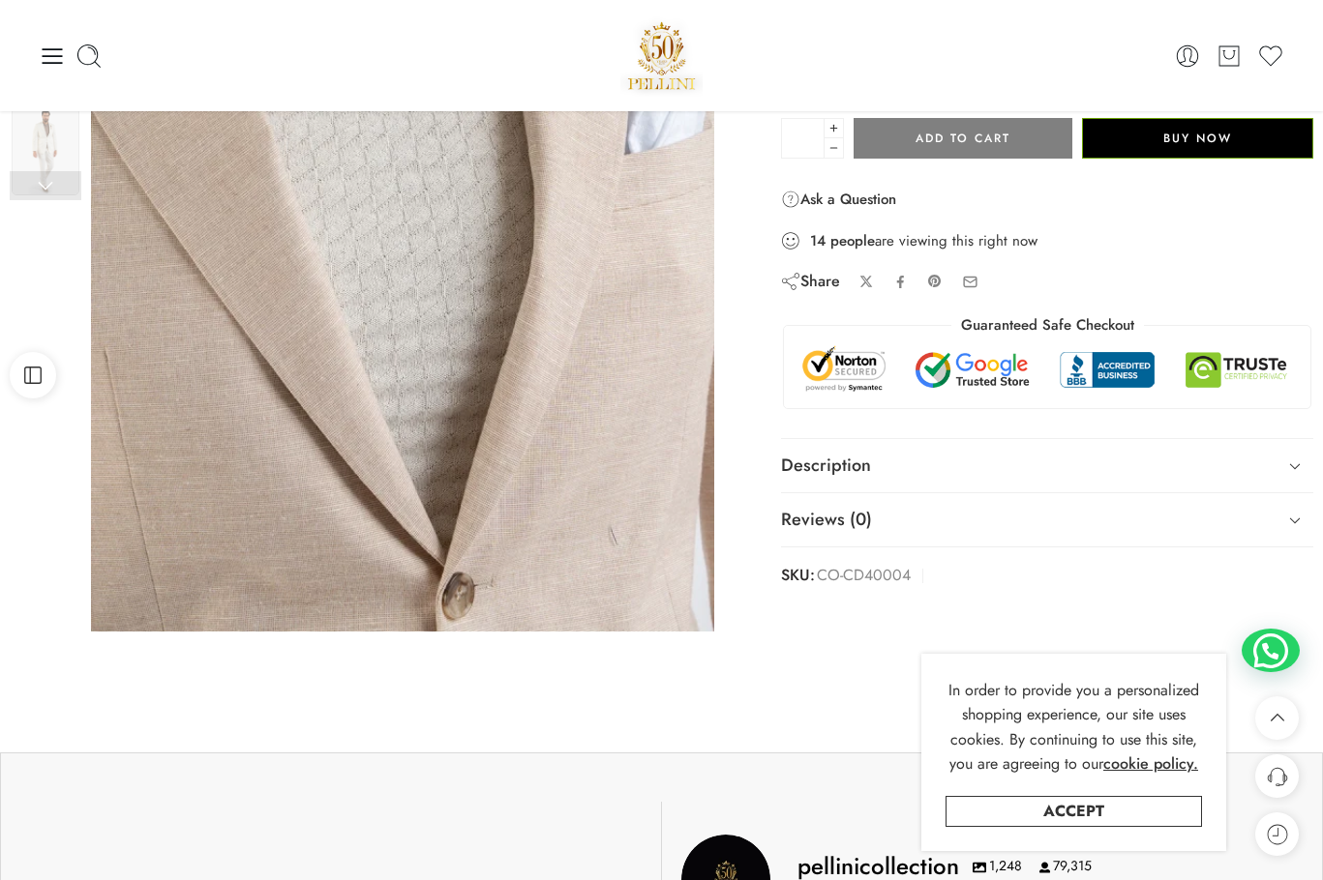
scroll to position [166, 0]
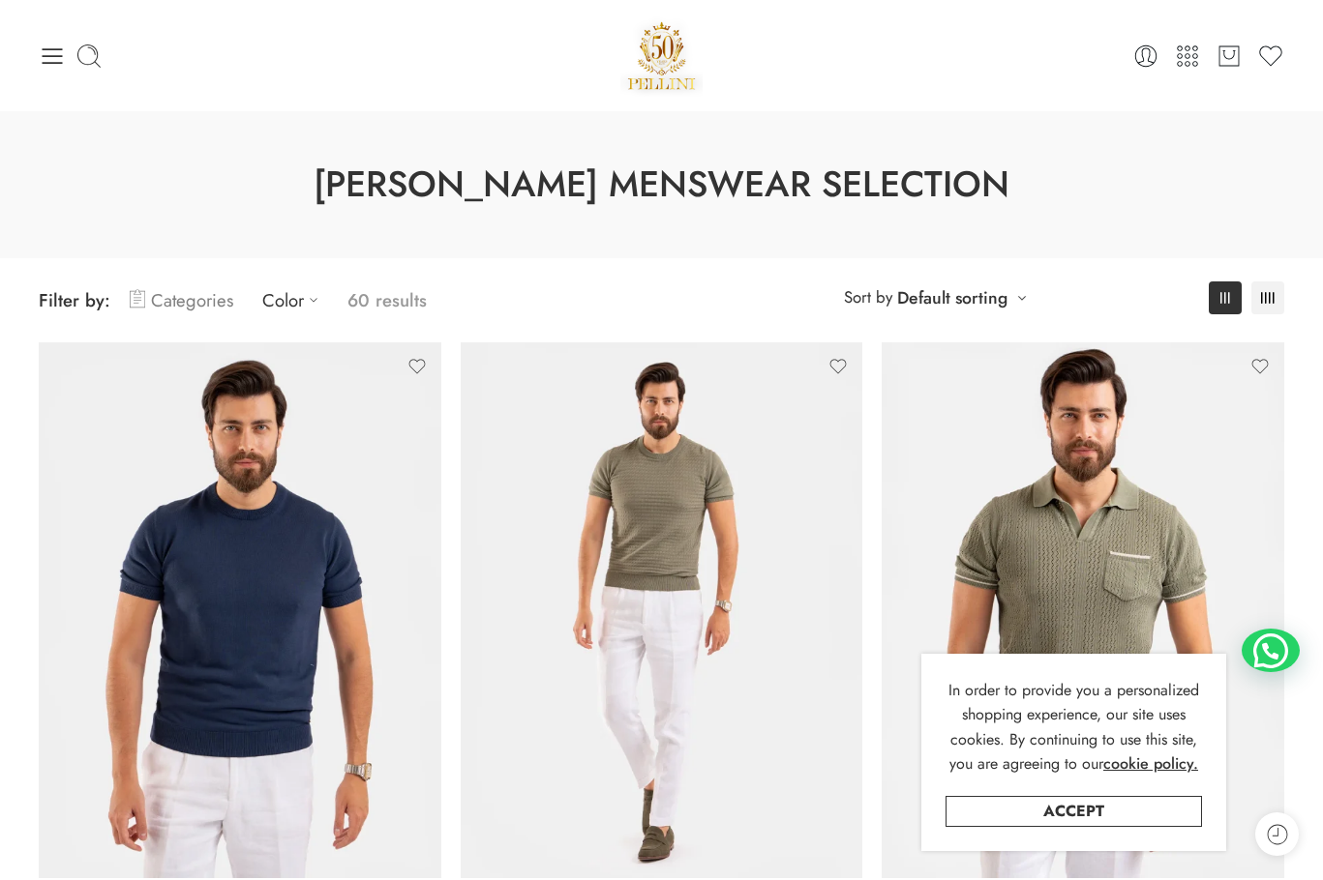
click at [194, 305] on link "Categories" at bounding box center [182, 300] width 104 height 45
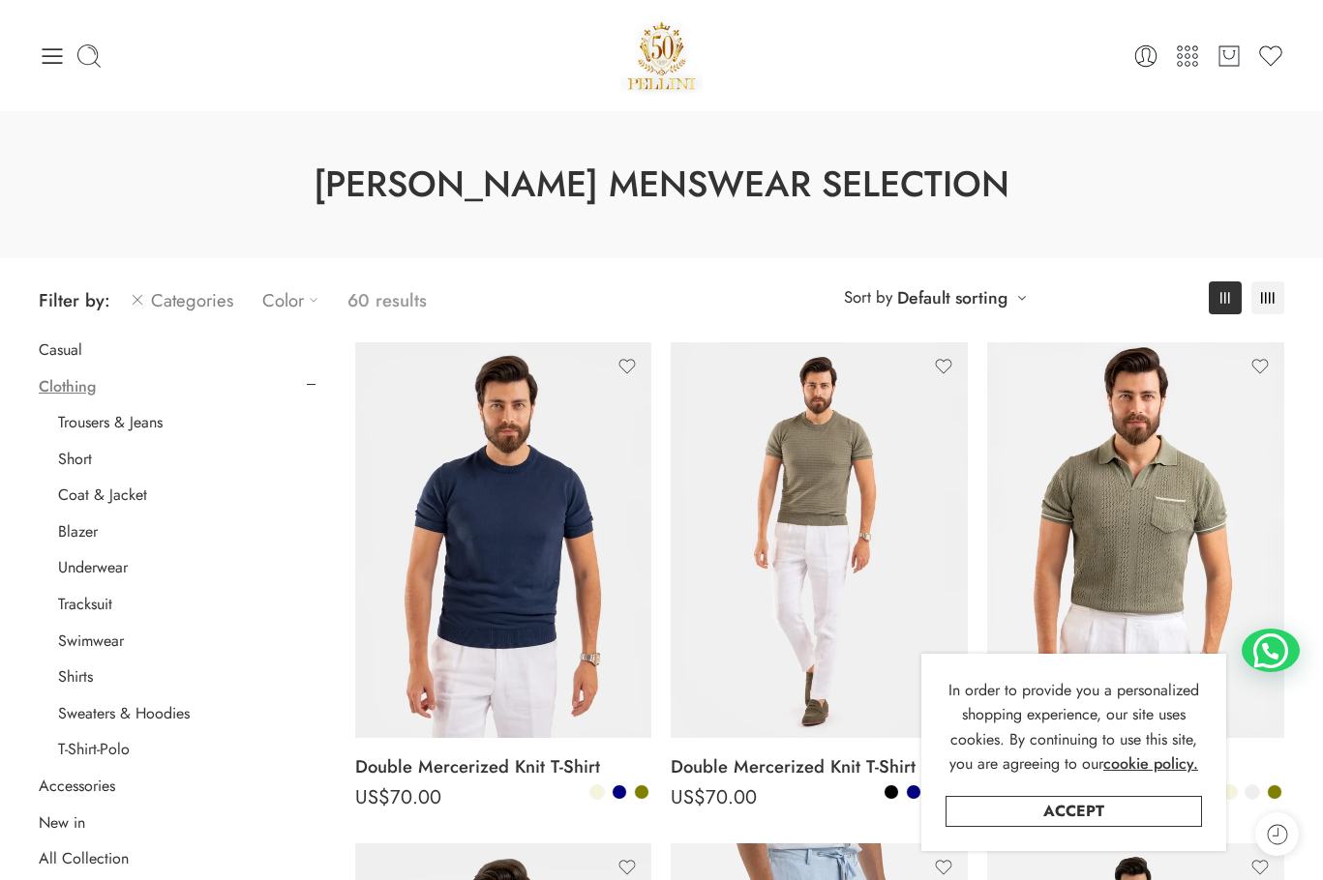
click at [311, 300] on icon at bounding box center [313, 299] width 19 height 19
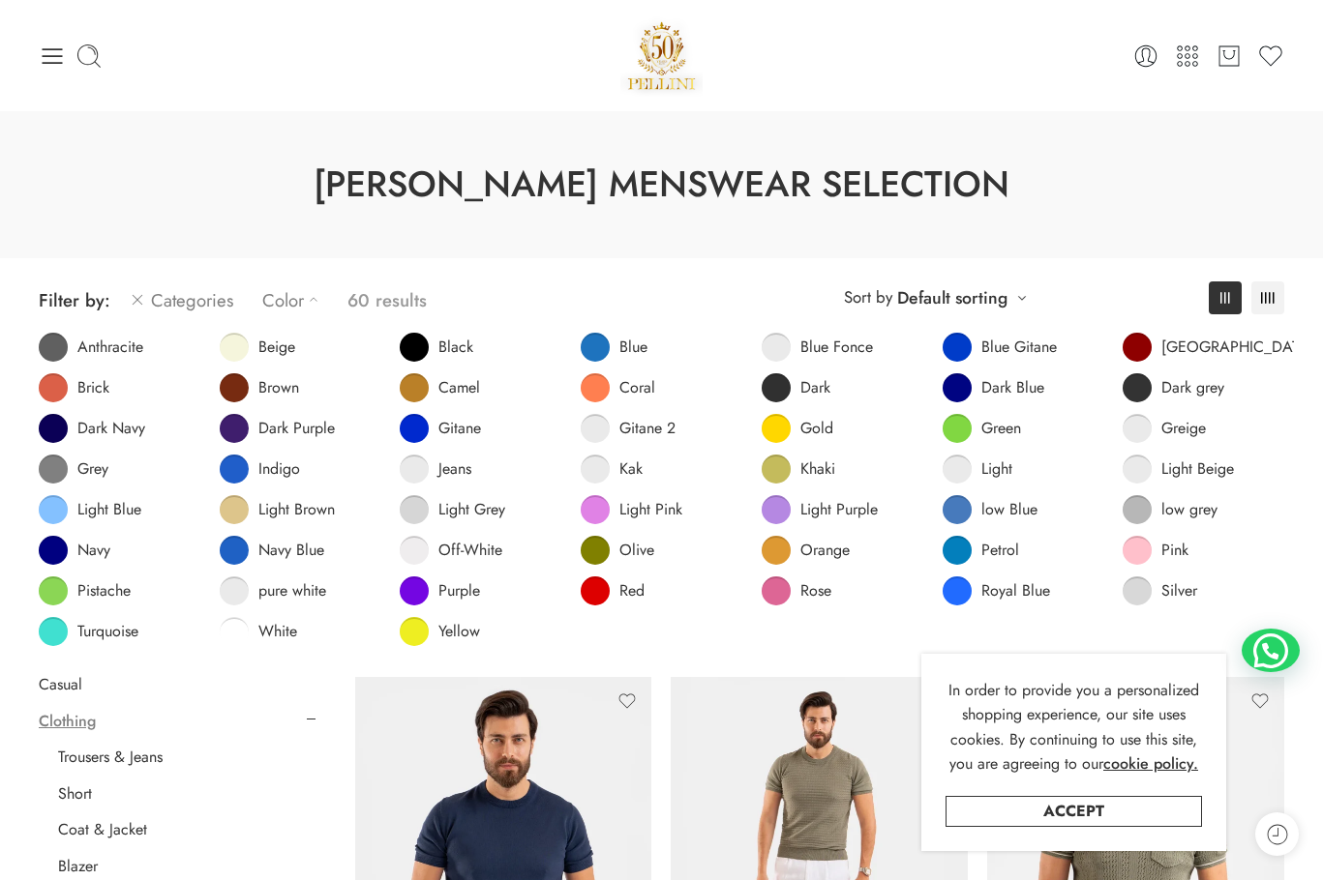
click at [311, 300] on icon at bounding box center [313, 299] width 19 height 19
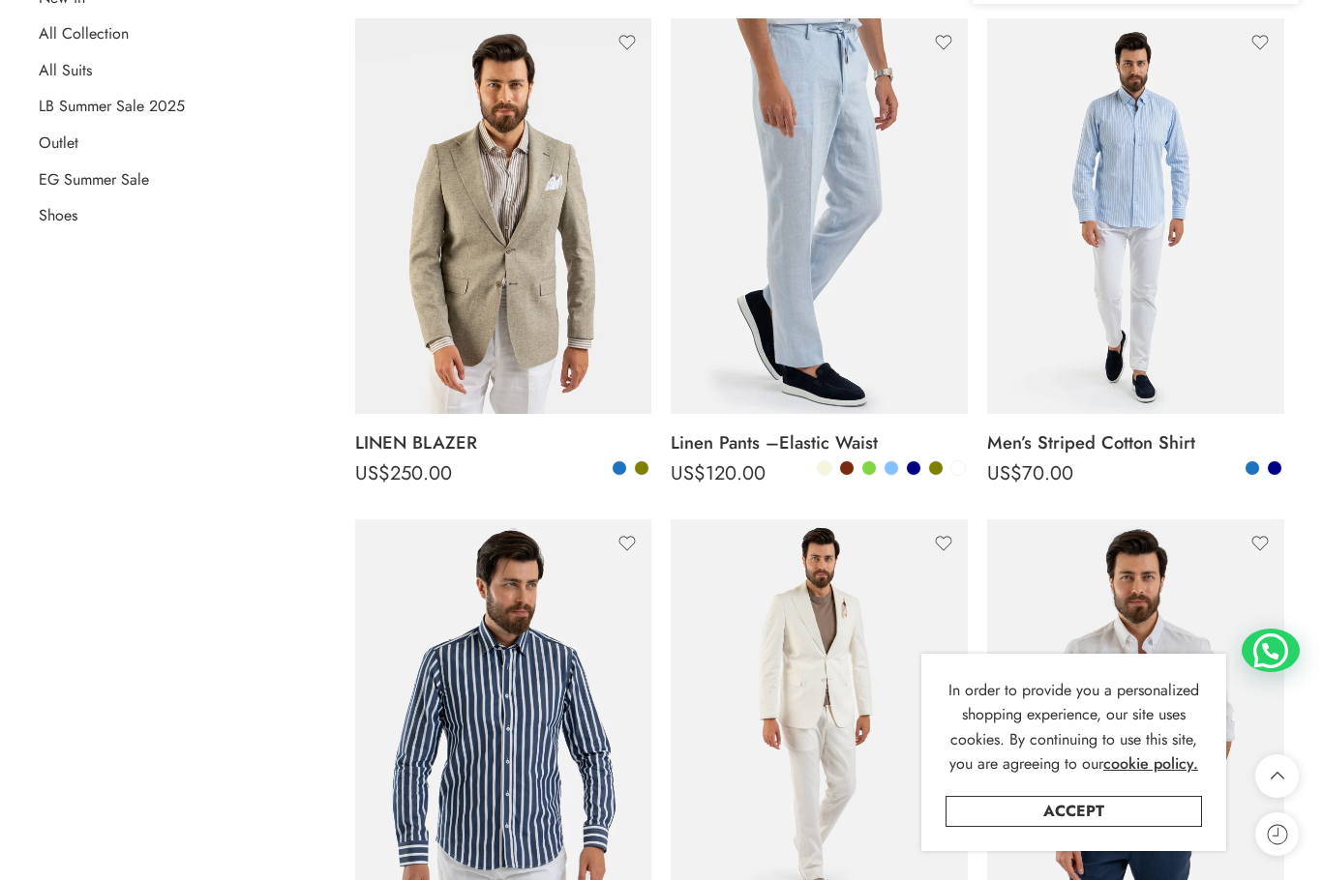
scroll to position [871, 0]
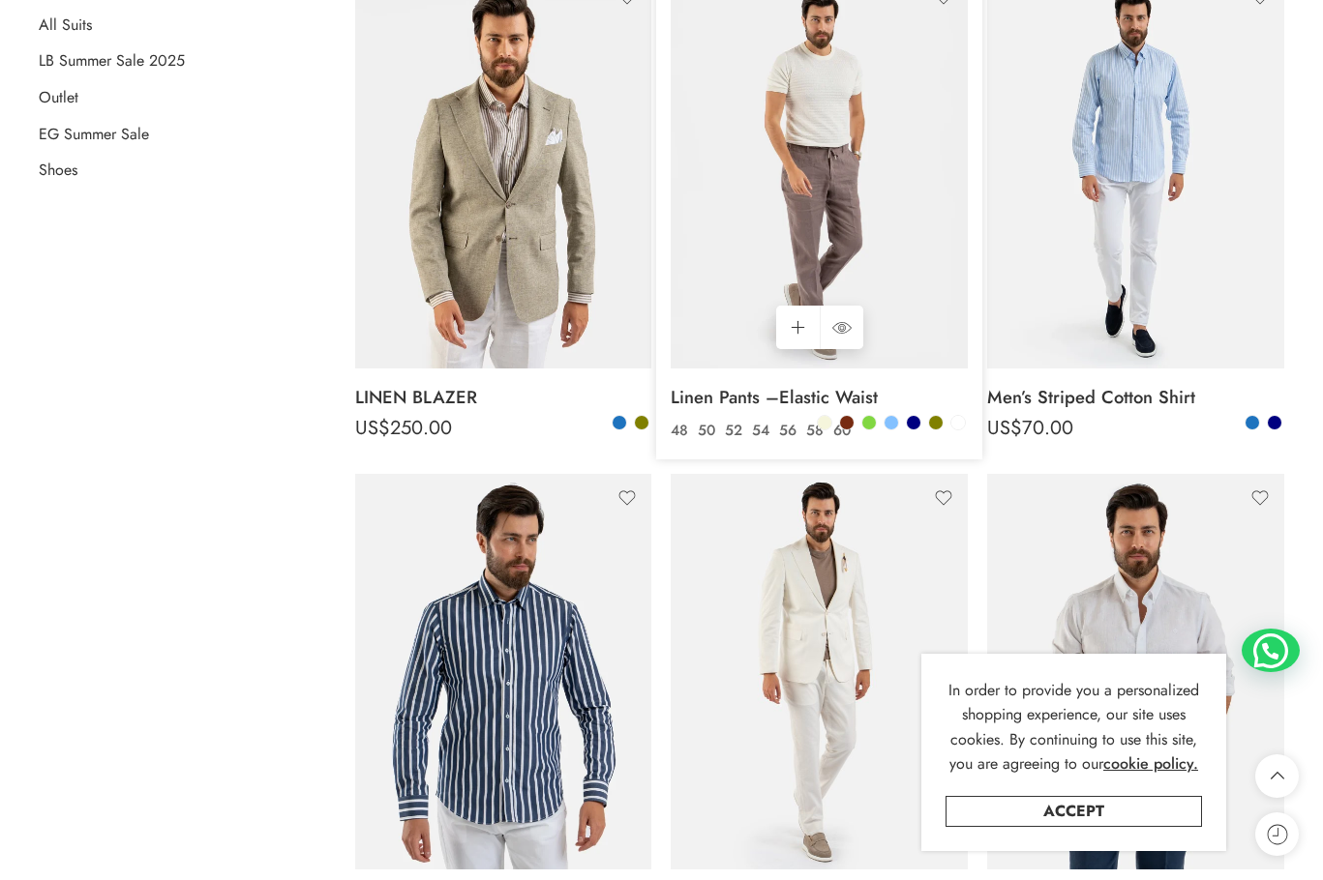
click at [851, 224] on img at bounding box center [819, 171] width 297 height 396
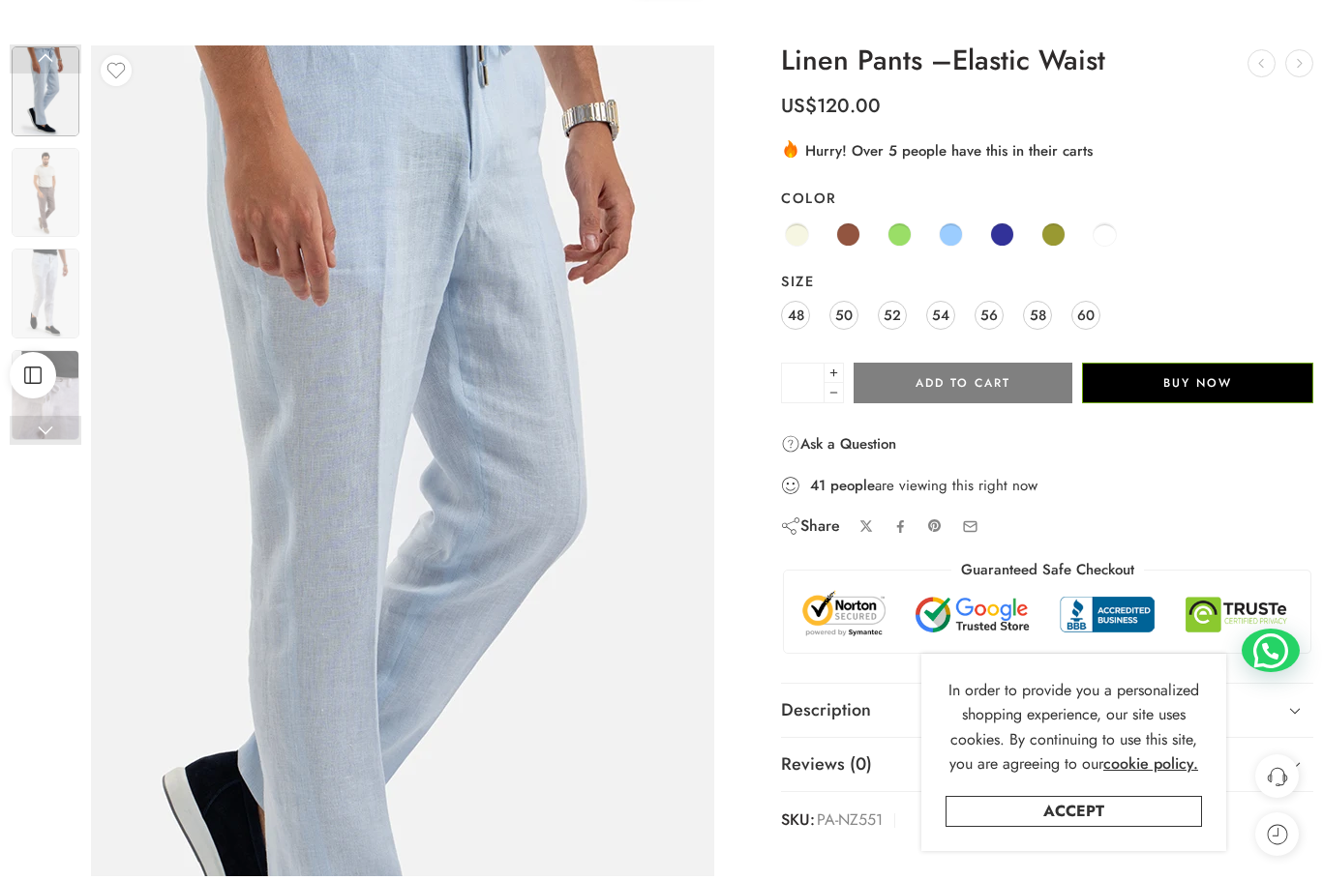
scroll to position [97, 0]
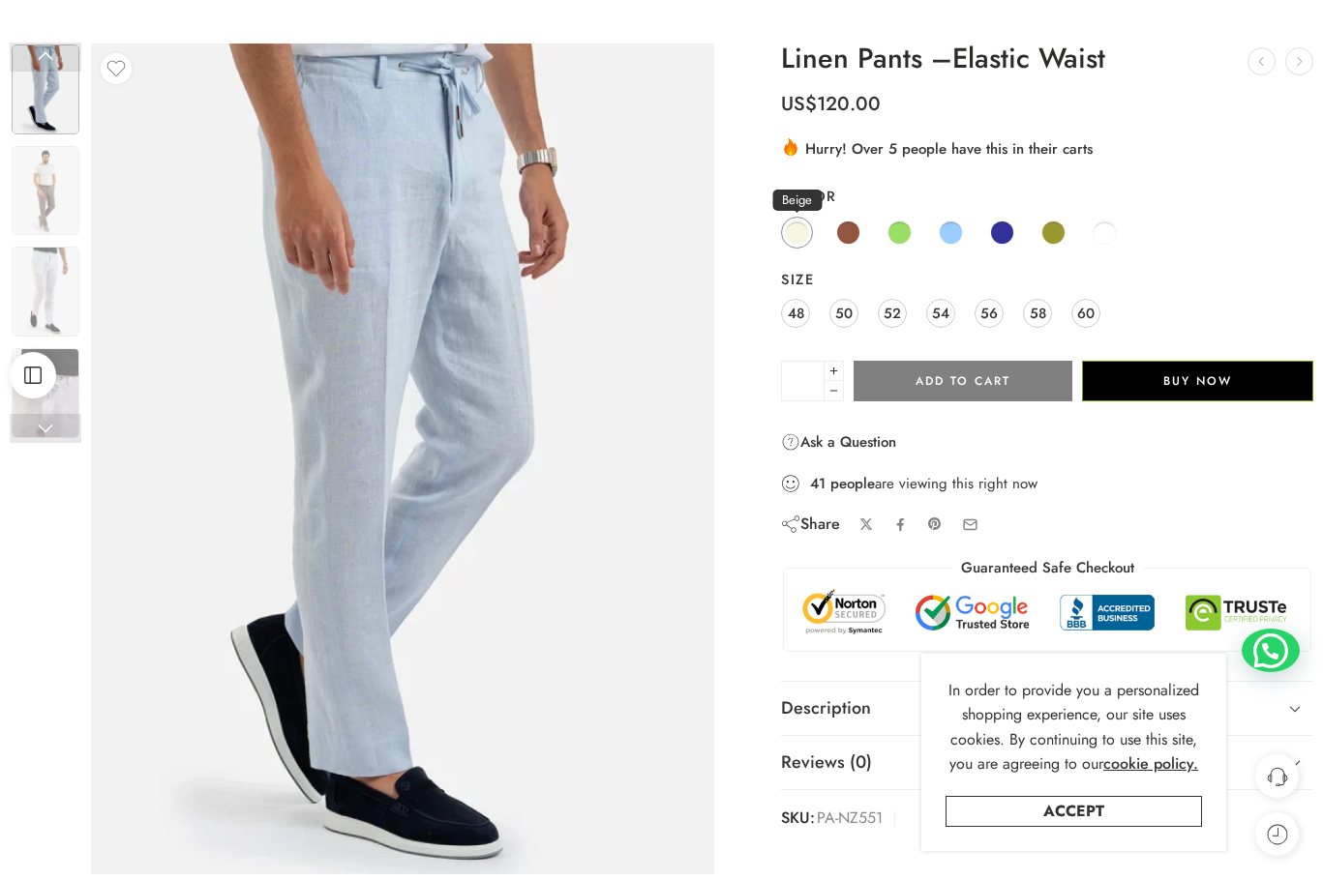
click at [789, 237] on span at bounding box center [797, 233] width 24 height 24
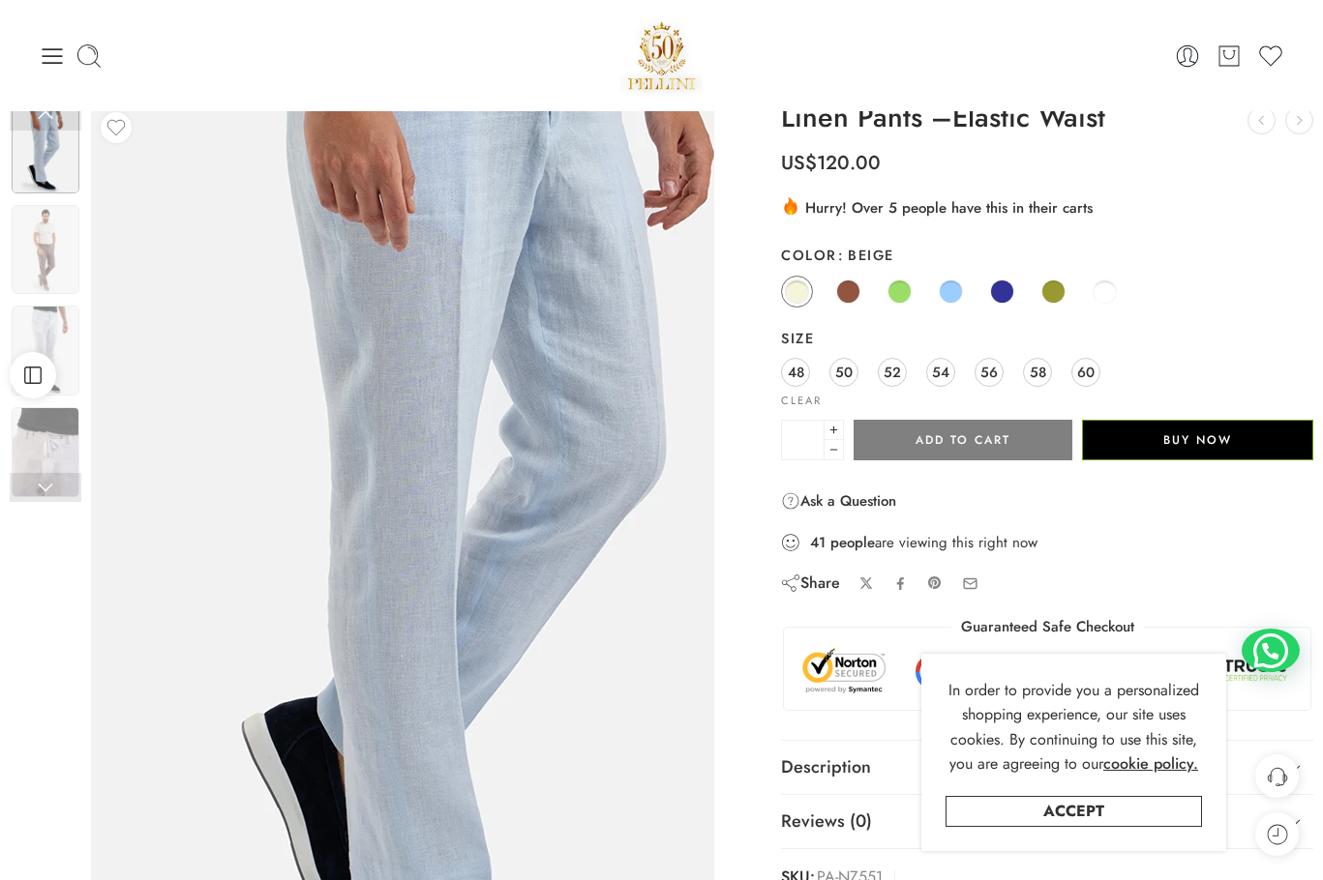
scroll to position [0, 0]
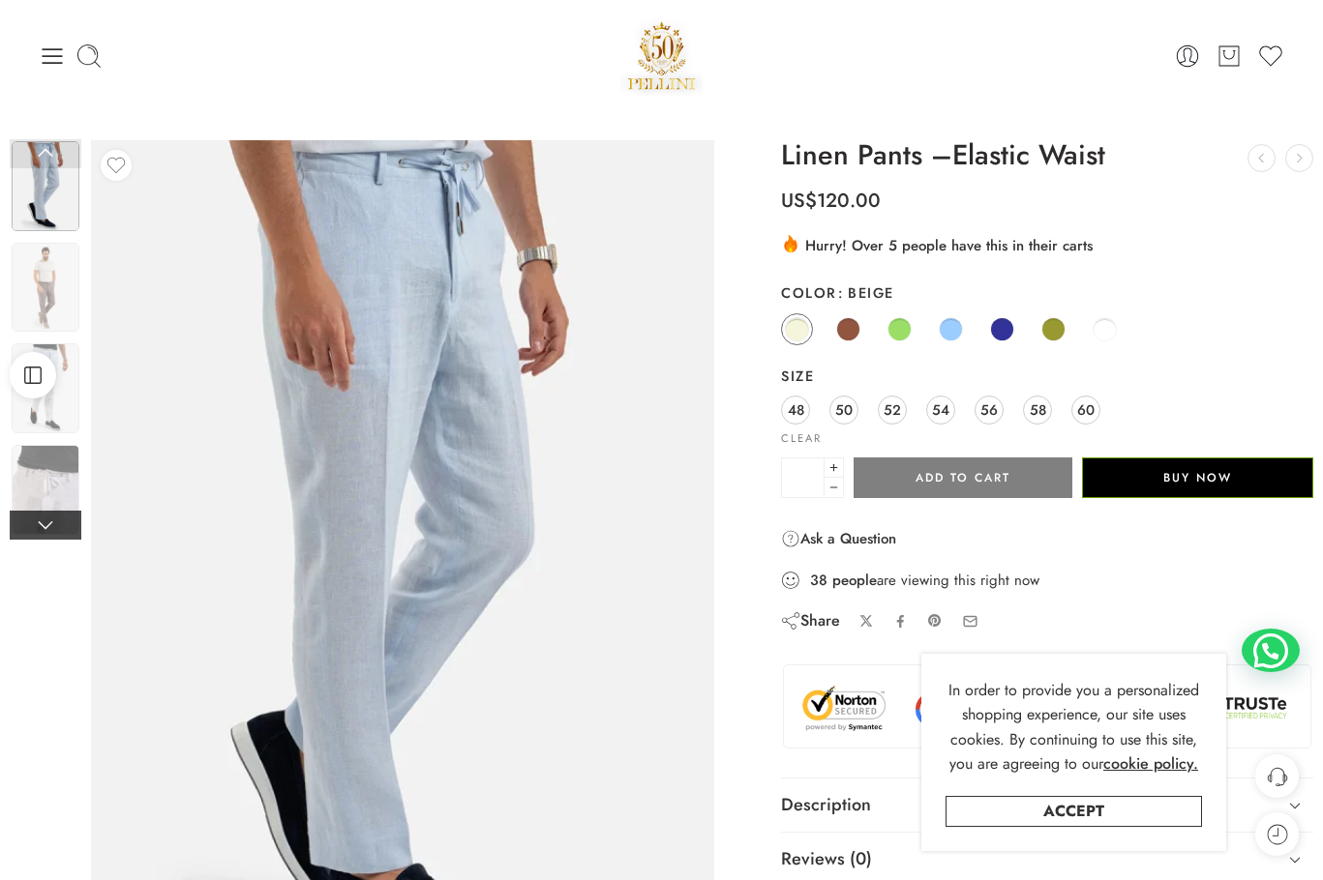
click at [36, 522] on link at bounding box center [46, 525] width 72 height 29
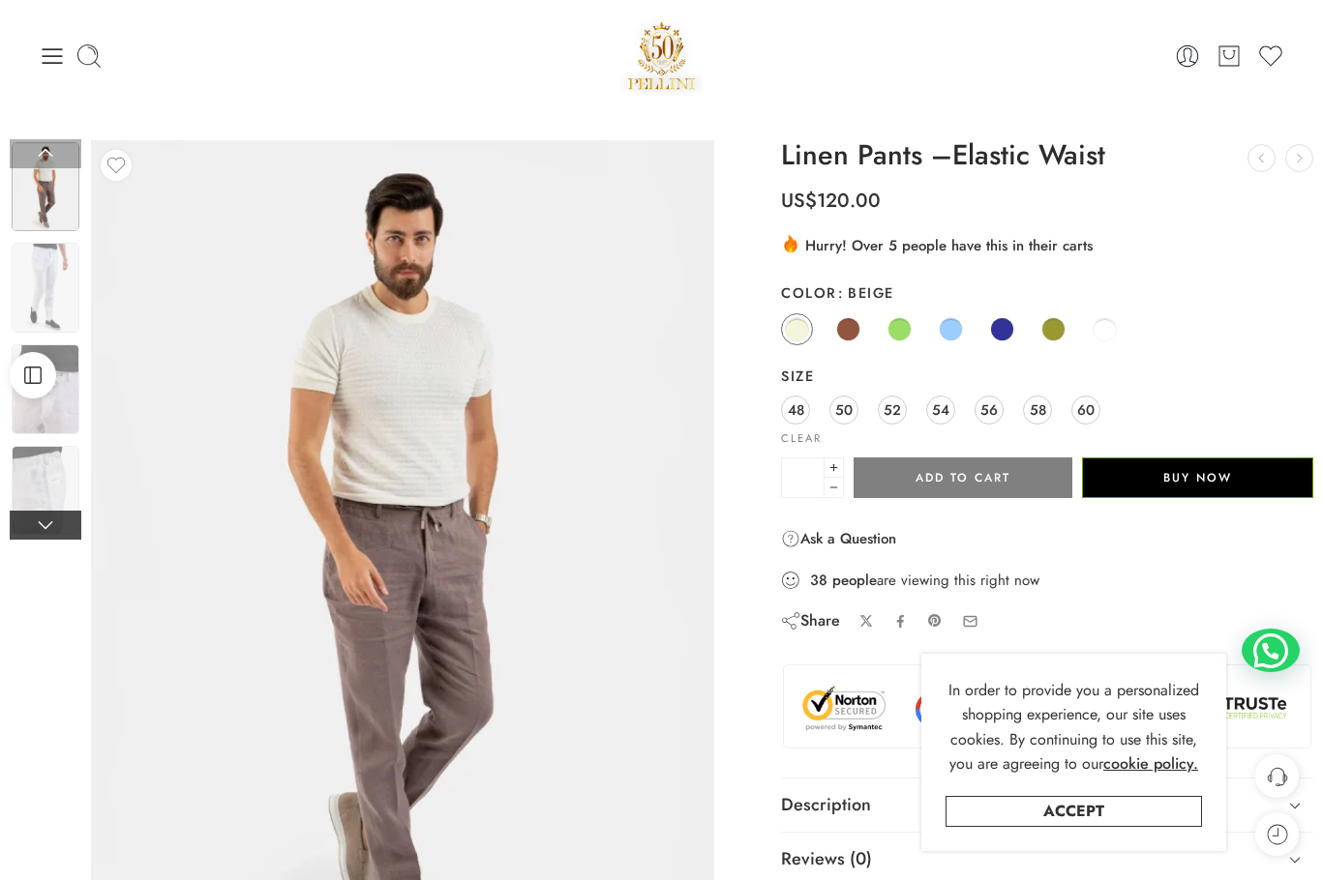
click at [35, 521] on link at bounding box center [46, 525] width 72 height 29
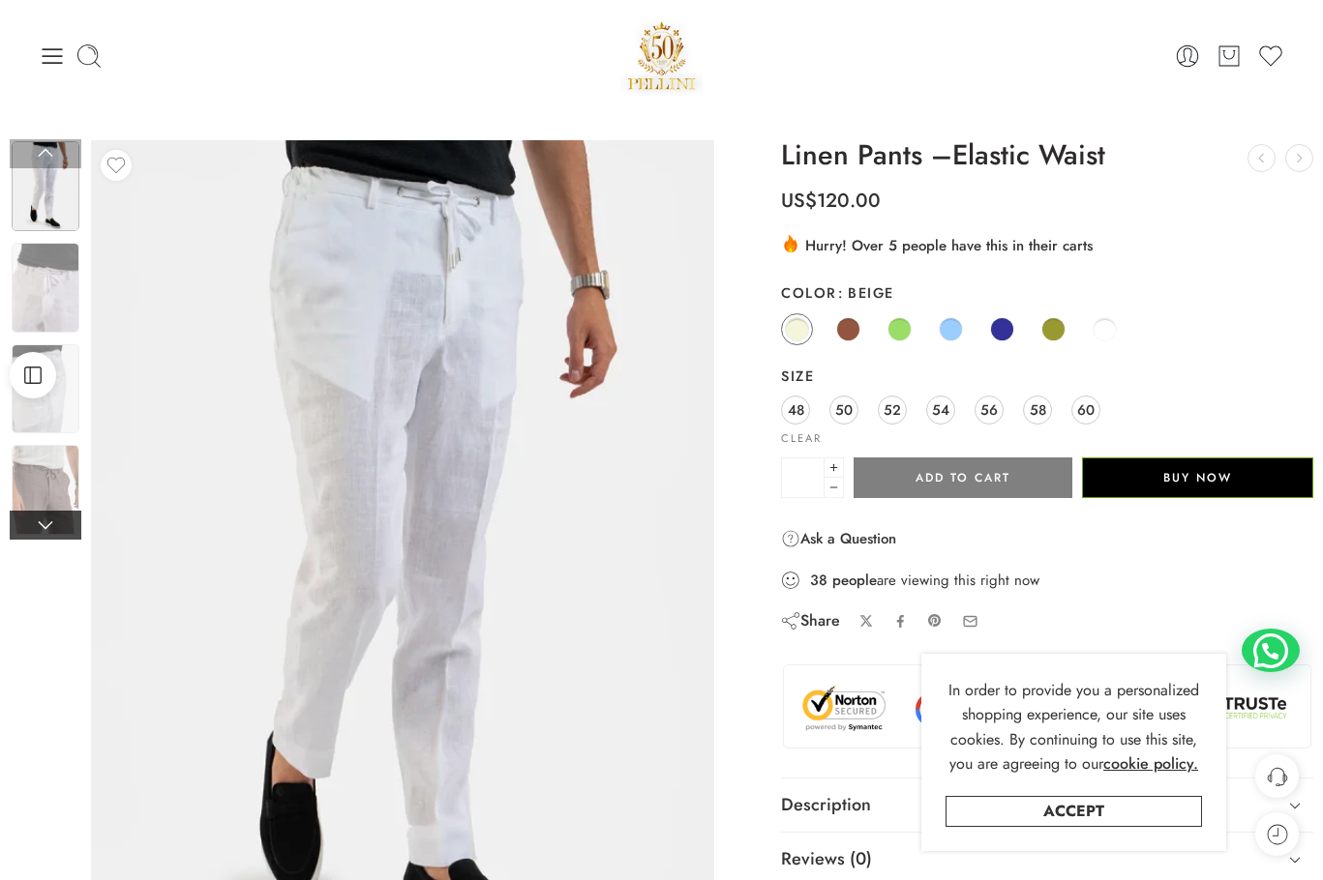
click at [35, 521] on link at bounding box center [46, 525] width 72 height 29
